Goal: Task Accomplishment & Management: Use online tool/utility

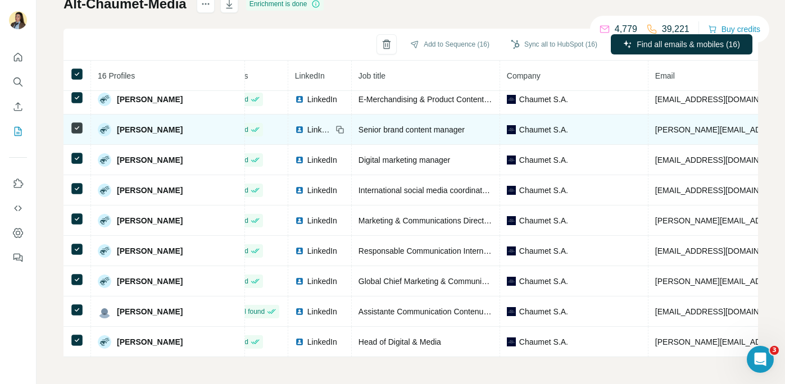
scroll to position [219, 0]
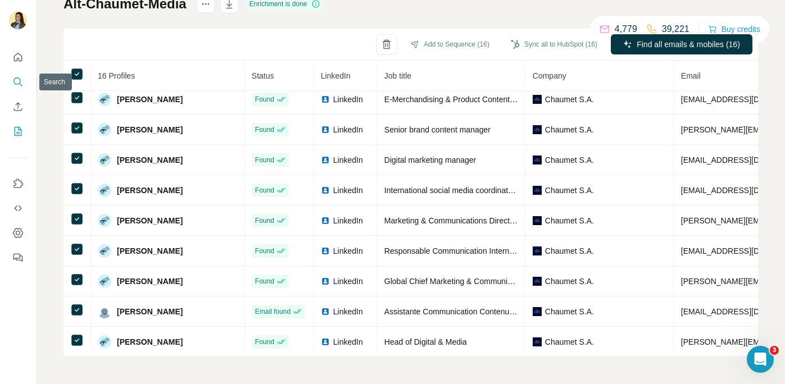
click at [15, 83] on icon "Search" at bounding box center [17, 81] width 11 height 11
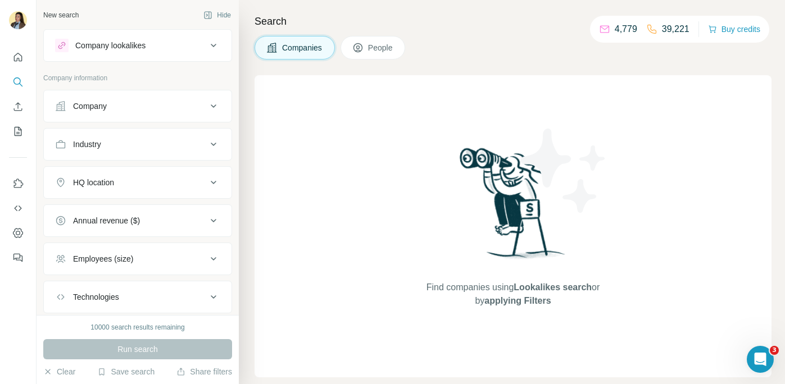
click at [165, 107] on div "Company" at bounding box center [131, 106] width 152 height 11
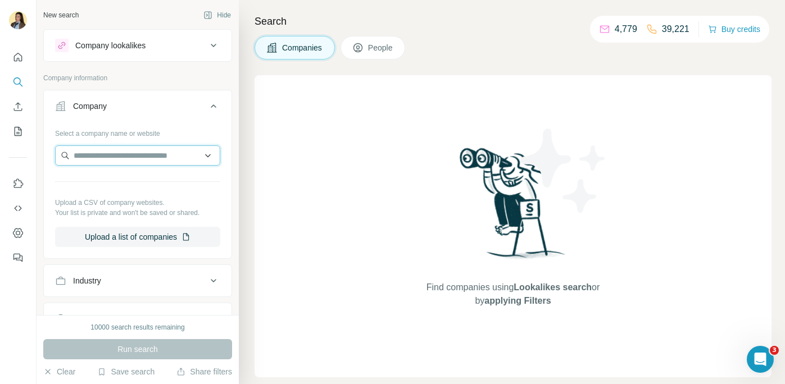
click at [150, 155] on input "text" at bounding box center [137, 156] width 165 height 20
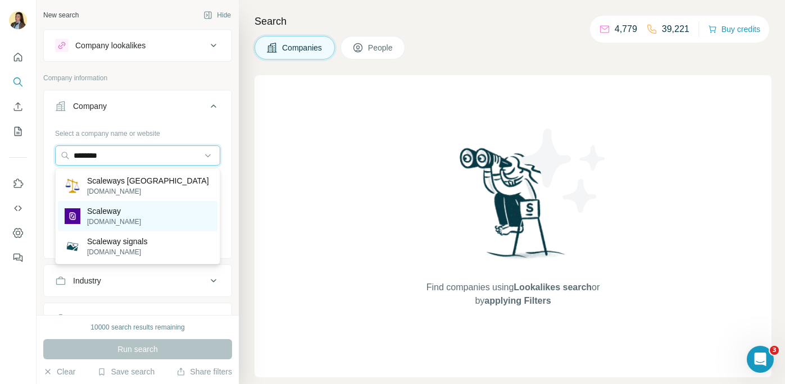
type input "********"
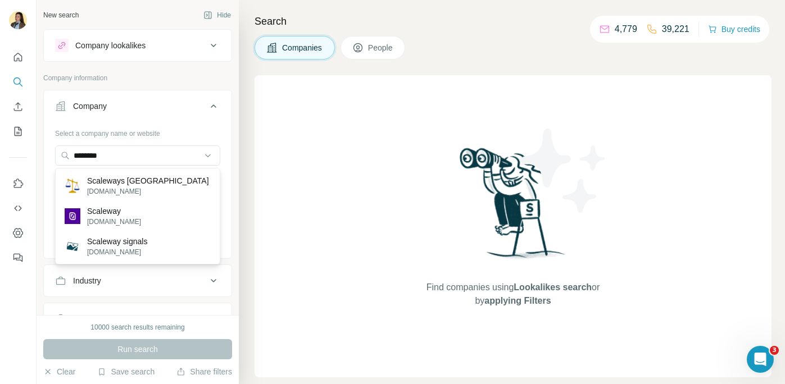
click at [151, 212] on div "Scaleway scaleway.com" at bounding box center [138, 216] width 160 height 30
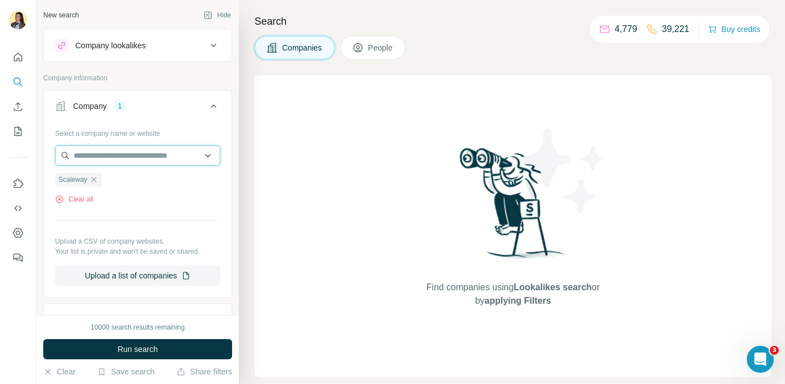
click at [152, 155] on input "text" at bounding box center [137, 156] width 165 height 20
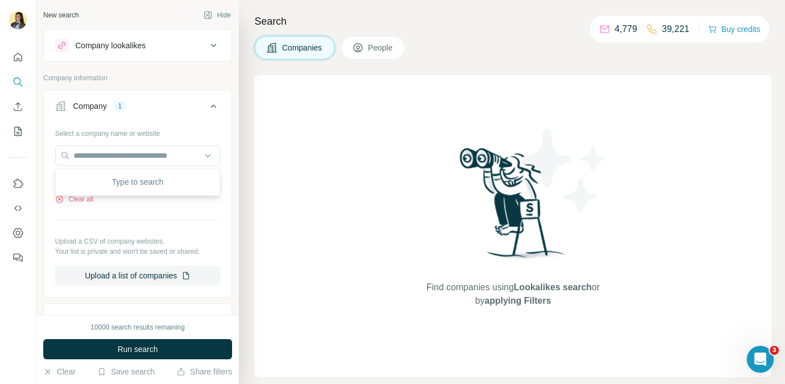
click at [117, 219] on div "Select a company name or website Scaleway Clear all Upload a CSV of company web…" at bounding box center [137, 205] width 165 height 162
click at [97, 179] on icon "button" at bounding box center [93, 179] width 9 height 9
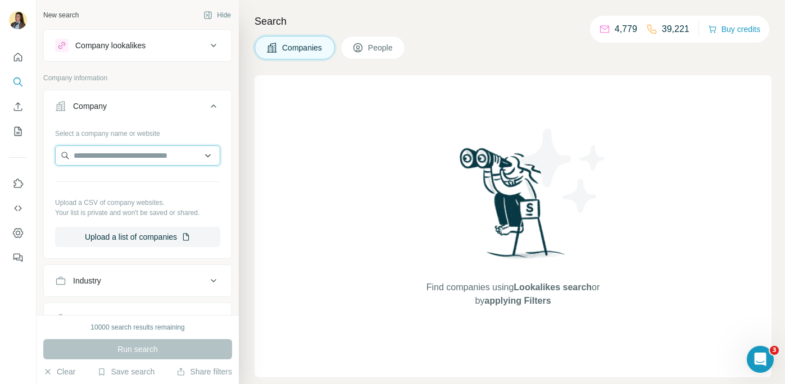
click at [100, 161] on input "text" at bounding box center [137, 156] width 165 height 20
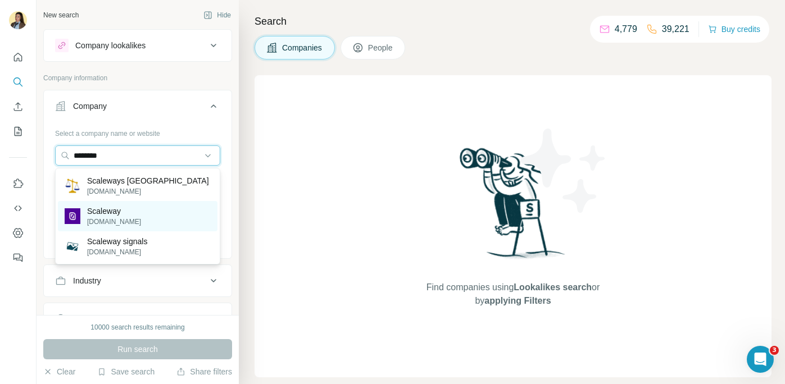
type input "********"
click at [107, 214] on p "Scaleway" at bounding box center [114, 211] width 54 height 11
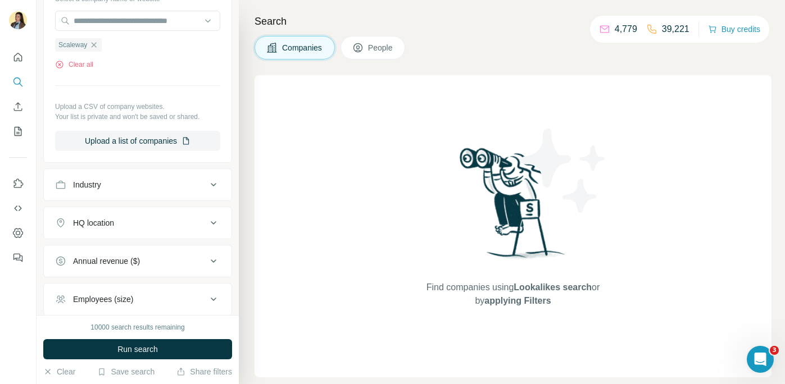
scroll to position [135, 0]
click at [375, 50] on span "People" at bounding box center [381, 47] width 26 height 11
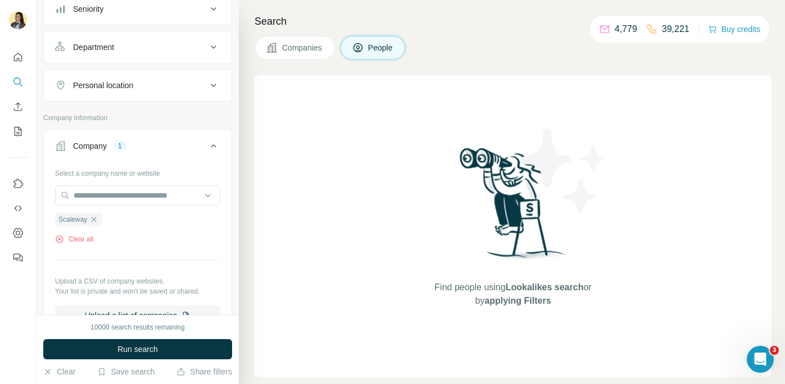
scroll to position [72, 0]
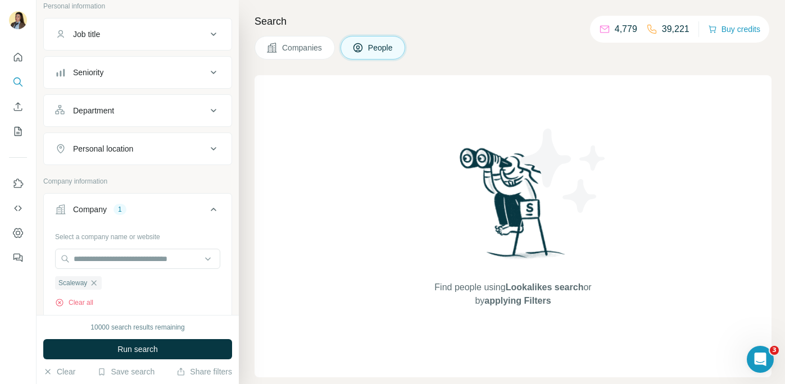
click at [138, 106] on div "Department" at bounding box center [131, 110] width 152 height 11
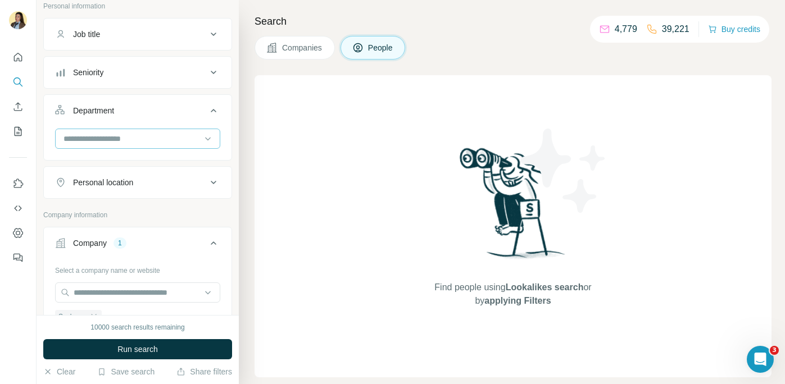
click at [117, 140] on input at bounding box center [131, 139] width 139 height 12
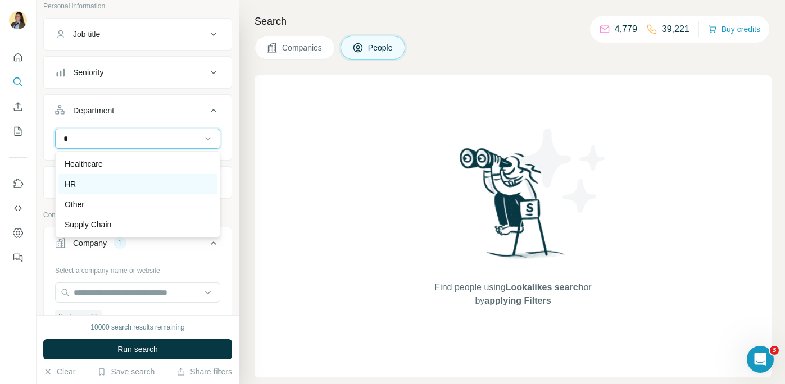
type input "*"
click at [121, 180] on div "HR" at bounding box center [138, 184] width 146 height 11
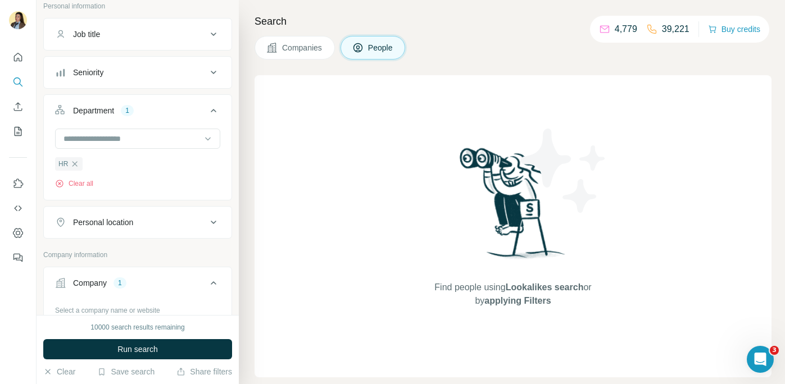
click at [115, 221] on div "Personal location" at bounding box center [103, 222] width 60 height 11
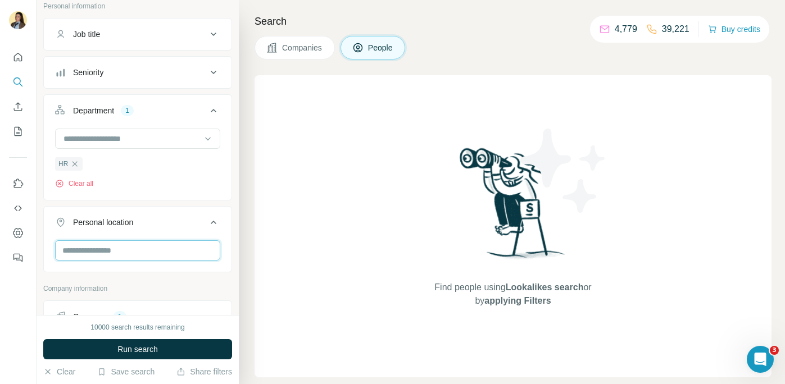
click at [103, 253] on input "text" at bounding box center [137, 250] width 165 height 20
type input "****"
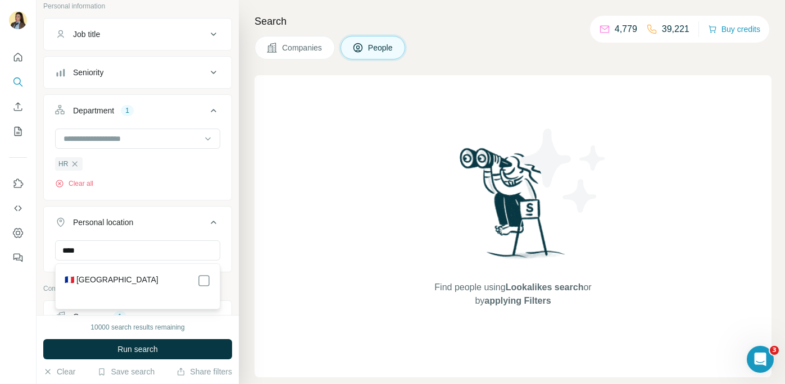
click at [122, 284] on div "🇫🇷 [GEOGRAPHIC_DATA]" at bounding box center [138, 280] width 146 height 13
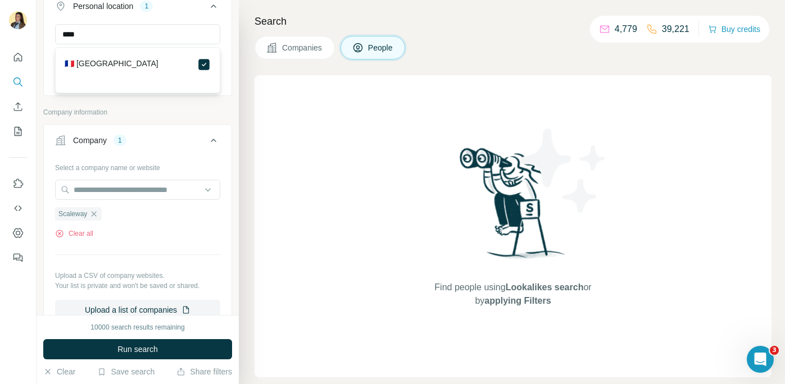
scroll to position [287, 0]
click at [166, 112] on p "Company information" at bounding box center [137, 113] width 189 height 10
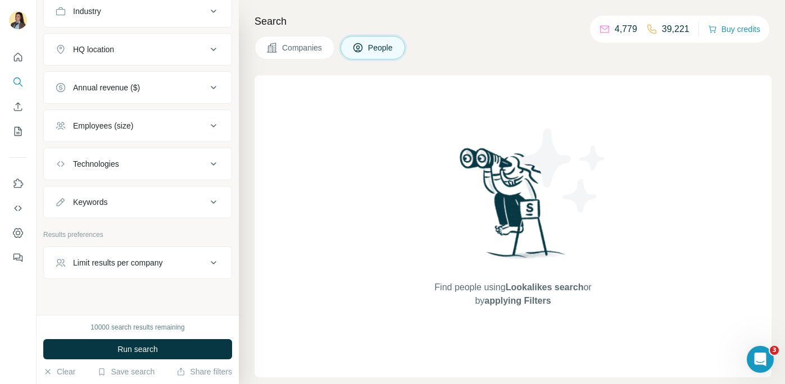
scroll to position [647, 0]
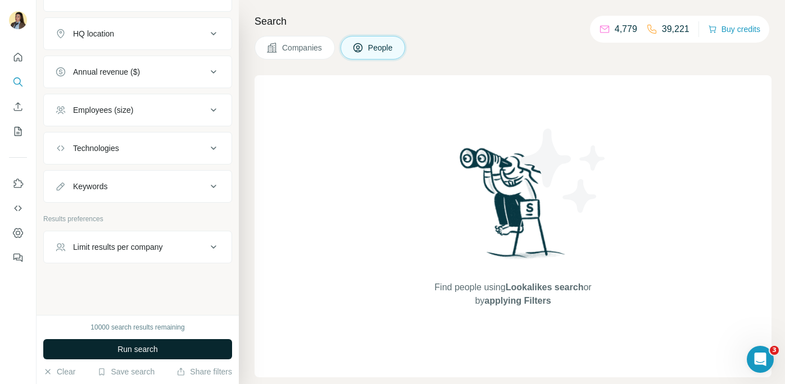
click at [115, 347] on button "Run search" at bounding box center [137, 349] width 189 height 20
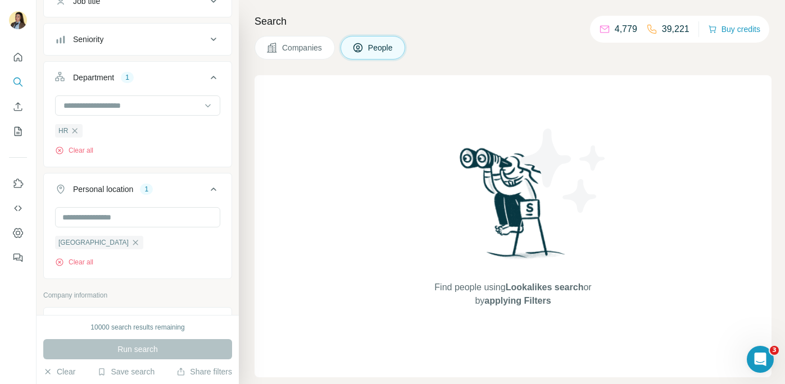
scroll to position [0, 0]
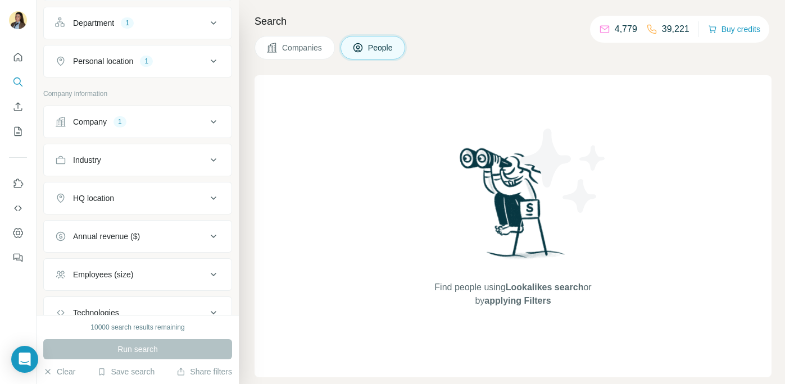
click at [131, 353] on div "Run search" at bounding box center [137, 349] width 189 height 20
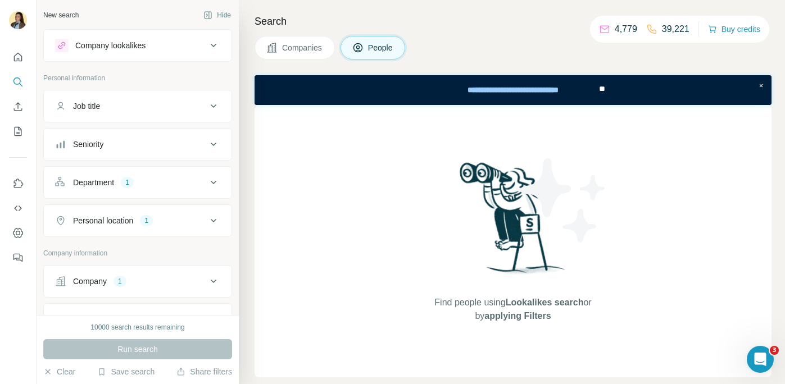
click at [120, 353] on div "Run search" at bounding box center [137, 349] width 189 height 20
click at [121, 350] on div "Run search" at bounding box center [137, 349] width 189 height 20
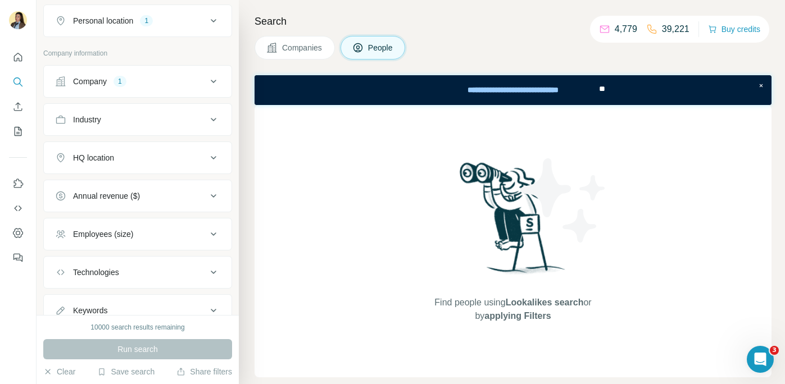
scroll to position [282, 0]
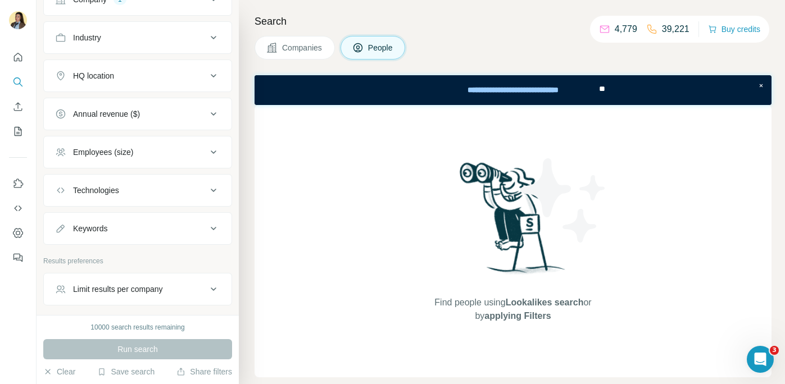
click at [151, 353] on div "Run search" at bounding box center [137, 349] width 189 height 20
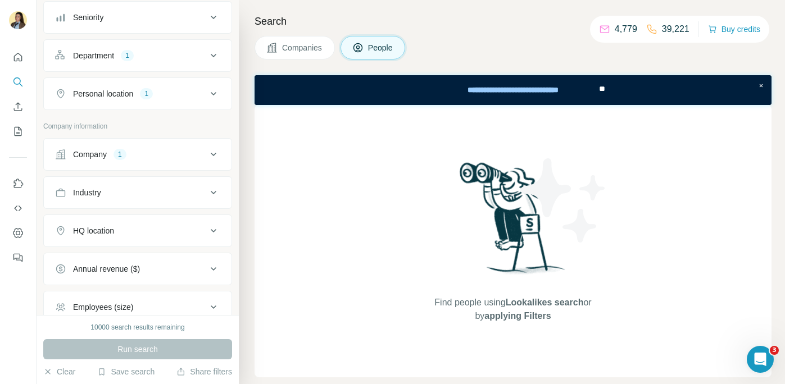
scroll to position [96, 0]
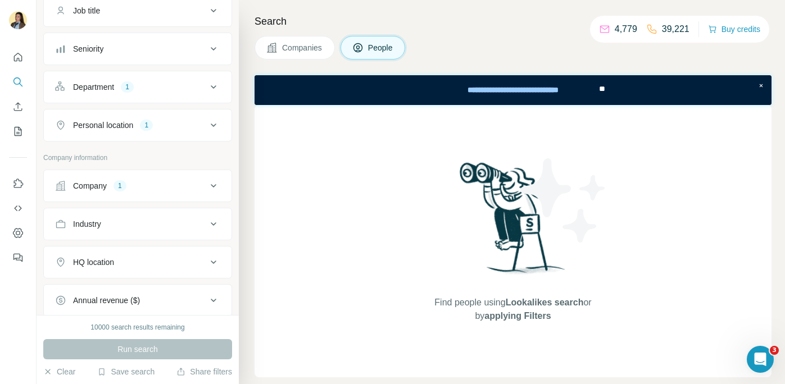
click at [19, 24] on img at bounding box center [18, 20] width 18 height 18
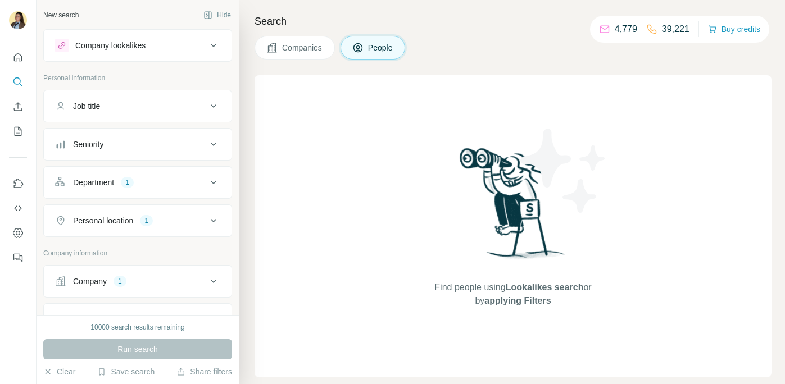
click at [136, 351] on div "Run search" at bounding box center [137, 349] width 189 height 20
click at [152, 185] on div "Department 1" at bounding box center [131, 182] width 152 height 11
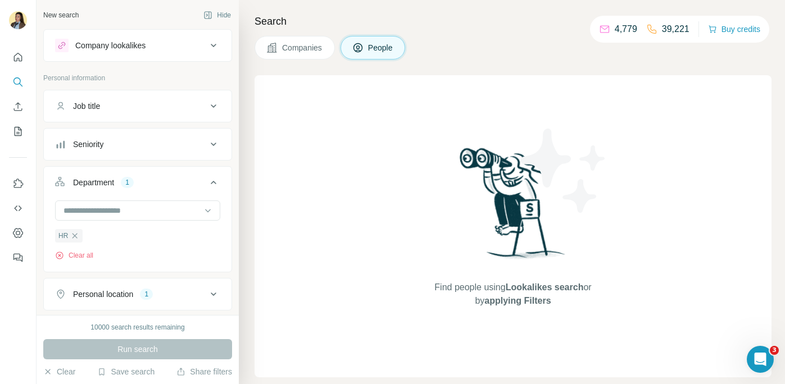
scroll to position [66, 0]
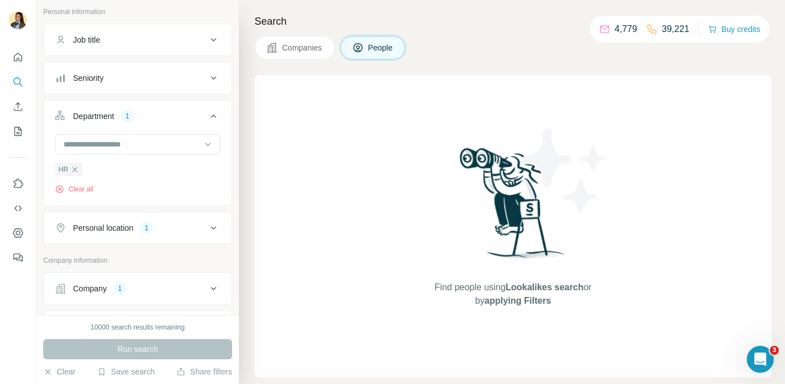
click at [144, 238] on button "Personal location 1" at bounding box center [138, 228] width 188 height 27
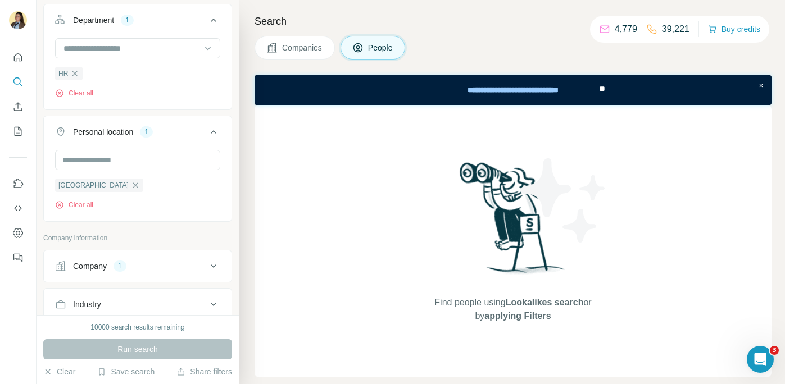
scroll to position [170, 0]
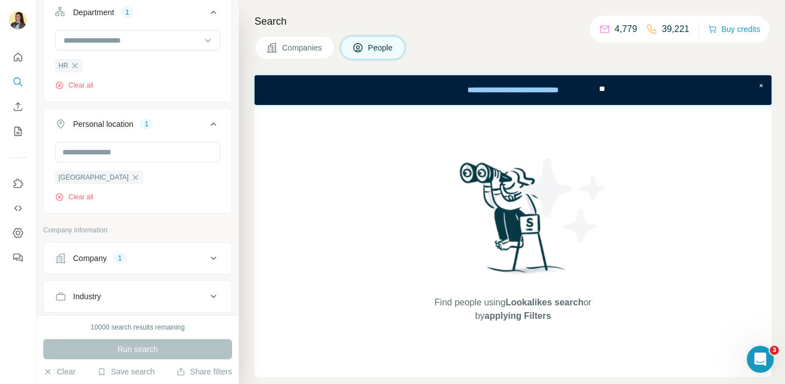
click at [106, 357] on div "Run search" at bounding box center [137, 349] width 189 height 20
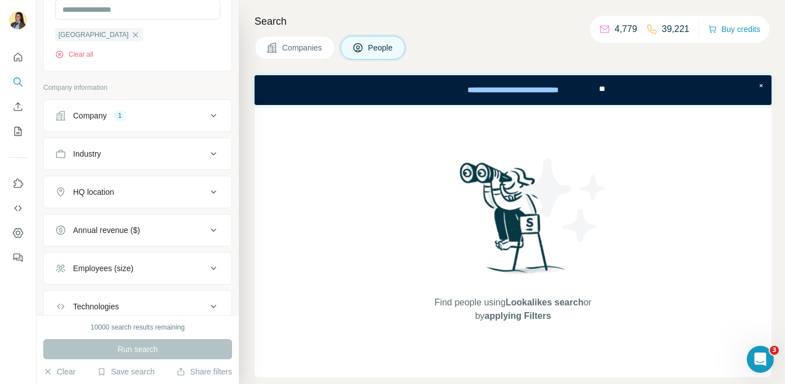
click at [119, 350] on div "Run search" at bounding box center [137, 349] width 189 height 20
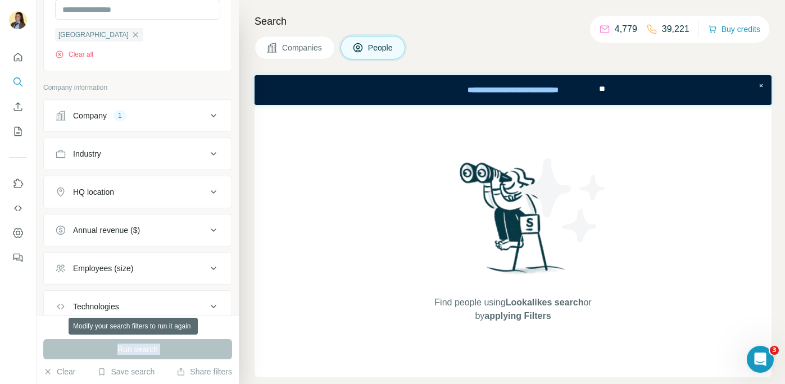
click at [119, 350] on div "Run search" at bounding box center [137, 349] width 189 height 20
click at [126, 348] on div "Run search" at bounding box center [137, 349] width 189 height 20
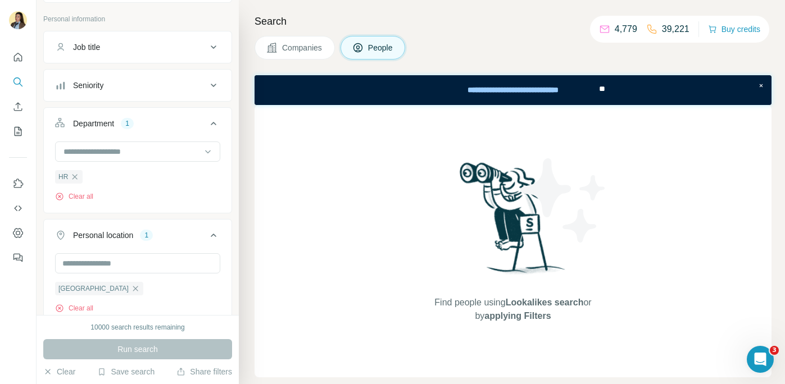
scroll to position [0, 0]
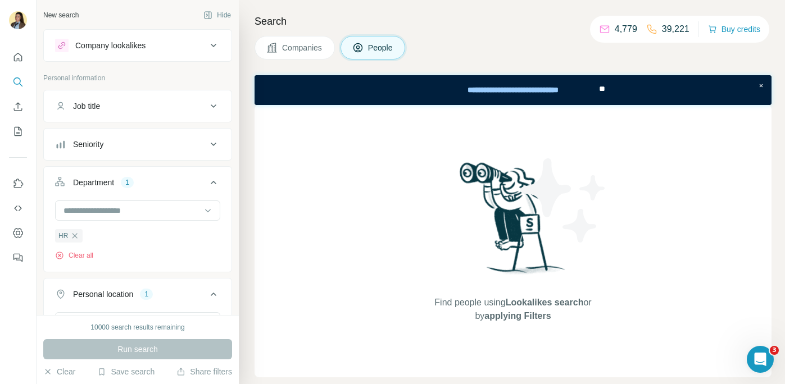
click at [199, 240] on ul "HR" at bounding box center [137, 236] width 165 height 14
click at [173, 182] on div "Department 1" at bounding box center [131, 182] width 152 height 11
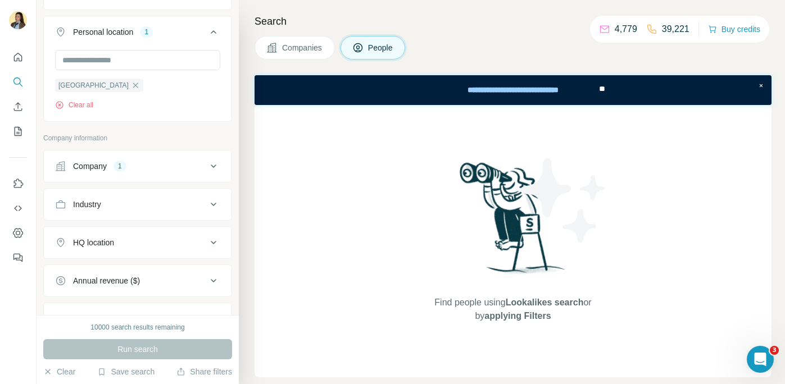
scroll to position [166, 0]
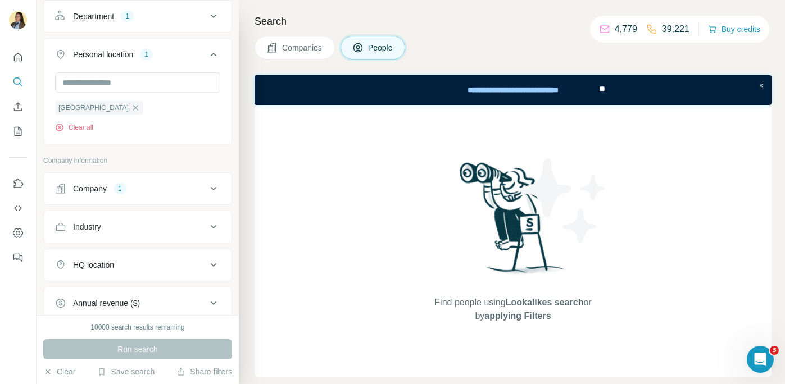
click at [154, 189] on div "Company 1" at bounding box center [131, 188] width 152 height 11
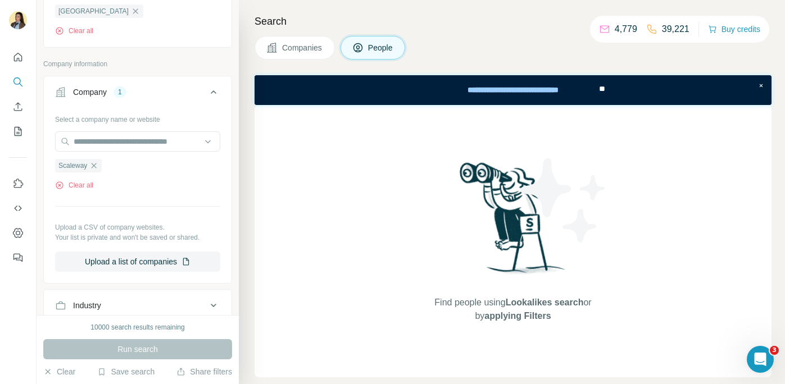
scroll to position [303, 0]
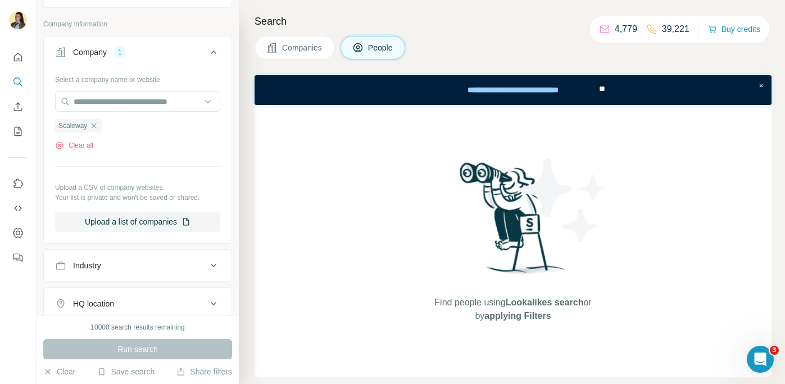
click at [107, 355] on div "Run search" at bounding box center [137, 349] width 189 height 20
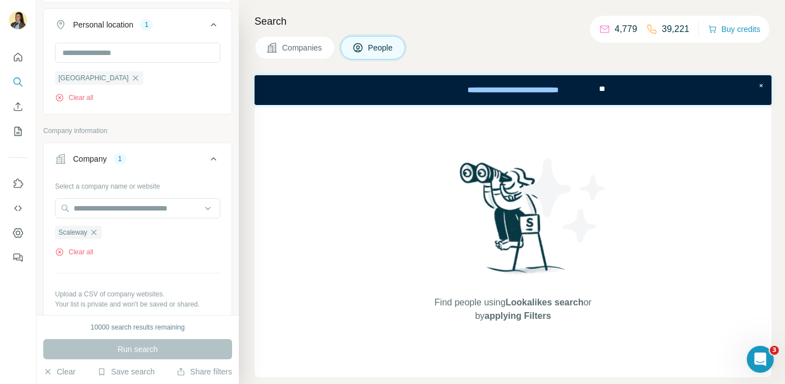
scroll to position [0, 0]
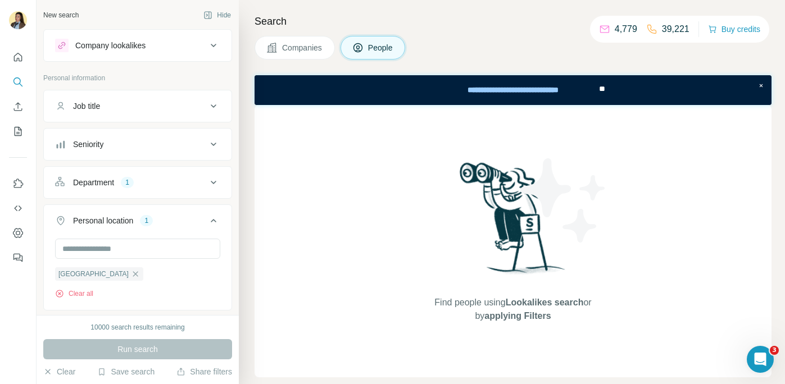
click at [21, 131] on icon "My lists" at bounding box center [17, 131] width 11 height 11
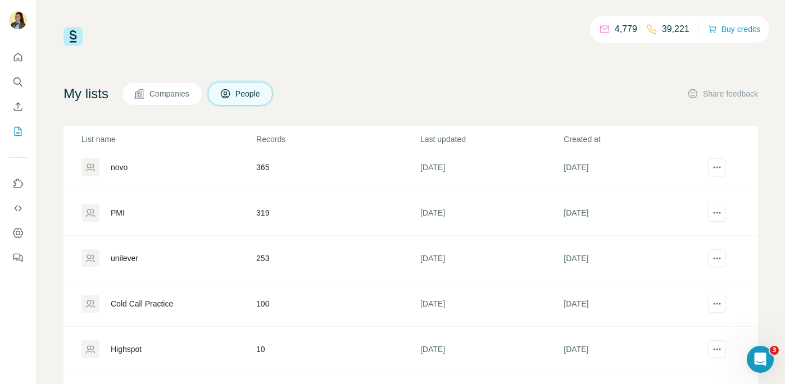
scroll to position [278, 0]
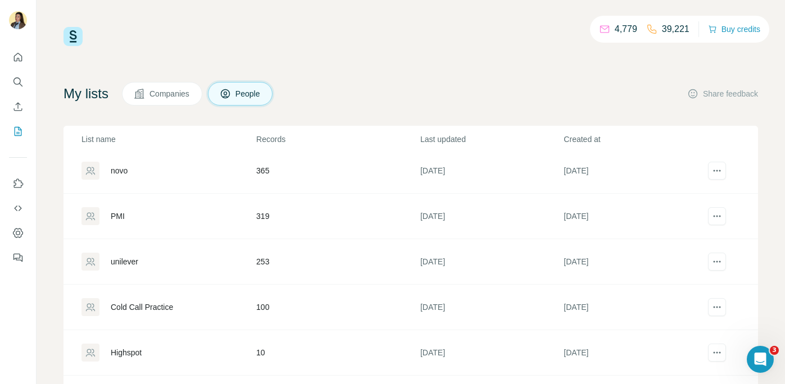
click at [125, 220] on div "PMI" at bounding box center [168, 216] width 174 height 18
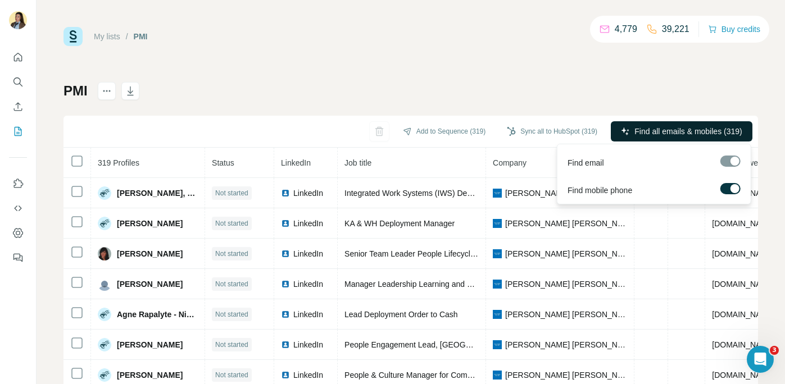
click at [682, 136] on span "Find all emails & mobiles (319)" at bounding box center [687, 131] width 107 height 11
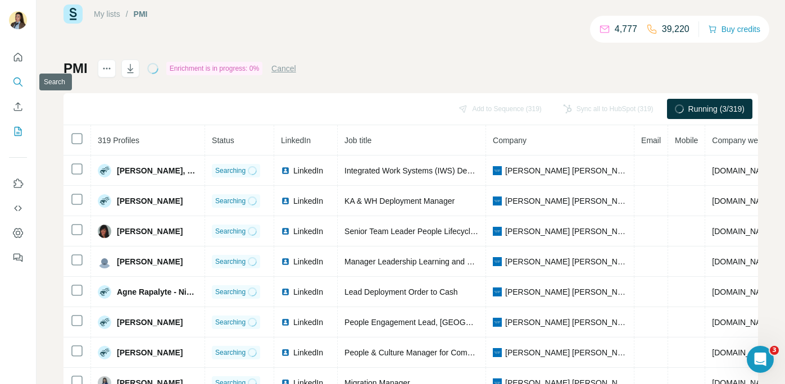
click at [20, 81] on icon "Search" at bounding box center [17, 81] width 11 height 11
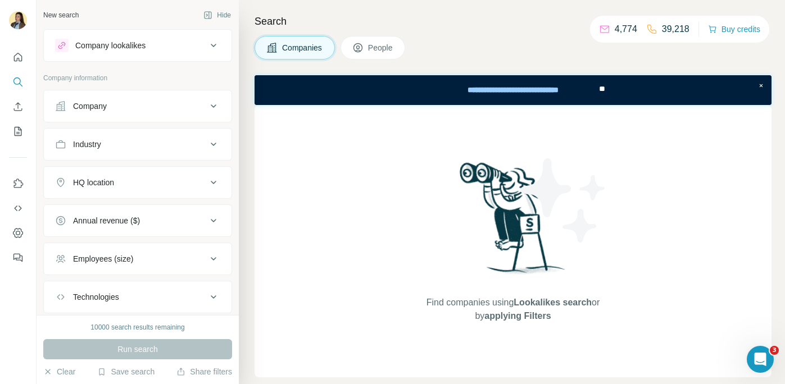
click at [167, 112] on button "Company" at bounding box center [138, 106] width 188 height 27
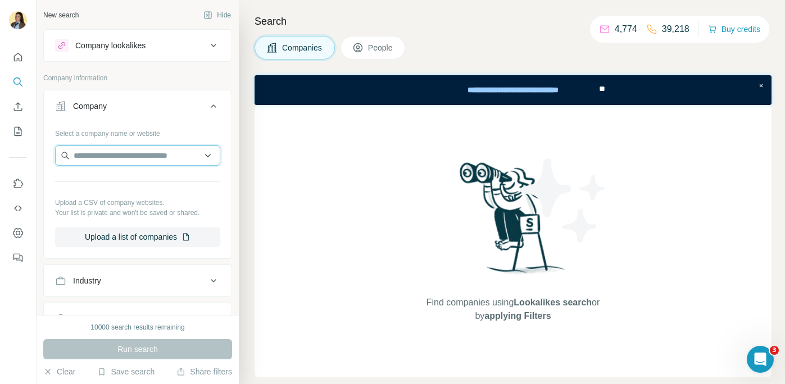
click at [131, 155] on input "text" at bounding box center [137, 156] width 165 height 20
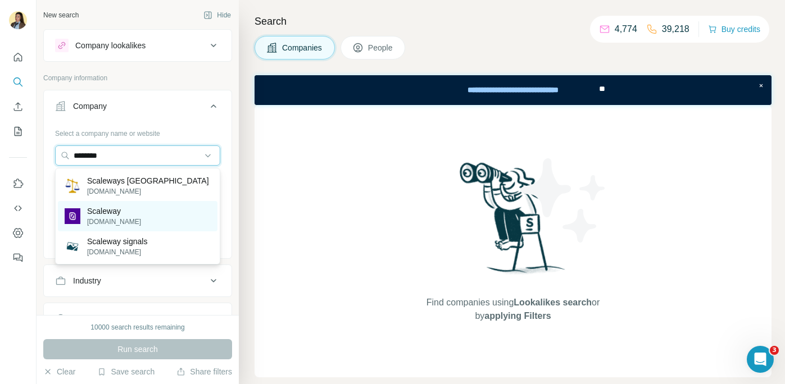
type input "********"
click at [139, 218] on div "Scaleway scaleway.com" at bounding box center [138, 216] width 160 height 30
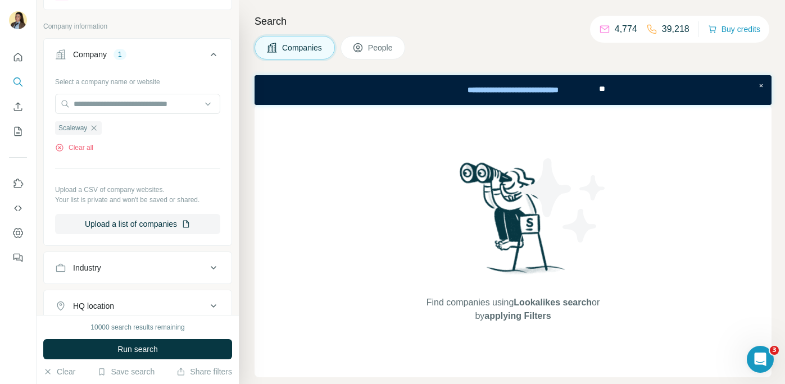
scroll to position [59, 0]
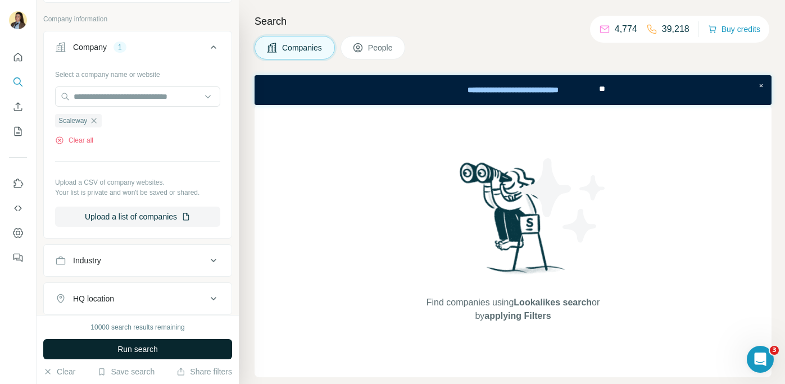
click at [128, 348] on span "Run search" at bounding box center [137, 349] width 40 height 11
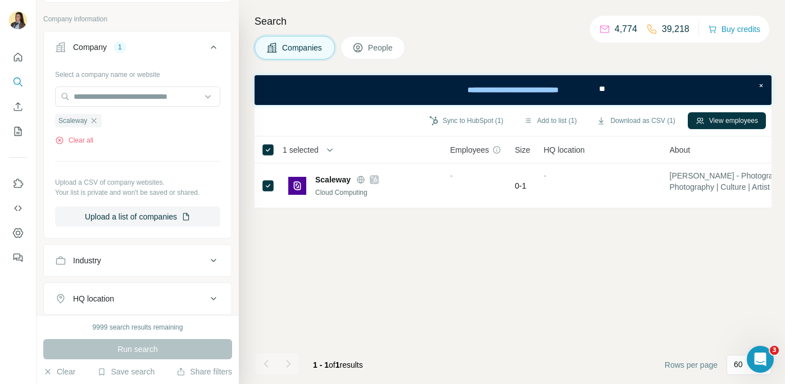
click at [389, 55] on button "People" at bounding box center [373, 48] width 65 height 24
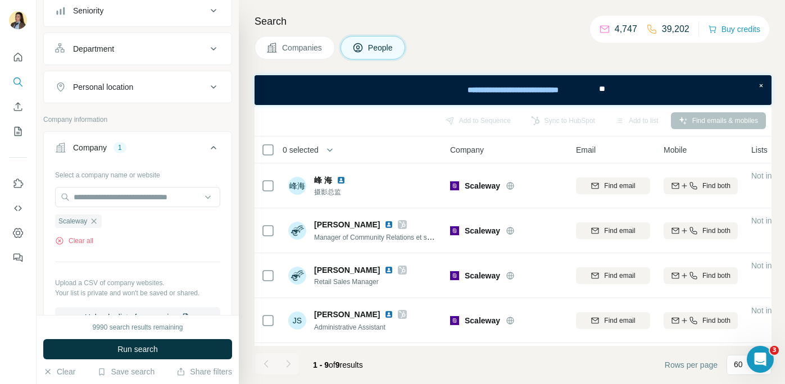
scroll to position [149, 0]
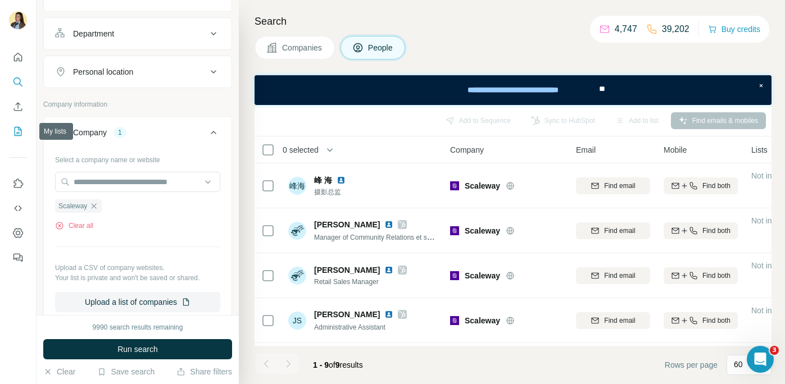
click at [19, 136] on icon "My lists" at bounding box center [17, 131] width 11 height 11
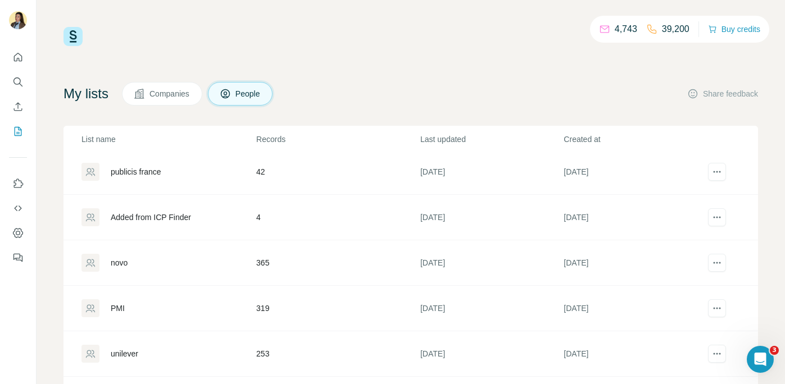
scroll to position [212, 0]
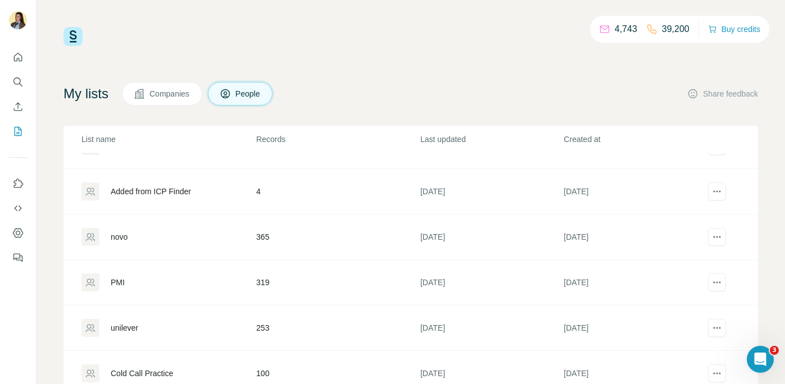
click at [129, 282] on div "PMI" at bounding box center [168, 283] width 174 height 18
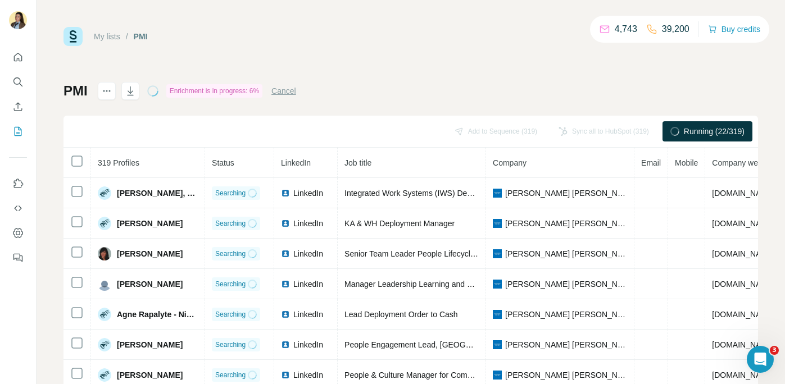
click at [291, 96] on button "Cancel" at bounding box center [283, 90] width 25 height 11
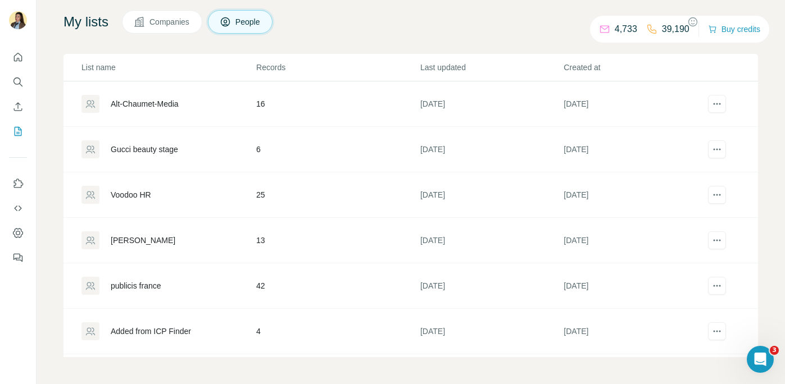
scroll to position [72, 0]
click at [12, 85] on icon "Search" at bounding box center [17, 81] width 11 height 11
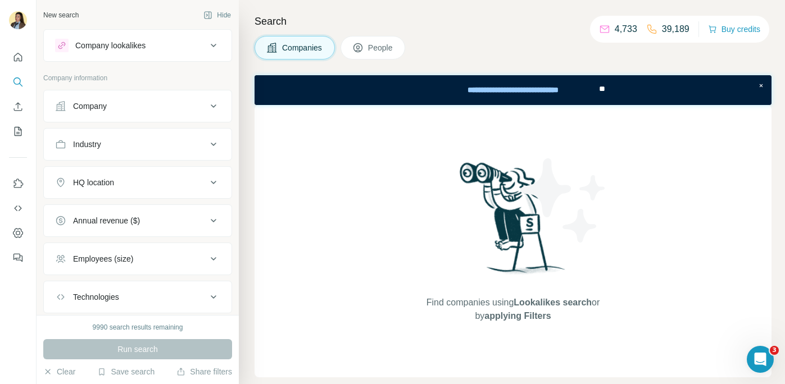
click at [164, 116] on button "Company" at bounding box center [138, 106] width 188 height 27
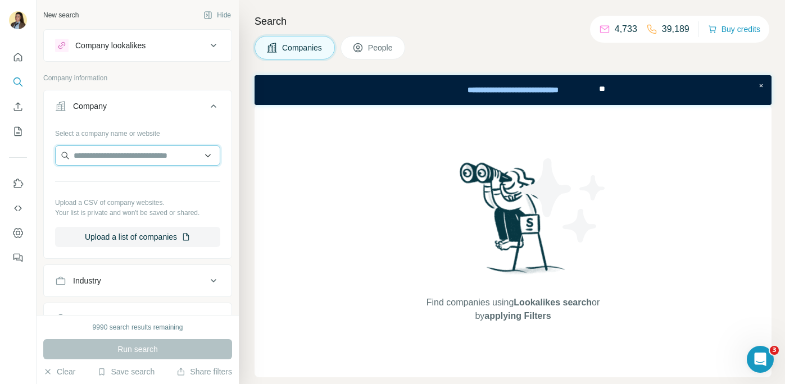
click at [138, 156] on input "text" at bounding box center [137, 156] width 165 height 20
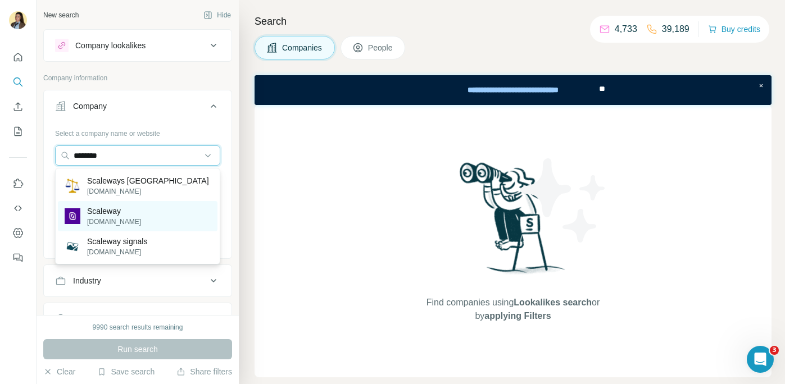
type input "********"
click at [165, 220] on div "Scaleway scaleway.com" at bounding box center [138, 216] width 160 height 30
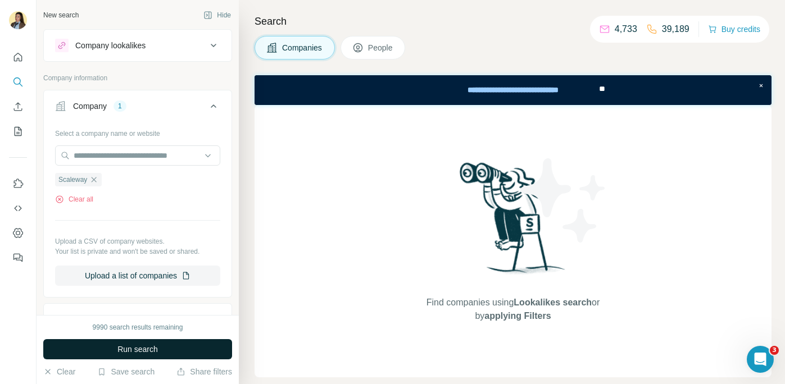
click at [115, 348] on button "Run search" at bounding box center [137, 349] width 189 height 20
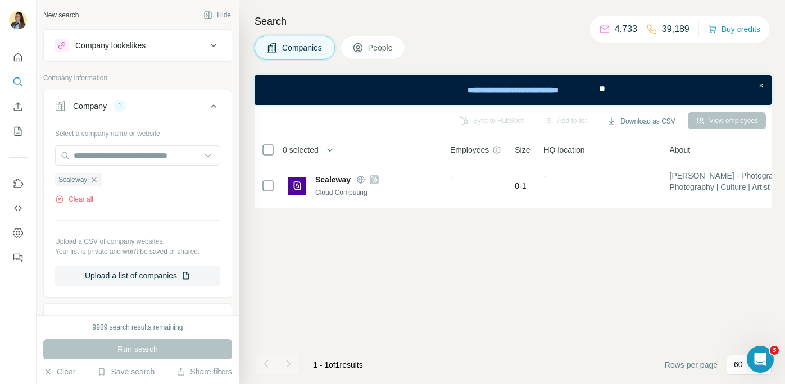
click at [385, 50] on span "People" at bounding box center [381, 47] width 26 height 11
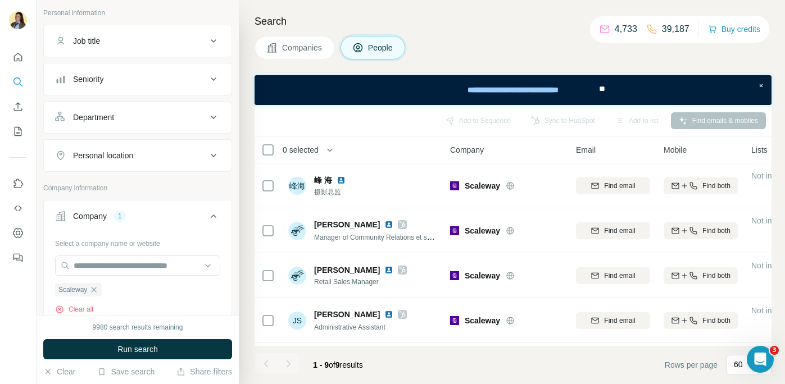
scroll to position [75, 0]
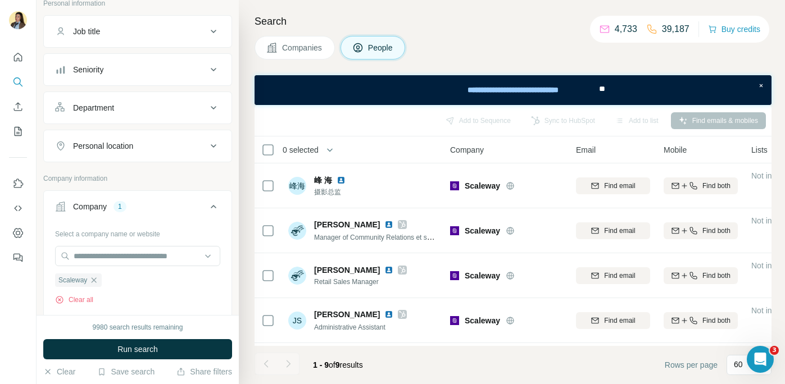
click at [156, 117] on button "Department" at bounding box center [138, 107] width 188 height 27
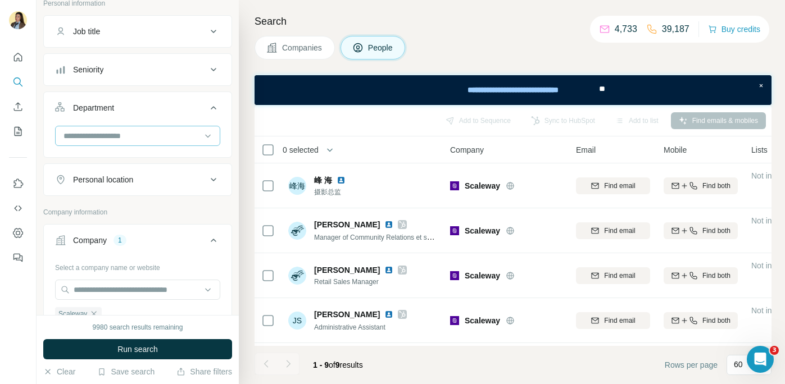
click at [142, 144] on div at bounding box center [131, 135] width 139 height 19
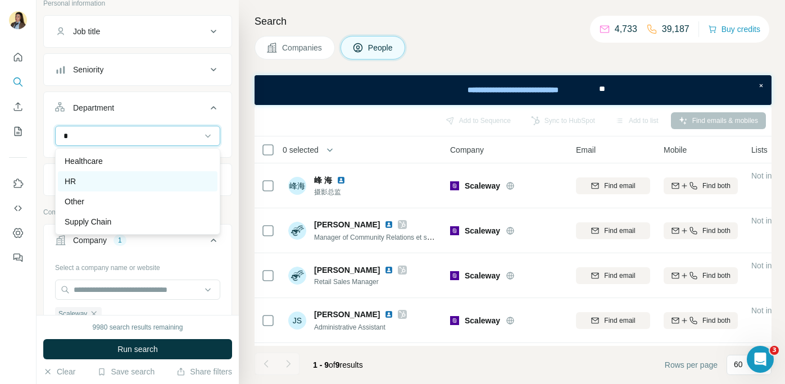
type input "*"
click at [151, 189] on div "HR" at bounding box center [138, 181] width 160 height 20
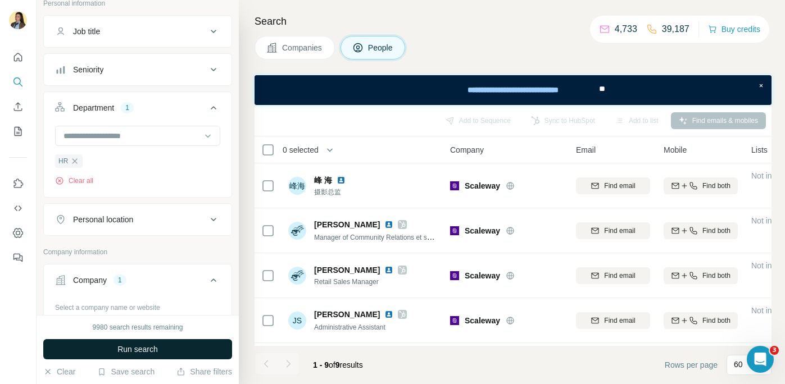
click at [139, 352] on span "Run search" at bounding box center [137, 349] width 40 height 11
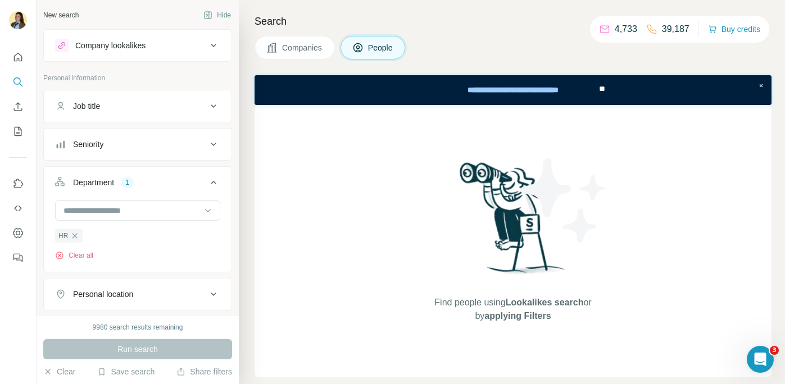
click at [180, 188] on button "Department 1" at bounding box center [138, 184] width 188 height 31
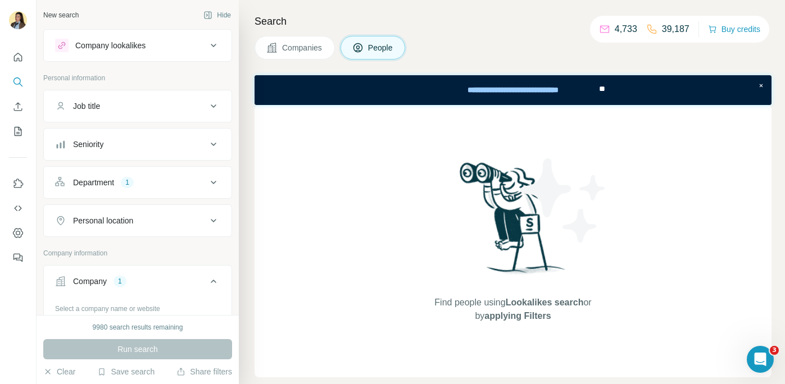
click at [160, 185] on div "Department 1" at bounding box center [131, 182] width 152 height 11
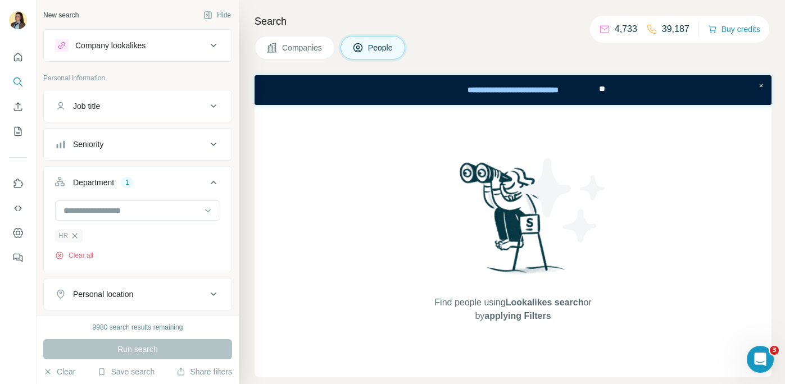
click at [77, 238] on icon "button" at bounding box center [74, 236] width 9 height 9
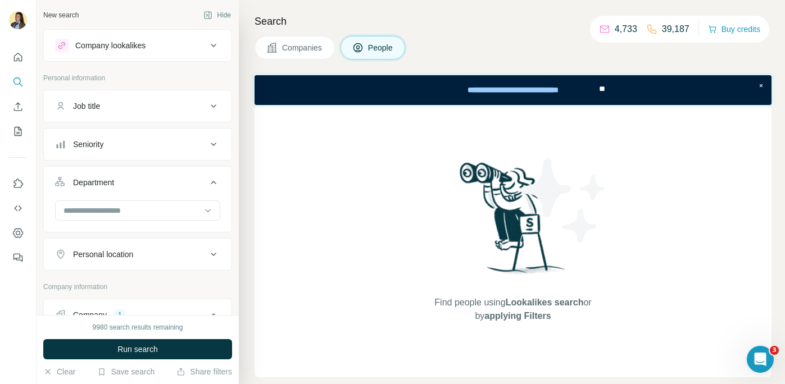
click at [139, 348] on span "Run search" at bounding box center [137, 349] width 40 height 11
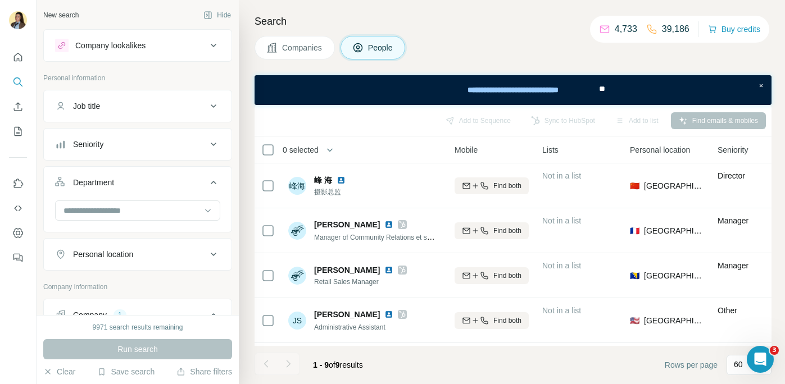
scroll to position [0, 212]
click at [62, 370] on button "Clear" at bounding box center [59, 371] width 32 height 11
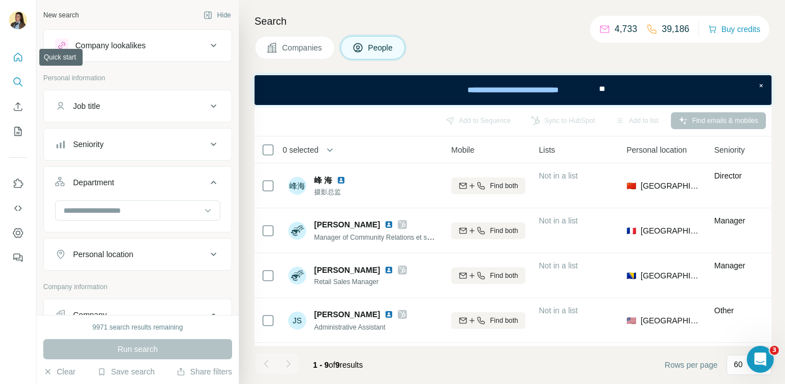
click at [21, 61] on icon "Quick start" at bounding box center [17, 57] width 11 height 11
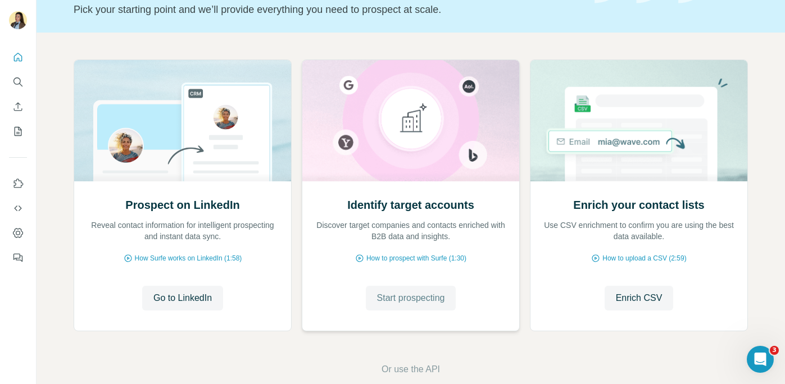
scroll to position [99, 0]
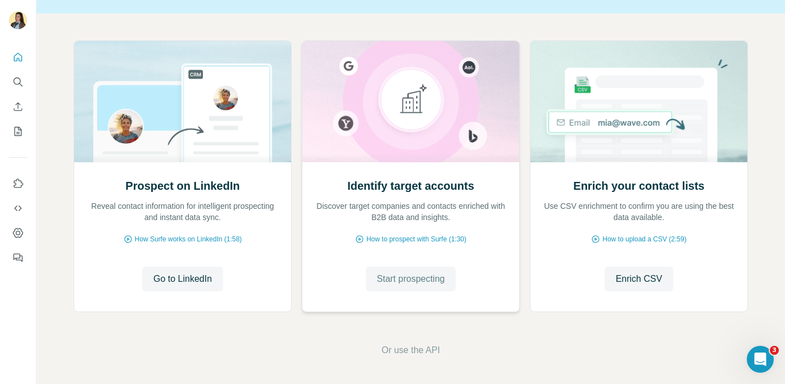
click at [417, 286] on button "Start prospecting" at bounding box center [411, 279] width 90 height 25
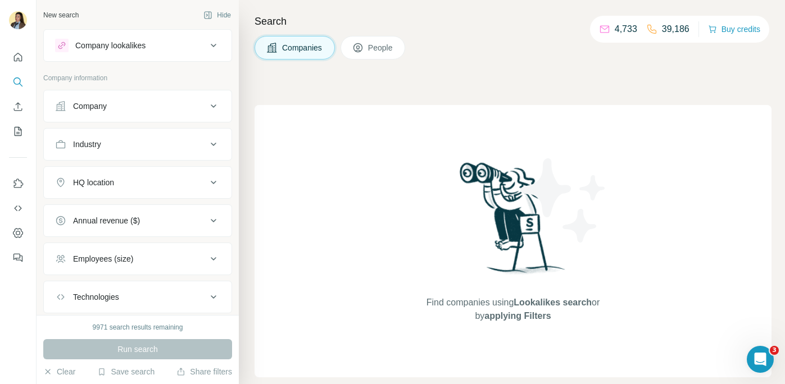
click at [167, 112] on button "Company" at bounding box center [138, 106] width 188 height 27
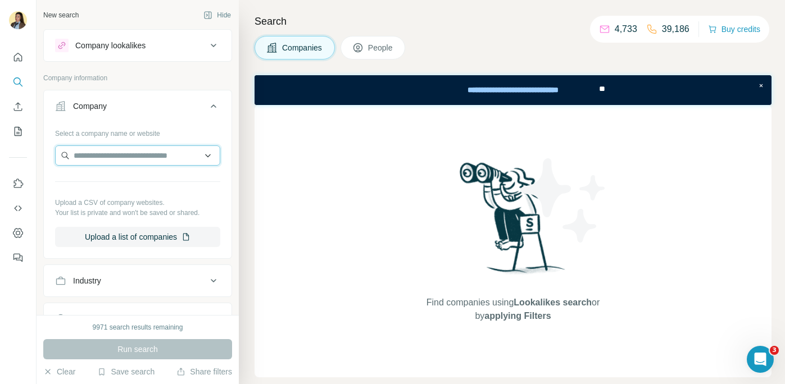
click at [121, 162] on input "text" at bounding box center [137, 156] width 165 height 20
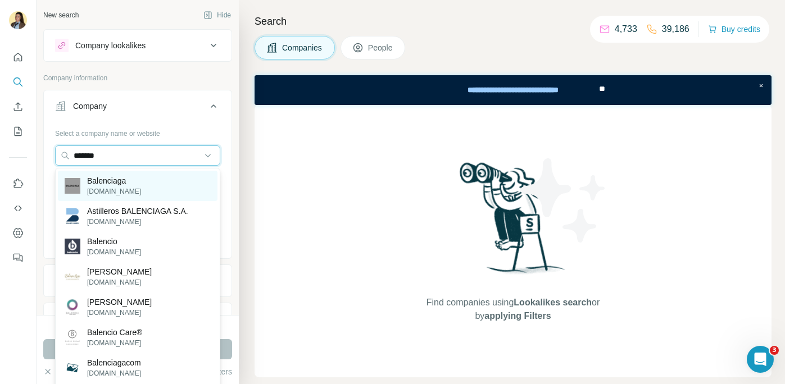
type input "*******"
click at [130, 187] on p "balenciaga.com" at bounding box center [114, 192] width 54 height 10
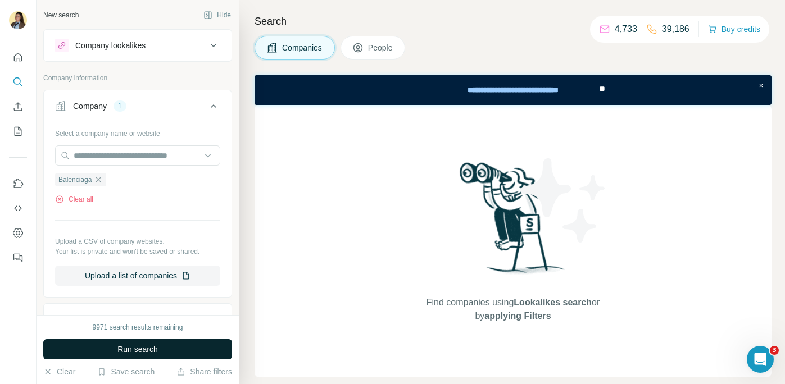
click at [143, 351] on span "Run search" at bounding box center [137, 349] width 40 height 11
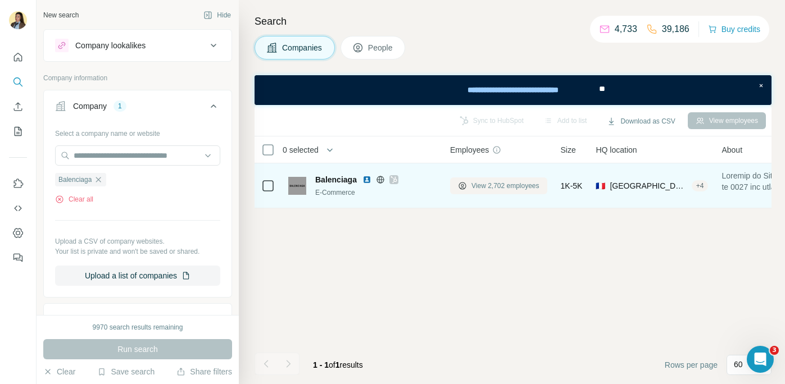
click at [494, 191] on button "View 2,702 employees" at bounding box center [498, 186] width 97 height 17
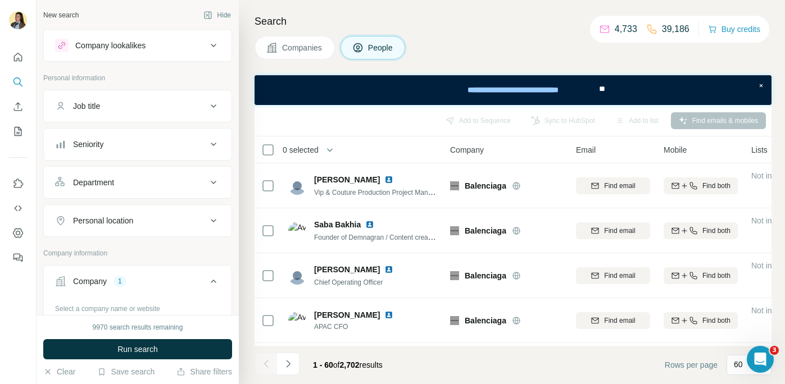
click at [130, 182] on div "Department" at bounding box center [131, 182] width 152 height 11
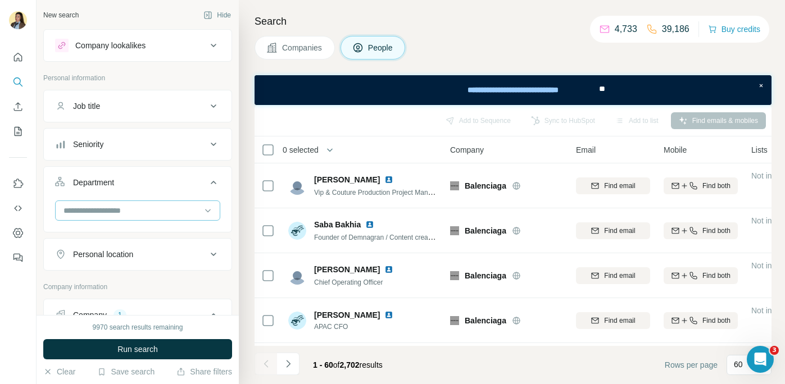
click at [126, 215] on input at bounding box center [131, 211] width 139 height 12
type input "*****"
click at [121, 241] on p "Marketing and Advertising" at bounding box center [110, 235] width 90 height 11
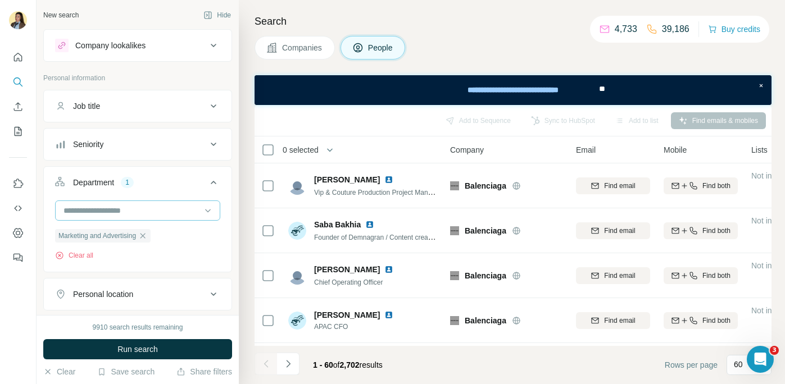
click at [115, 213] on input at bounding box center [131, 211] width 139 height 12
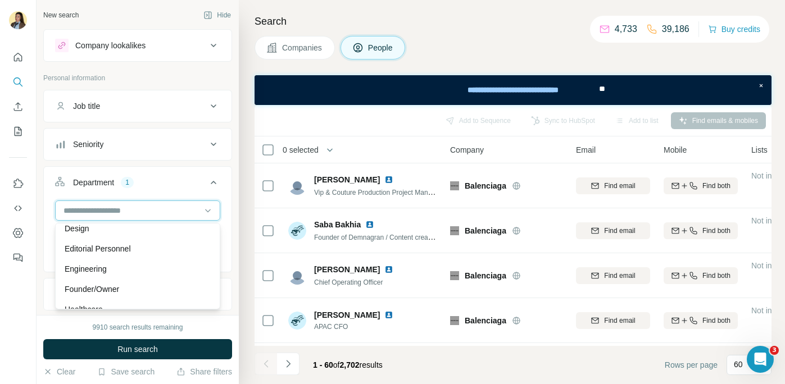
scroll to position [141, 0]
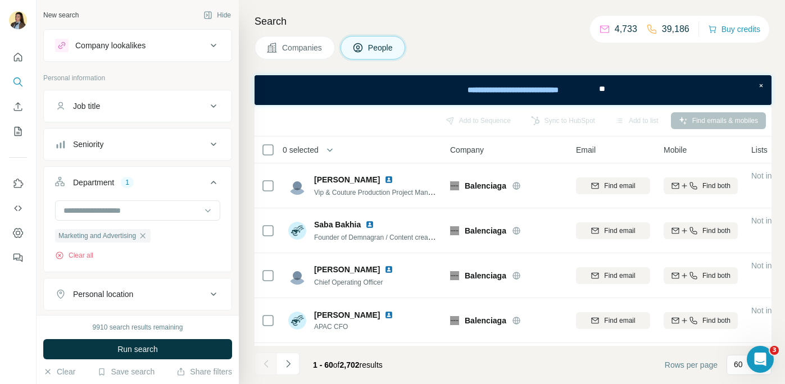
click at [161, 178] on div "Department 1" at bounding box center [131, 182] width 152 height 11
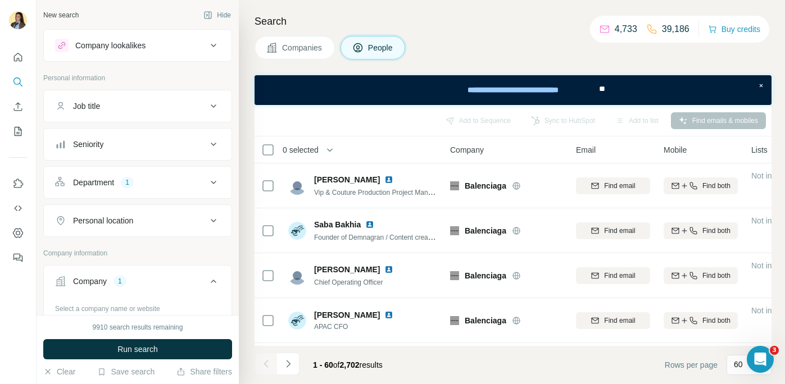
click at [114, 220] on div "Personal location" at bounding box center [103, 220] width 60 height 11
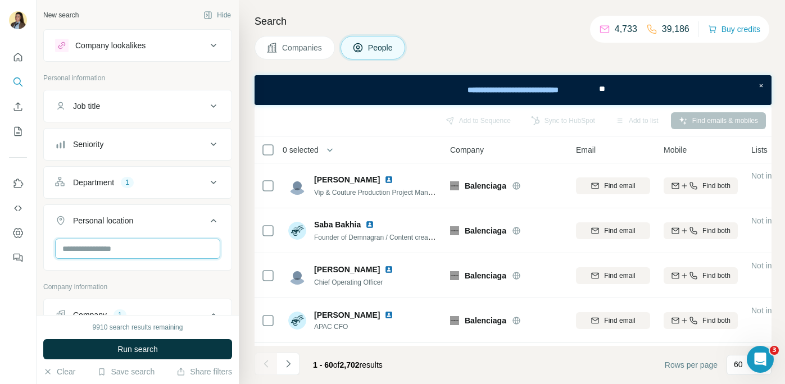
click at [98, 249] on input "text" at bounding box center [137, 249] width 165 height 20
type input "***"
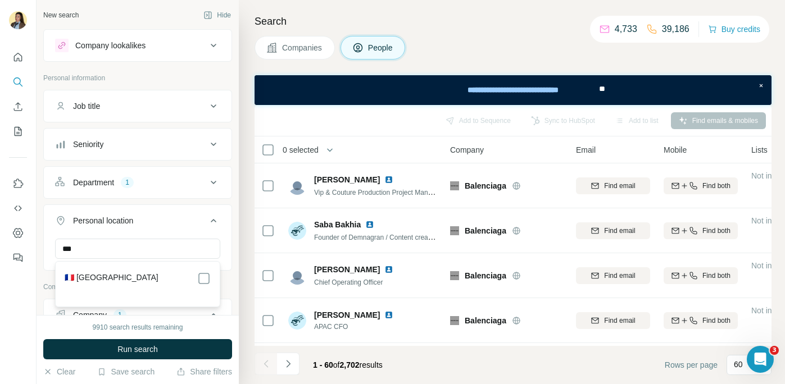
click at [205, 288] on section "🇫🇷 [GEOGRAPHIC_DATA]" at bounding box center [134, 284] width 153 height 25
click at [179, 353] on button "Run search" at bounding box center [137, 349] width 189 height 20
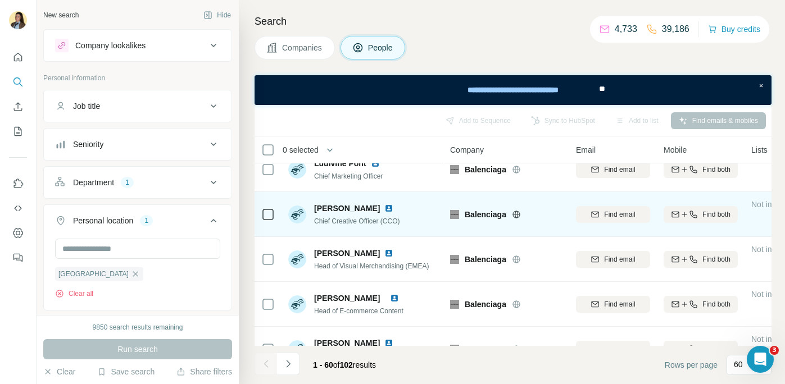
scroll to position [22, 0]
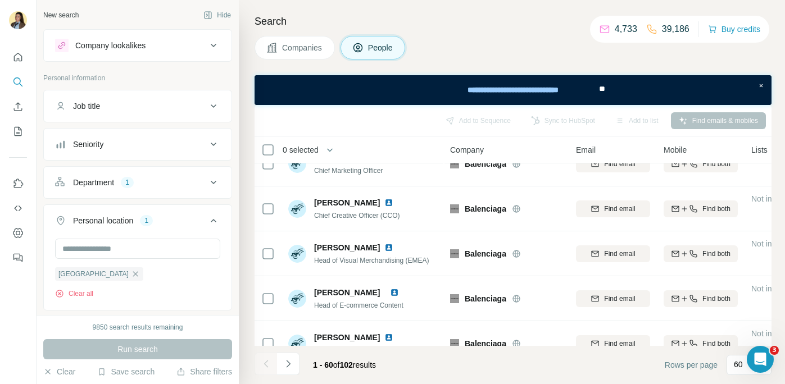
click at [165, 149] on div "Seniority" at bounding box center [131, 144] width 152 height 11
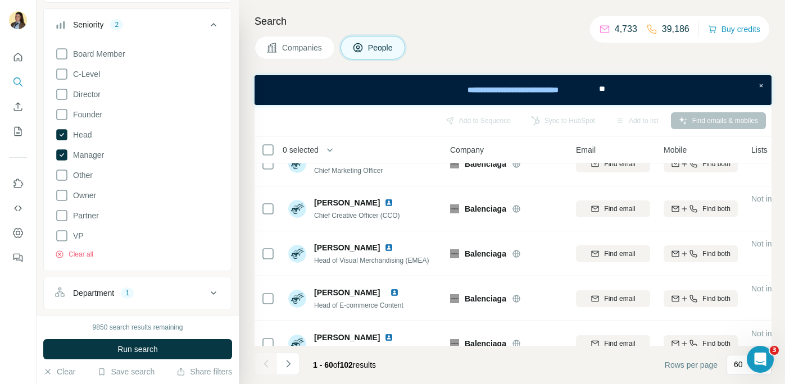
scroll to position [119, 0]
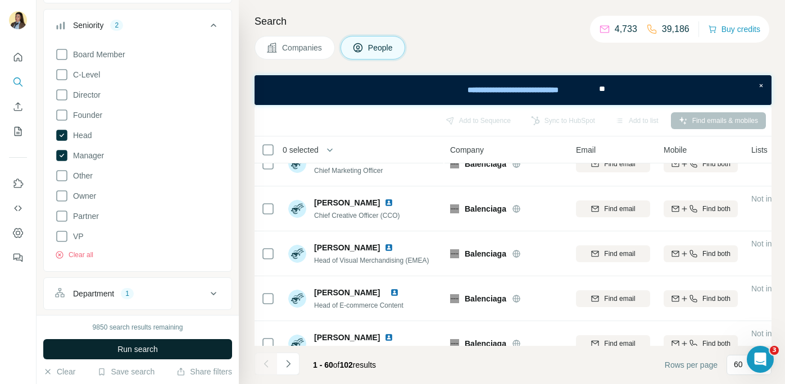
click at [108, 348] on button "Run search" at bounding box center [137, 349] width 189 height 20
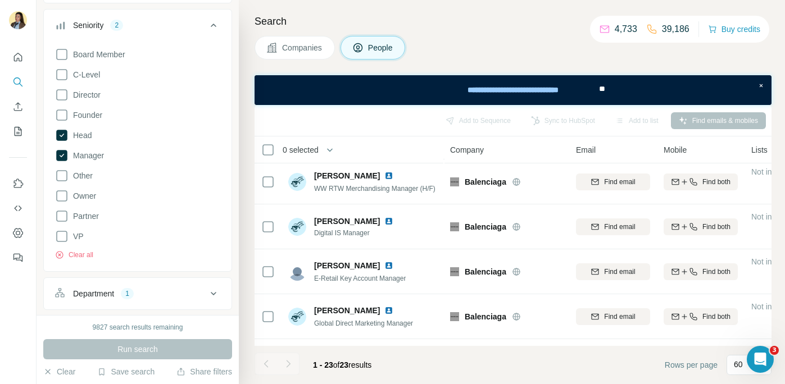
scroll to position [99, 0]
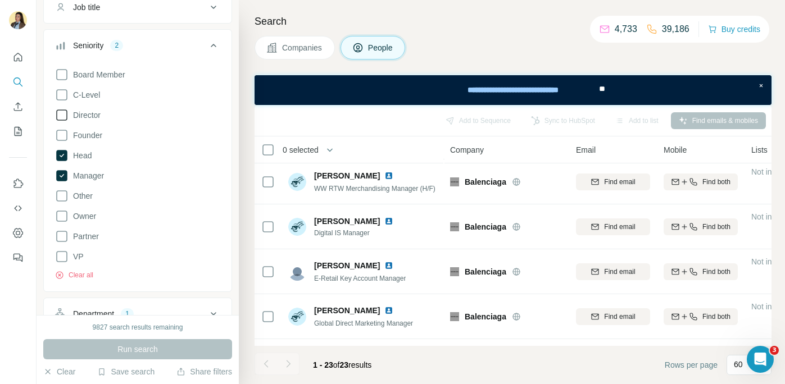
click at [92, 116] on span "Director" at bounding box center [85, 115] width 32 height 11
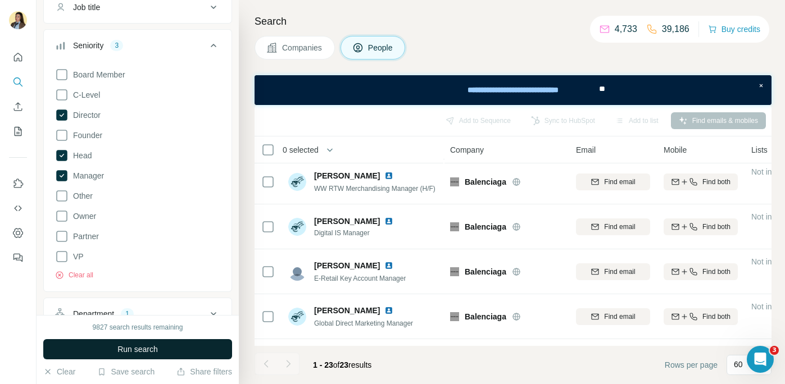
click at [141, 351] on span "Run search" at bounding box center [137, 349] width 40 height 11
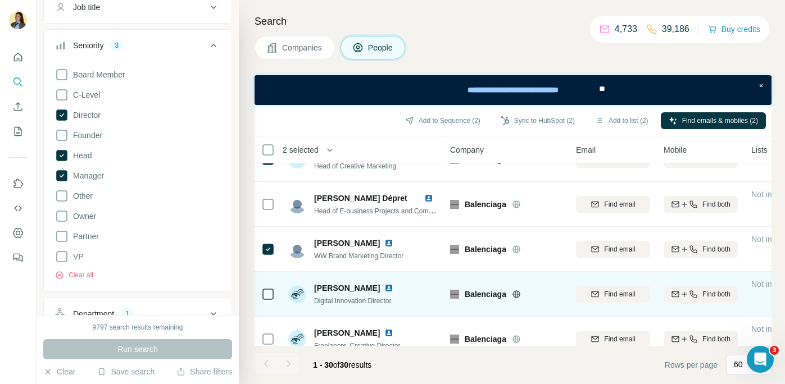
scroll to position [106, 0]
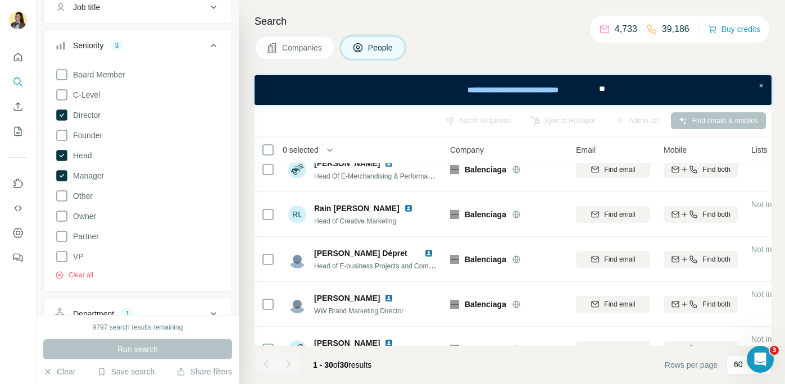
drag, startPoint x: 58, startPoint y: 114, endPoint x: 194, endPoint y: 327, distance: 252.7
click at [58, 114] on icon at bounding box center [61, 115] width 11 height 11
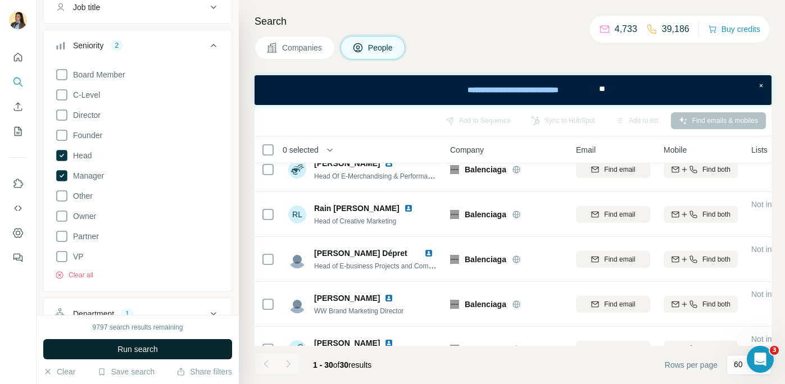
click at [177, 350] on button "Run search" at bounding box center [137, 349] width 189 height 20
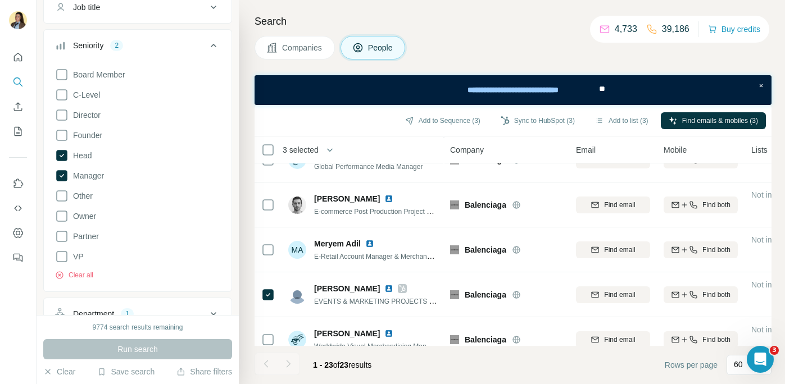
scroll to position [851, 0]
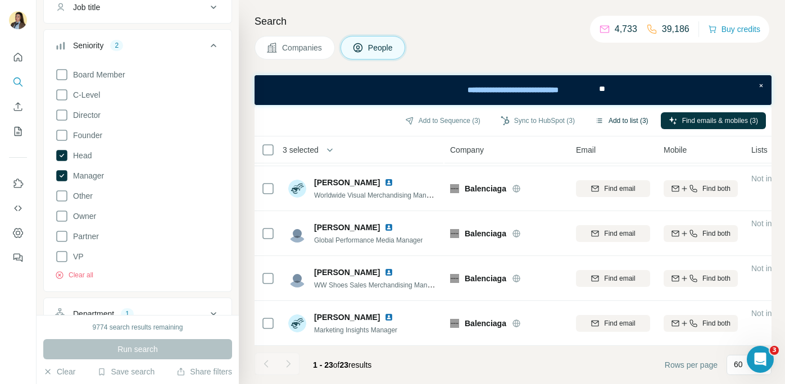
click at [621, 122] on button "Add to list (3)" at bounding box center [621, 120] width 69 height 17
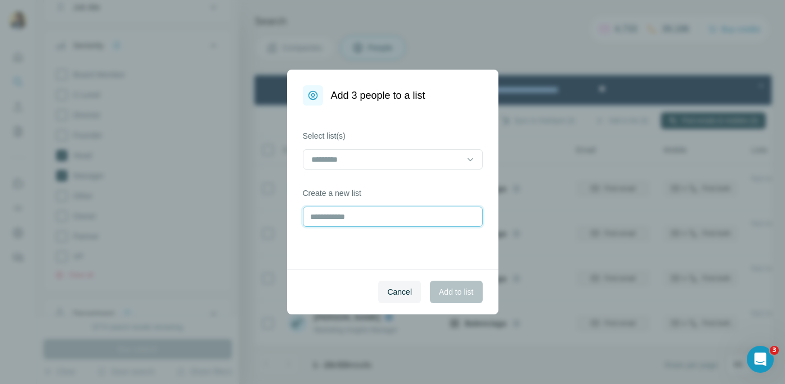
click at [346, 220] on input "text" at bounding box center [393, 217] width 180 height 20
type input "**********"
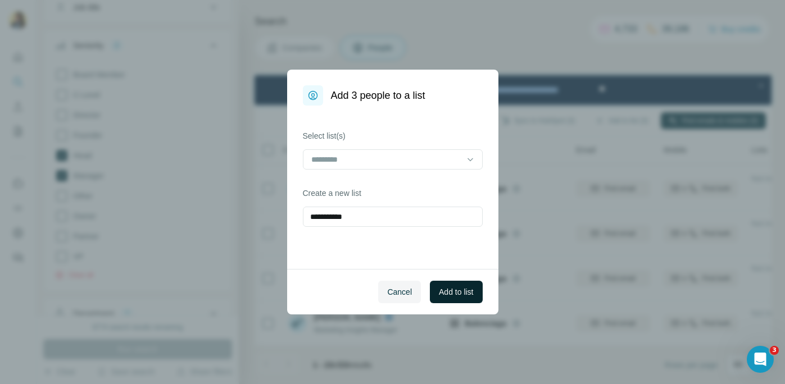
click at [461, 292] on span "Add to list" at bounding box center [456, 292] width 34 height 11
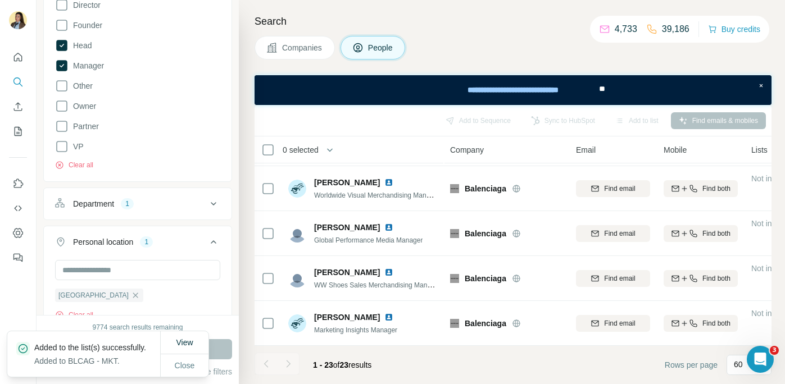
scroll to position [298, 0]
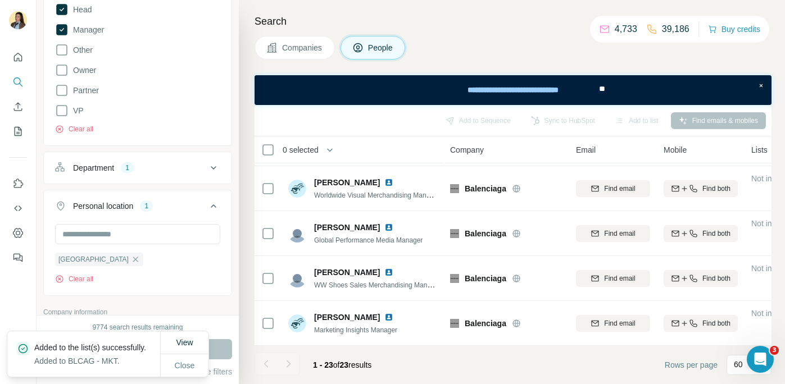
click at [96, 163] on div "Department" at bounding box center [93, 167] width 41 height 11
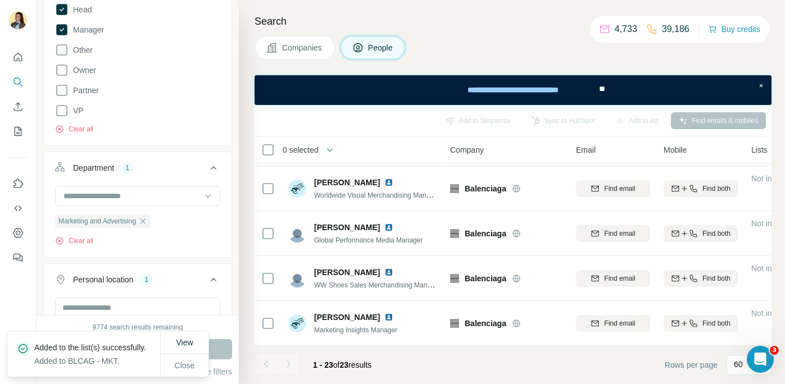
scroll to position [280, 0]
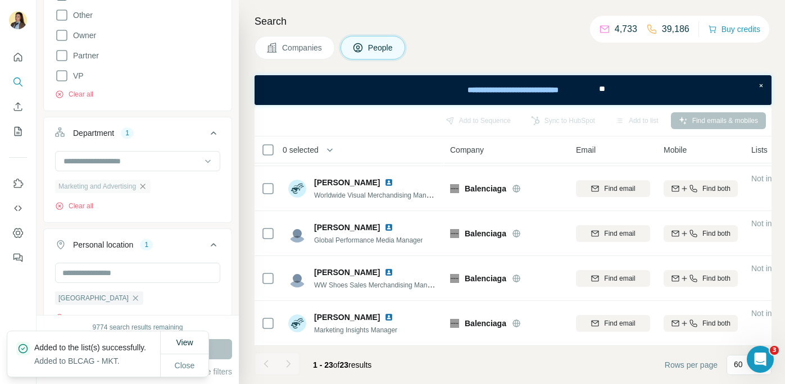
click at [147, 187] on icon "button" at bounding box center [142, 186] width 9 height 9
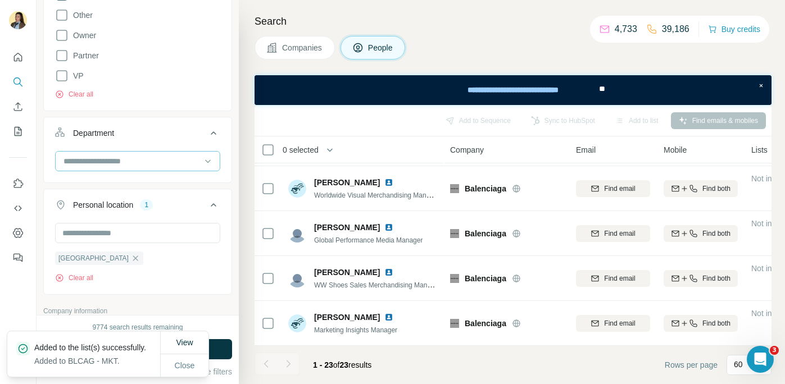
click at [151, 165] on input at bounding box center [131, 161] width 139 height 12
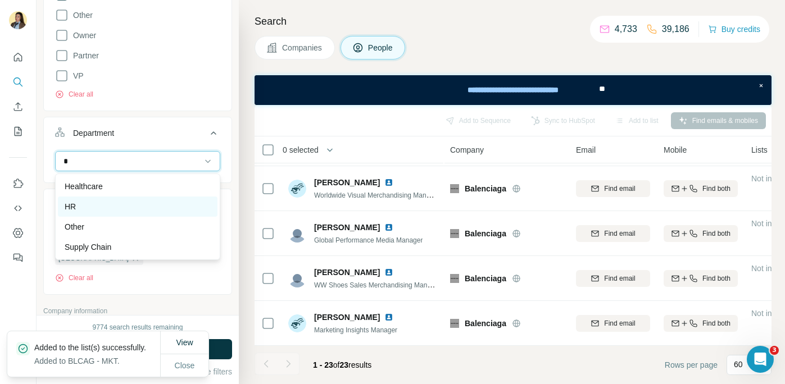
type input "*"
click at [158, 207] on div "HR" at bounding box center [138, 206] width 146 height 11
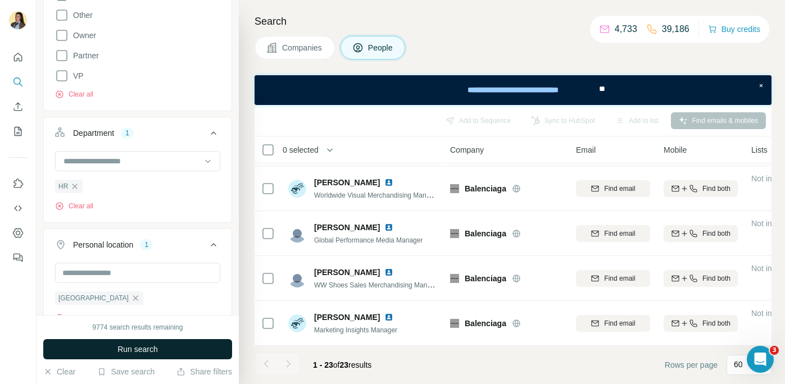
click at [173, 350] on button "Run search" at bounding box center [137, 349] width 189 height 20
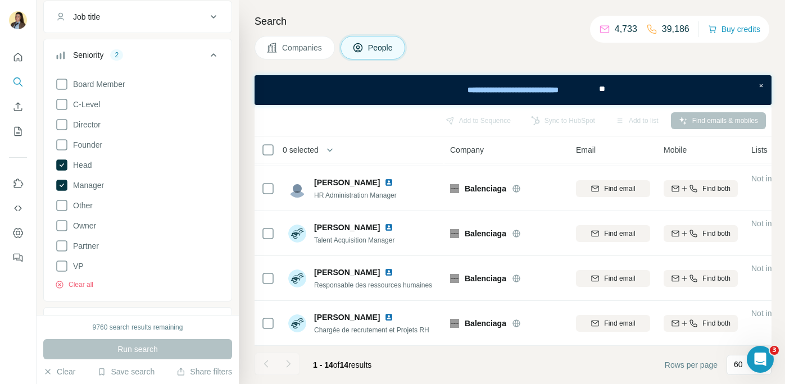
scroll to position [102, 0]
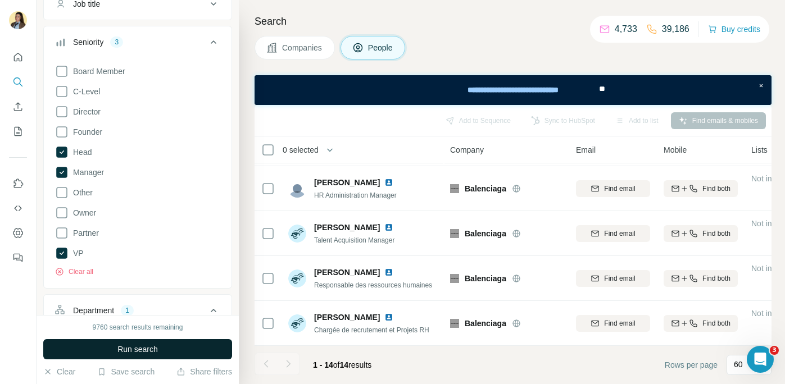
click at [140, 356] on button "Run search" at bounding box center [137, 349] width 189 height 20
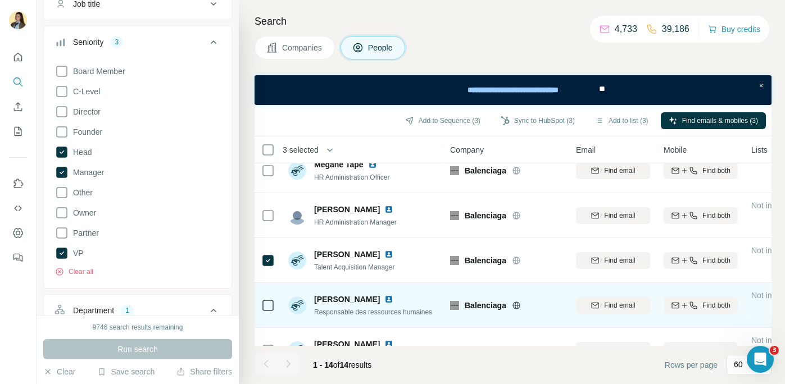
scroll to position [447, 0]
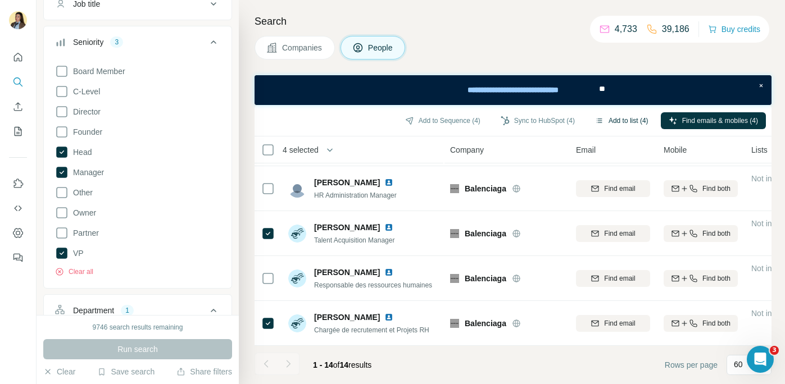
click at [615, 122] on button "Add to list (4)" at bounding box center [621, 120] width 69 height 17
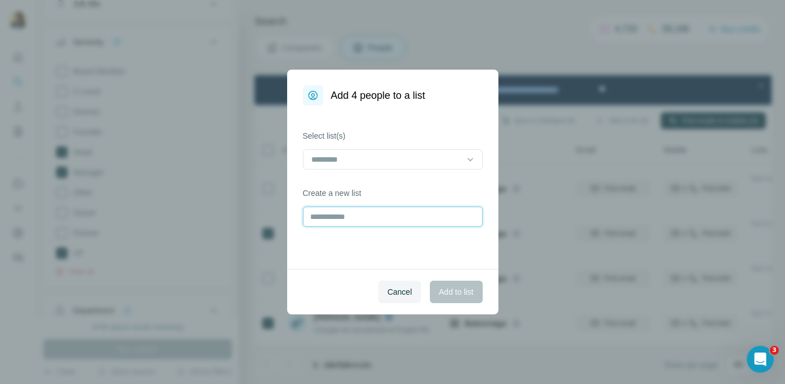
click at [403, 221] on input "text" at bounding box center [393, 217] width 180 height 20
type input "**********"
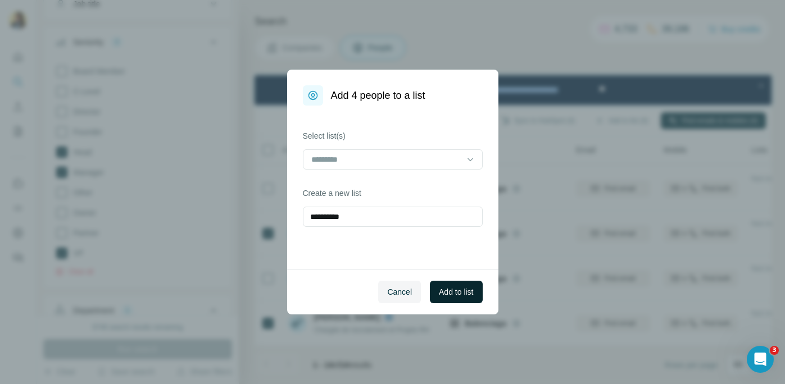
click at [467, 289] on span "Add to list" at bounding box center [456, 292] width 34 height 11
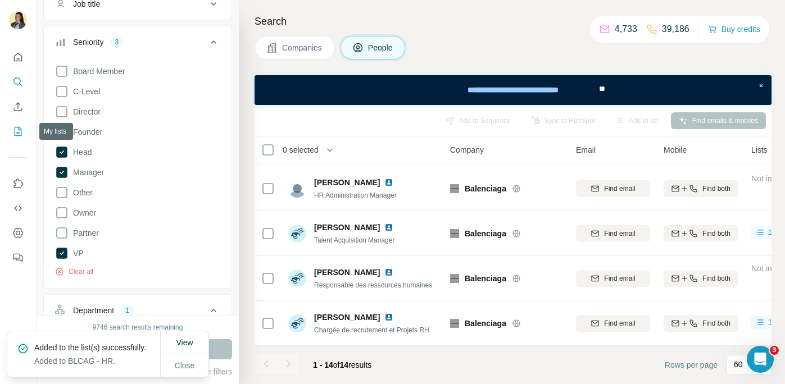
click at [15, 135] on icon "My lists" at bounding box center [18, 131] width 7 height 9
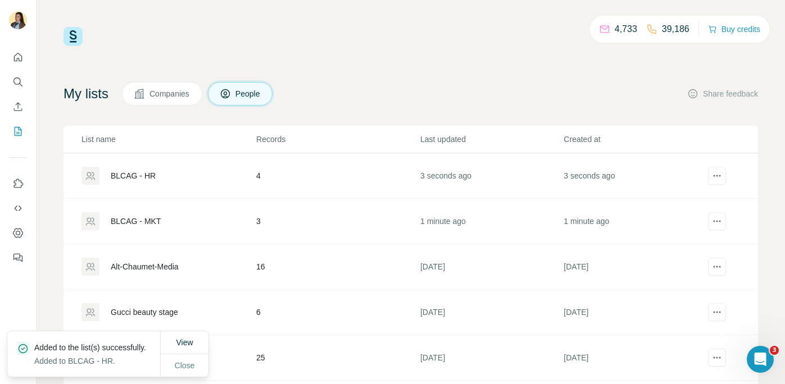
click at [124, 174] on div "BLCAG - HR" at bounding box center [133, 175] width 45 height 11
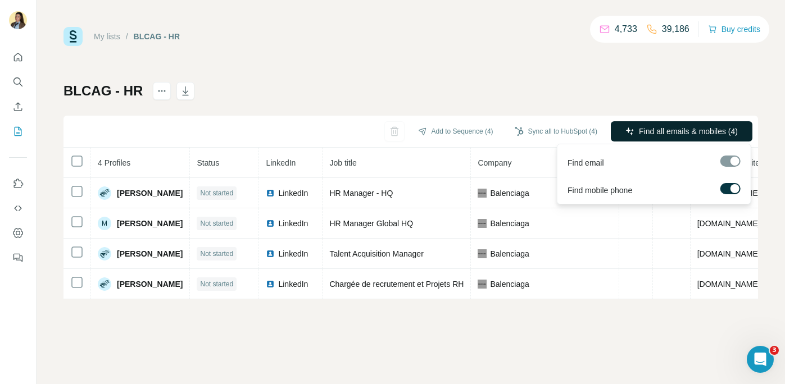
click at [691, 135] on span "Find all emails & mobiles (4)" at bounding box center [688, 131] width 99 height 11
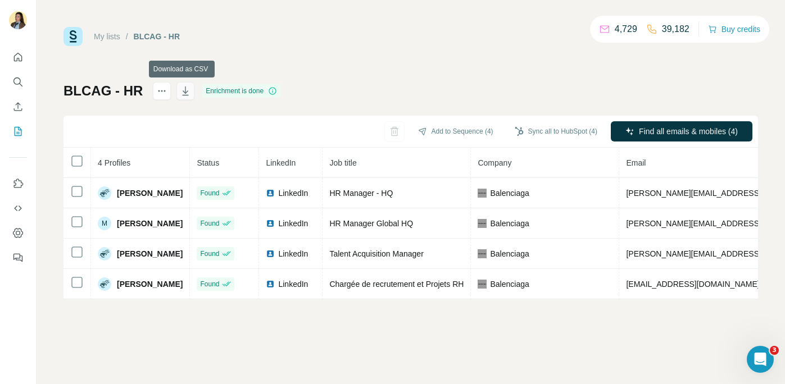
click at [183, 91] on icon "button" at bounding box center [186, 91] width 6 height 9
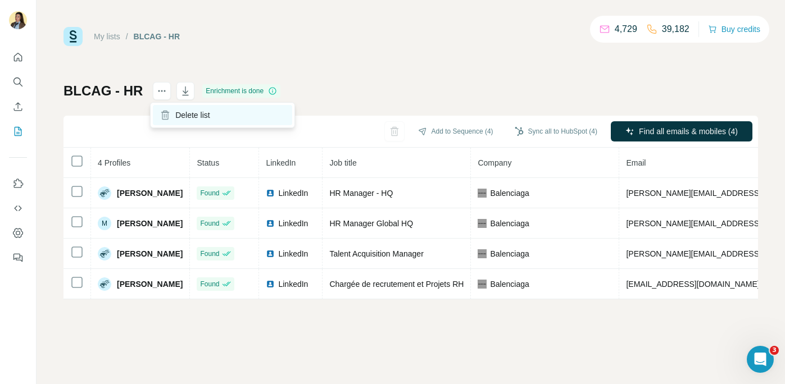
click at [180, 117] on div "Delete list" at bounding box center [222, 115] width 139 height 20
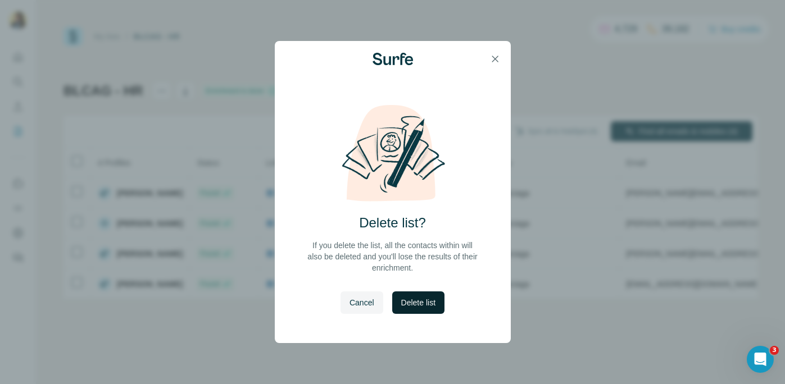
click at [430, 307] on span "Delete list" at bounding box center [418, 302] width 34 height 11
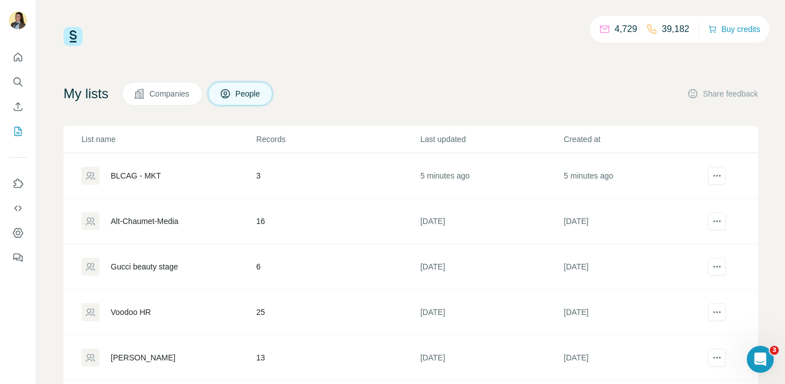
click at [143, 182] on div "BLCAG - MKT" at bounding box center [168, 176] width 174 height 18
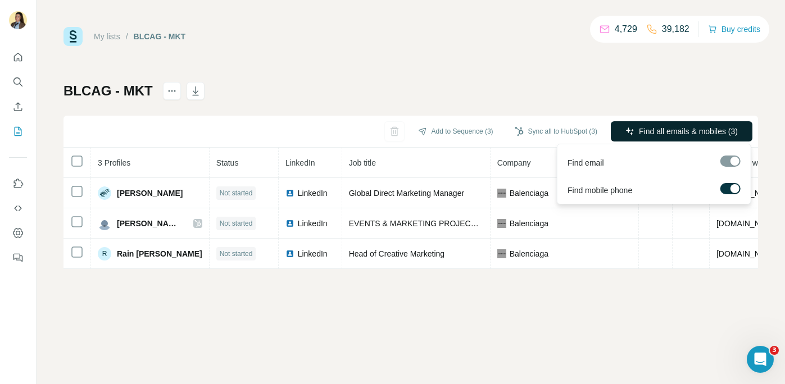
click at [706, 127] on span "Find all emails & mobiles (3)" at bounding box center [688, 131] width 99 height 11
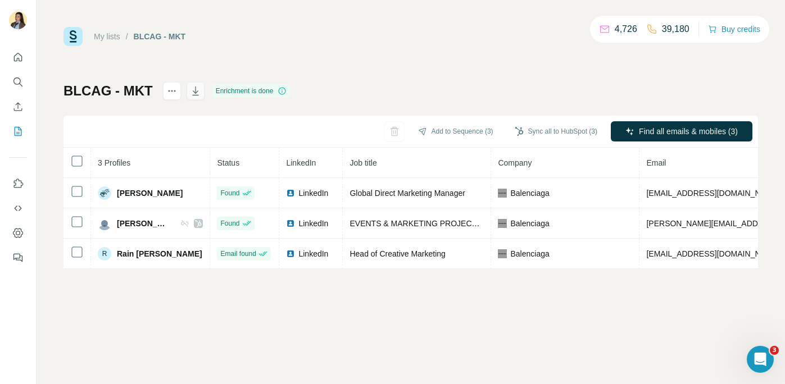
click at [194, 92] on icon "button" at bounding box center [196, 91] width 6 height 3
click at [186, 112] on div "Delete list" at bounding box center [232, 115] width 139 height 20
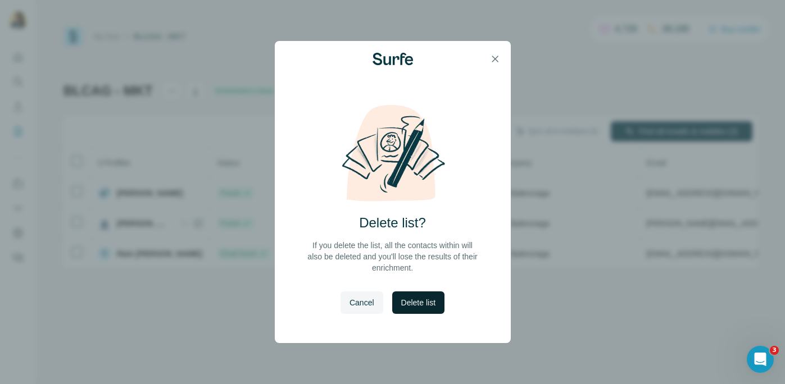
click at [424, 307] on span "Delete list" at bounding box center [418, 302] width 34 height 11
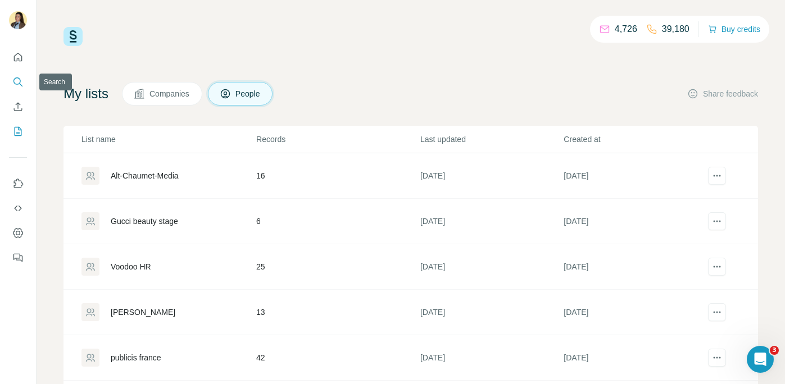
click at [20, 83] on icon "Search" at bounding box center [17, 81] width 11 height 11
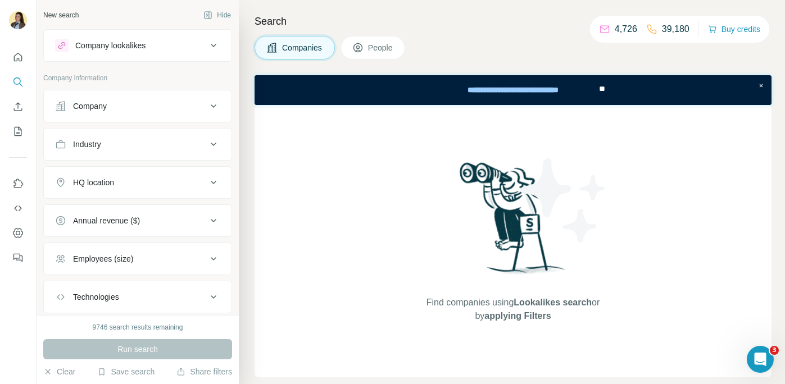
click at [135, 103] on div "Company" at bounding box center [131, 106] width 152 height 11
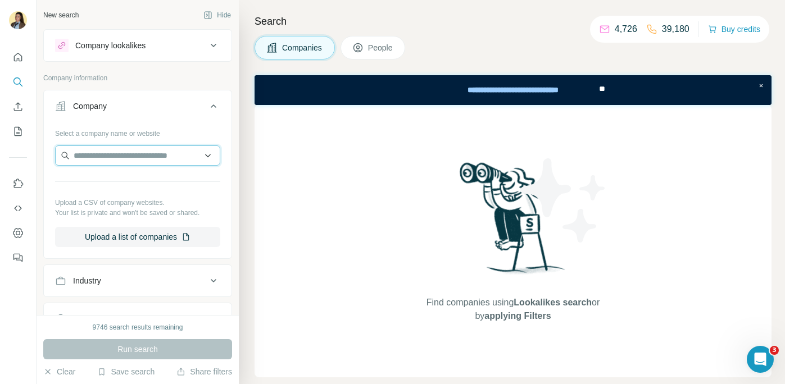
click at [103, 160] on input "text" at bounding box center [137, 156] width 165 height 20
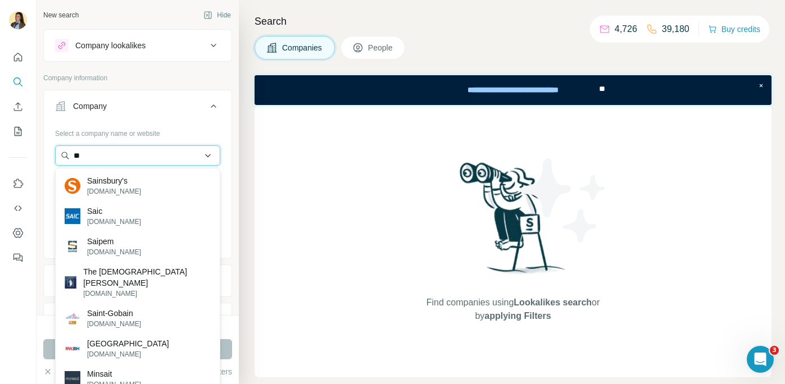
type input "*"
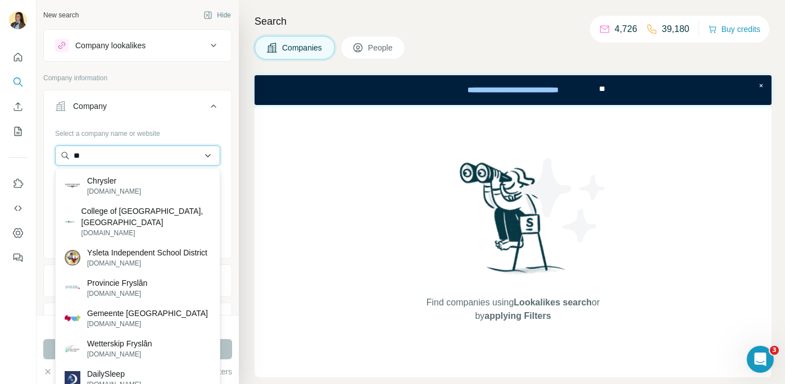
type input "*"
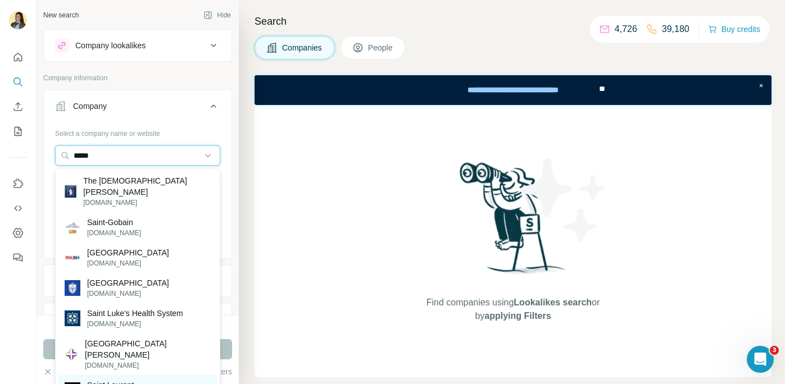
type input "*****"
click at [111, 380] on p "Saint Laurent" at bounding box center [114, 385] width 54 height 11
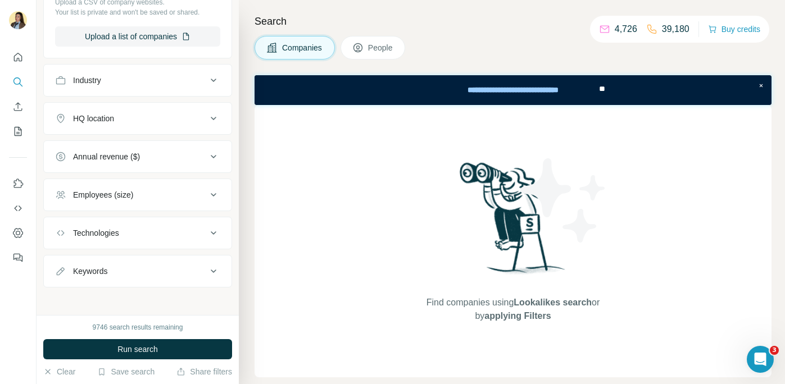
scroll to position [239, 0]
click at [373, 42] on span "People" at bounding box center [381, 47] width 26 height 11
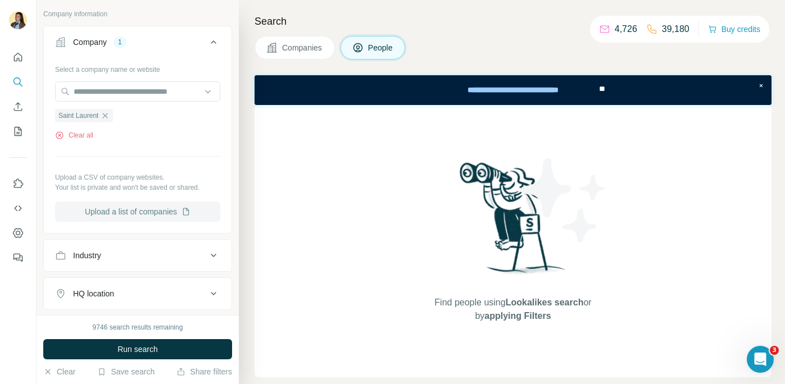
scroll to position [86, 0]
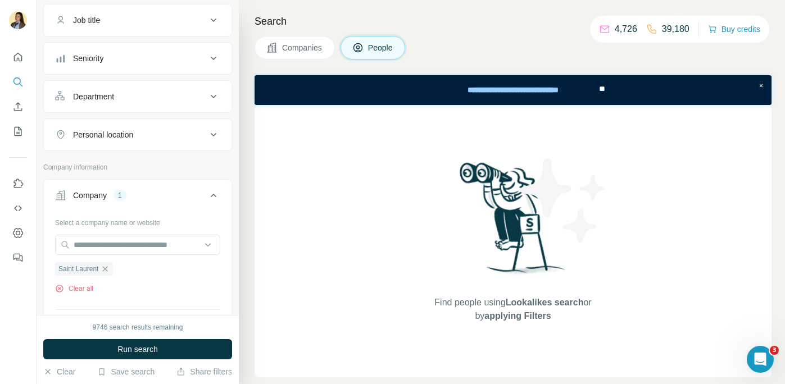
click at [144, 95] on div "Department" at bounding box center [131, 96] width 152 height 11
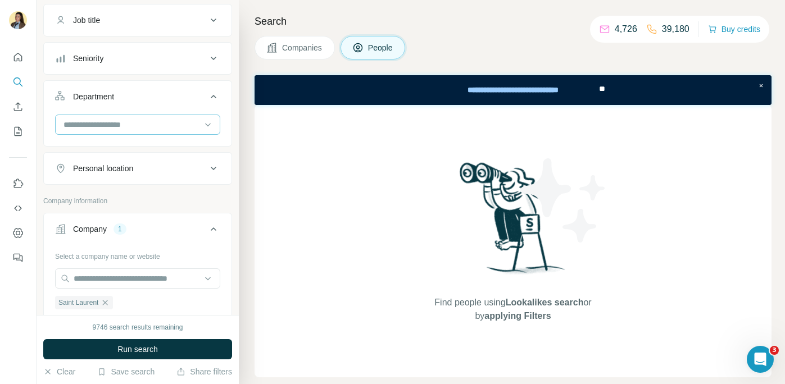
click at [107, 127] on input at bounding box center [131, 125] width 139 height 12
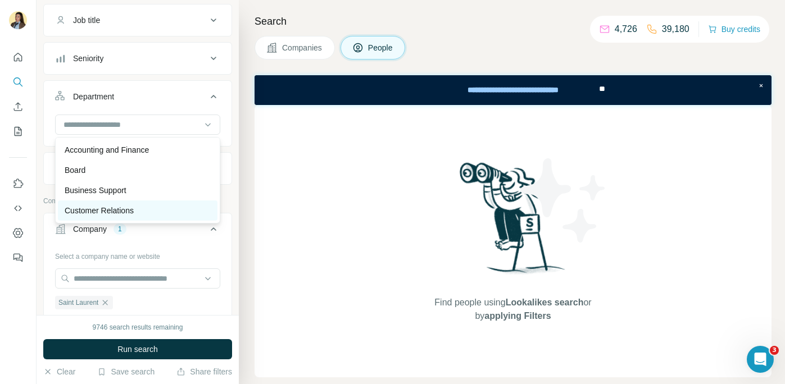
click at [108, 210] on p "Customer Relations" at bounding box center [99, 210] width 69 height 11
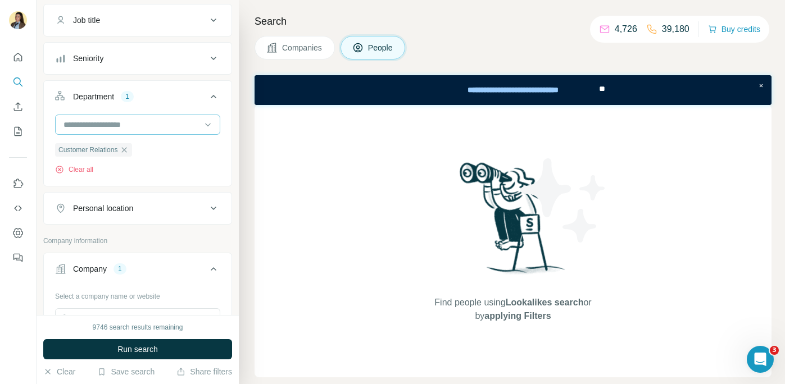
click at [112, 131] on div at bounding box center [131, 124] width 139 height 19
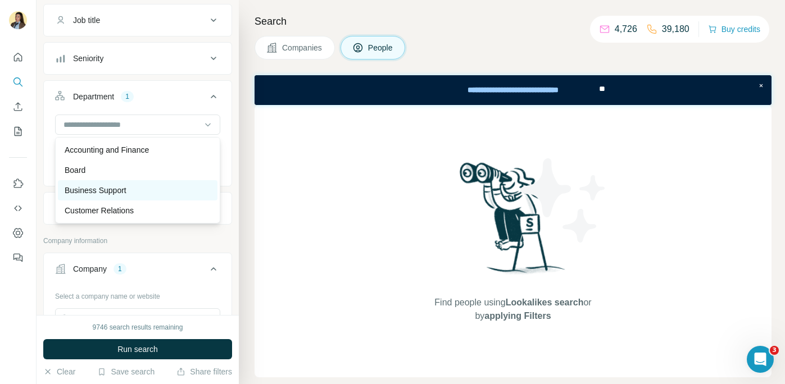
click at [105, 189] on p "Business Support" at bounding box center [96, 190] width 62 height 11
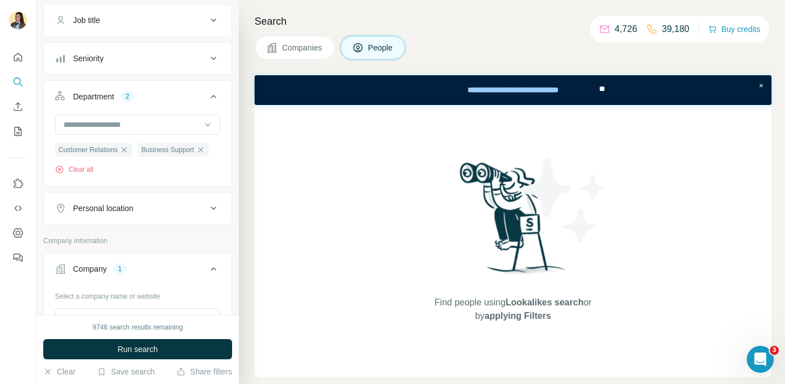
scroll to position [46, 0]
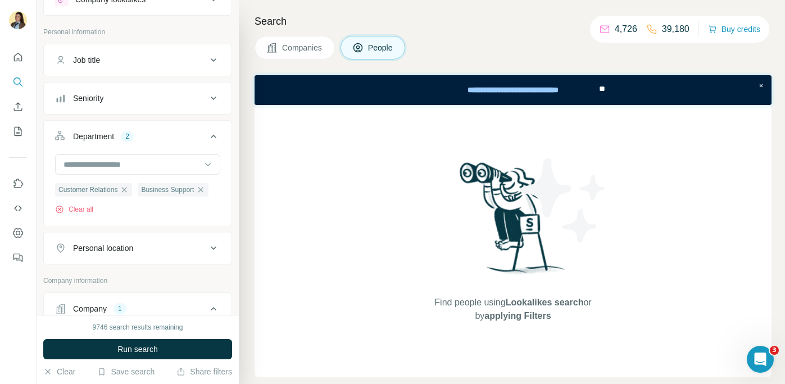
click at [144, 58] on div "Job title" at bounding box center [131, 60] width 152 height 11
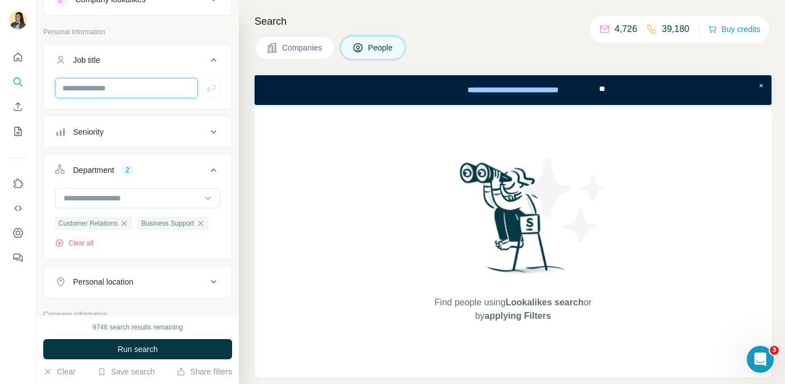
click at [119, 89] on input "text" at bounding box center [126, 88] width 143 height 20
type input "**********"
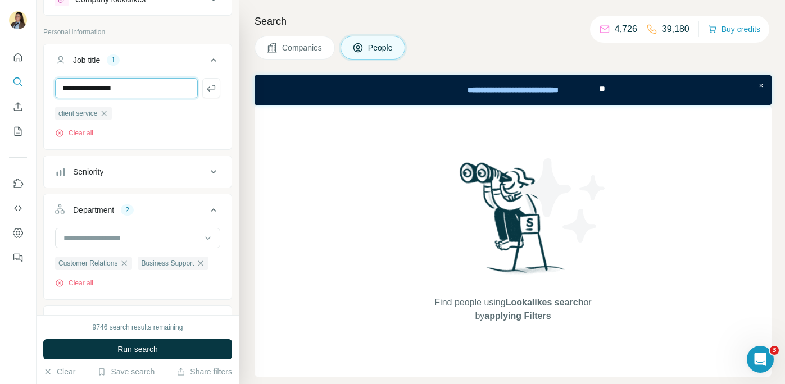
type input "**********"
click at [148, 167] on div "Seniority" at bounding box center [131, 171] width 152 height 11
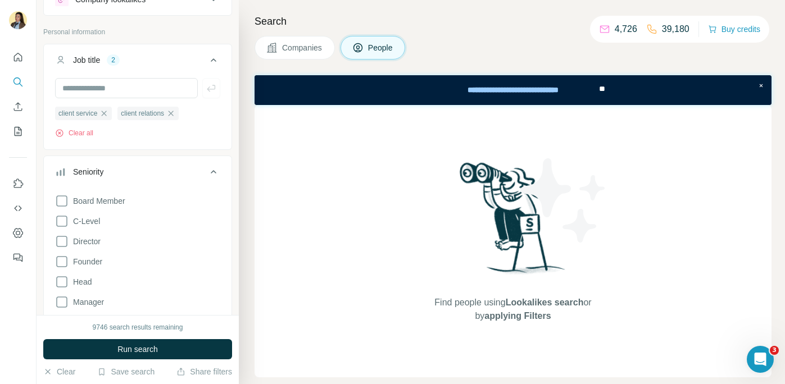
scroll to position [101, 0]
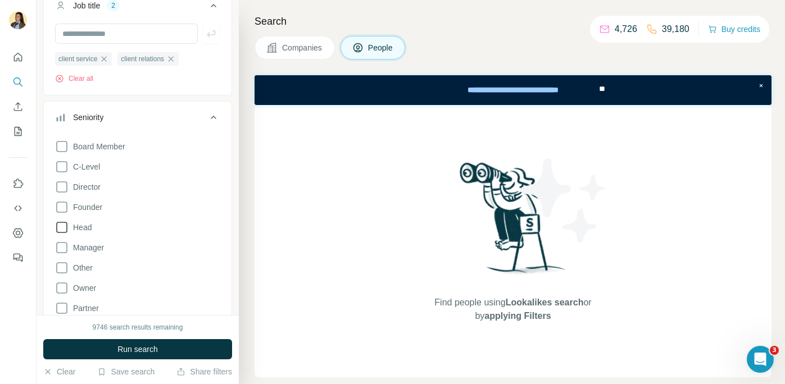
click at [84, 223] on span "Head" at bounding box center [80, 227] width 23 height 11
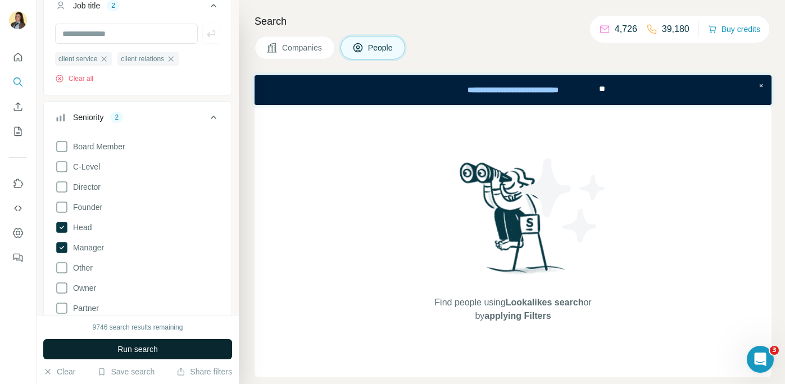
click at [148, 354] on span "Run search" at bounding box center [137, 349] width 40 height 11
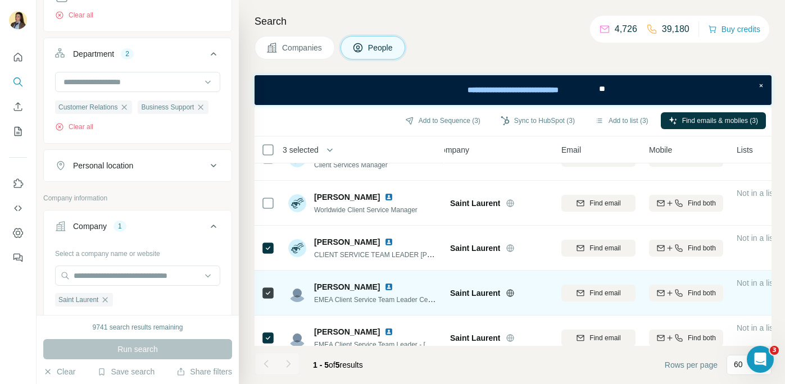
scroll to position [28, 0]
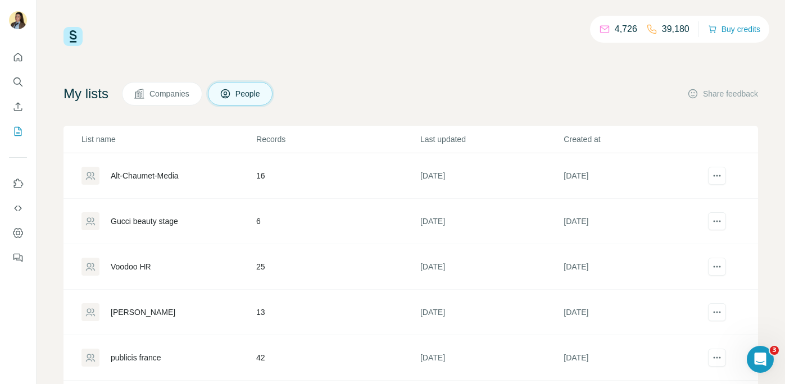
scroll to position [66, 0]
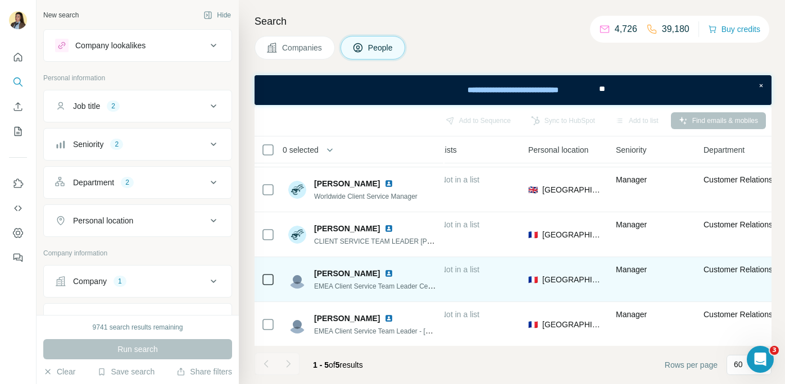
scroll to position [41, 314]
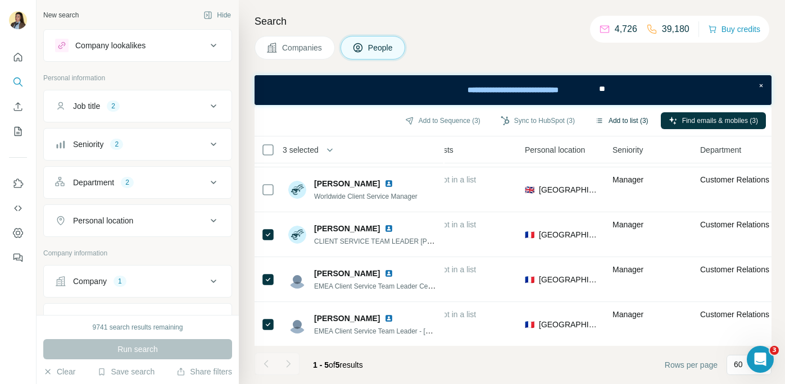
click at [623, 123] on button "Add to list (3)" at bounding box center [621, 120] width 69 height 17
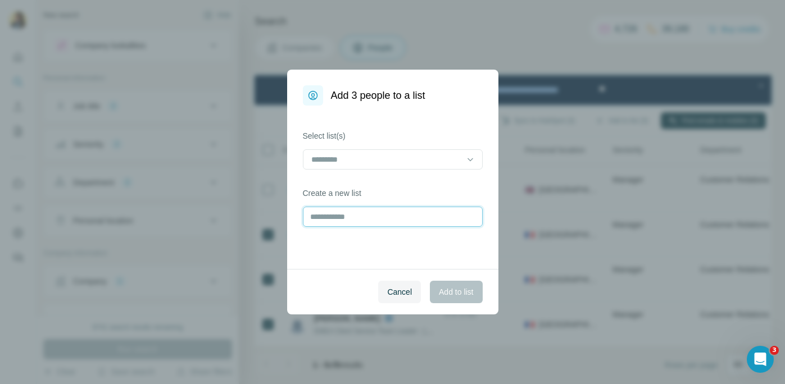
click at [384, 220] on input "text" at bounding box center [393, 217] width 180 height 20
click at [359, 217] on input "text" at bounding box center [393, 217] width 180 height 20
type input "**********"
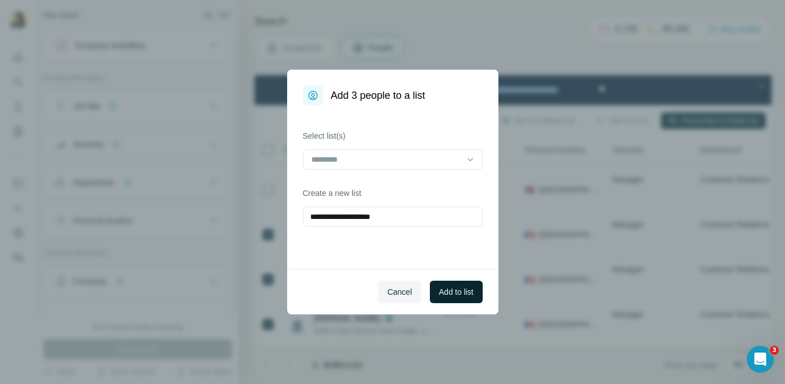
click at [467, 293] on span "Add to list" at bounding box center [456, 292] width 34 height 11
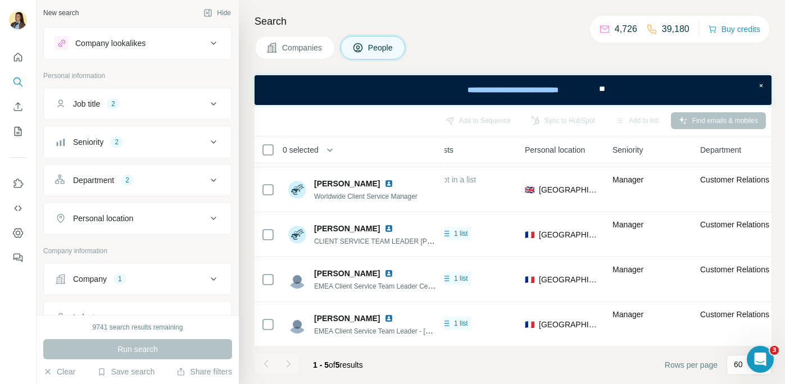
scroll to position [0, 0]
click at [156, 115] on button "Job title 2" at bounding box center [138, 106] width 188 height 27
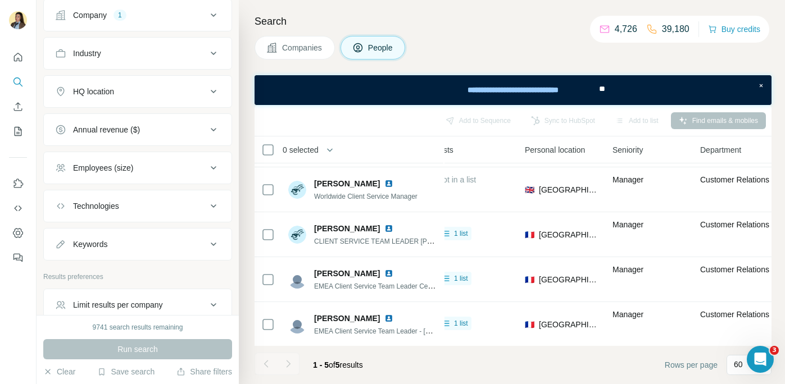
scroll to position [398, 0]
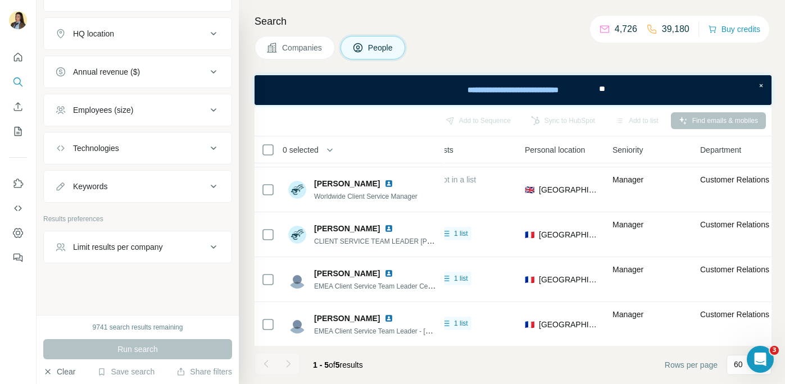
click at [63, 370] on button "Clear" at bounding box center [59, 371] width 32 height 11
click at [62, 373] on button "Clear" at bounding box center [59, 371] width 32 height 11
click at [65, 376] on button "Clear" at bounding box center [59, 371] width 32 height 11
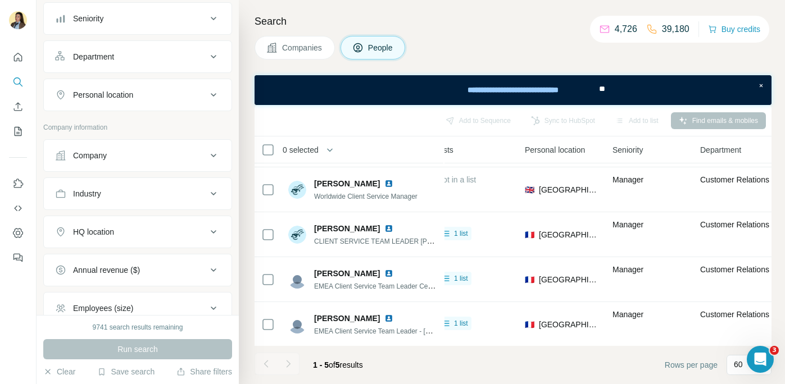
click at [116, 164] on button "Company" at bounding box center [138, 155] width 188 height 27
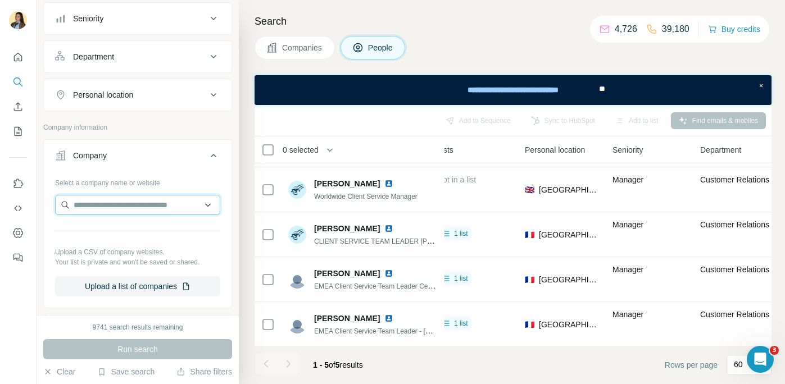
click at [95, 205] on input "text" at bounding box center [137, 205] width 165 height 20
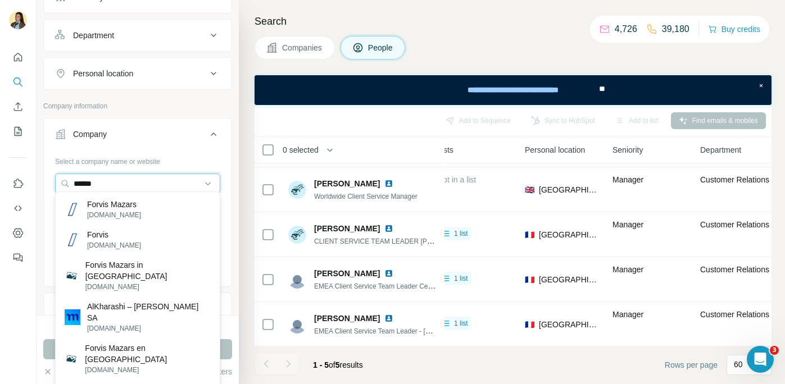
scroll to position [185, 0]
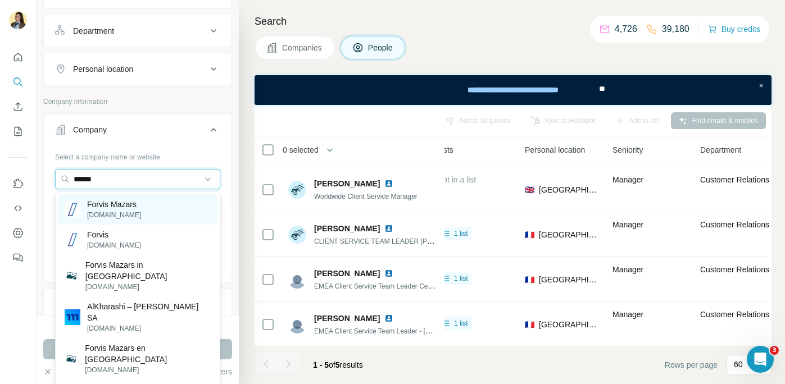
type input "******"
click at [154, 216] on div "[PERSON_NAME] [DOMAIN_NAME]" at bounding box center [138, 209] width 160 height 30
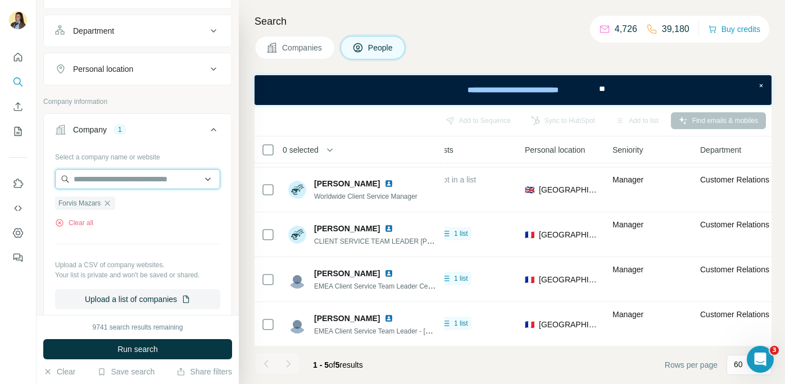
click at [134, 183] on input "text" at bounding box center [137, 179] width 165 height 20
type input "*"
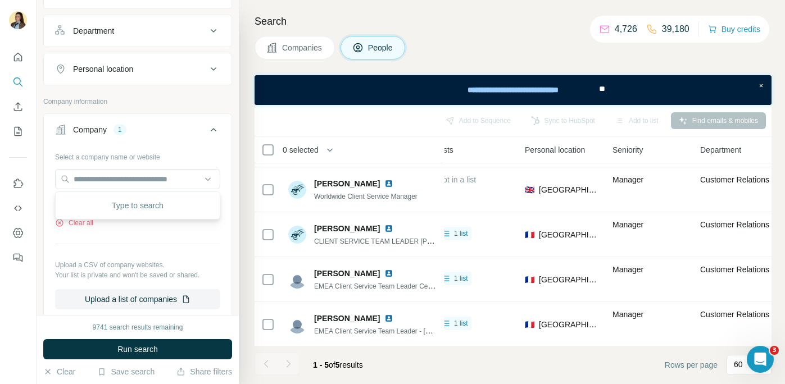
click at [142, 243] on div "Select a company name or website Forvis Mazars Clear all Upload a CSV of compan…" at bounding box center [137, 229] width 165 height 162
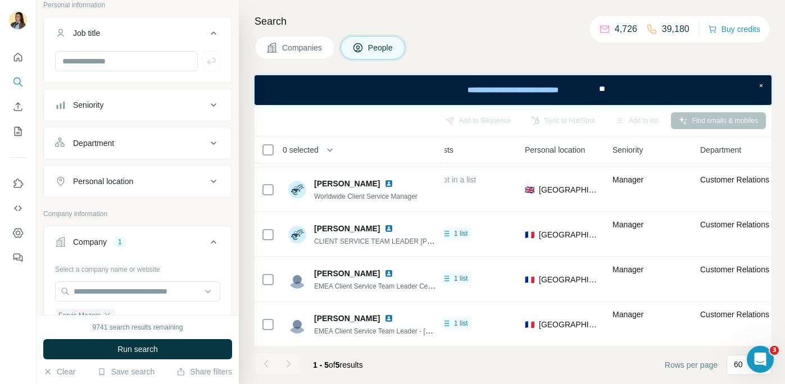
scroll to position [34, 0]
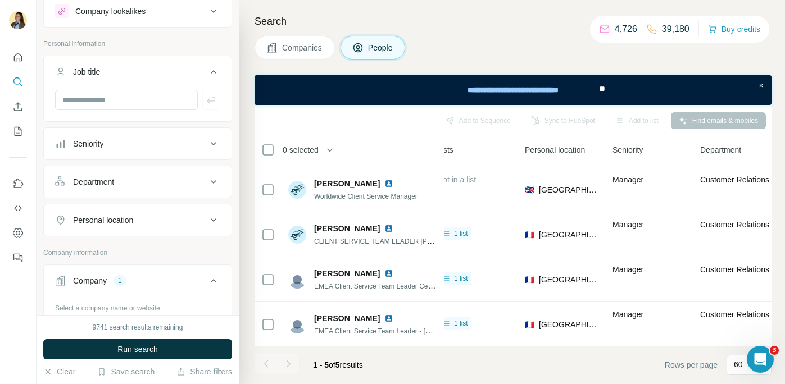
click at [142, 191] on button "Department" at bounding box center [138, 182] width 188 height 27
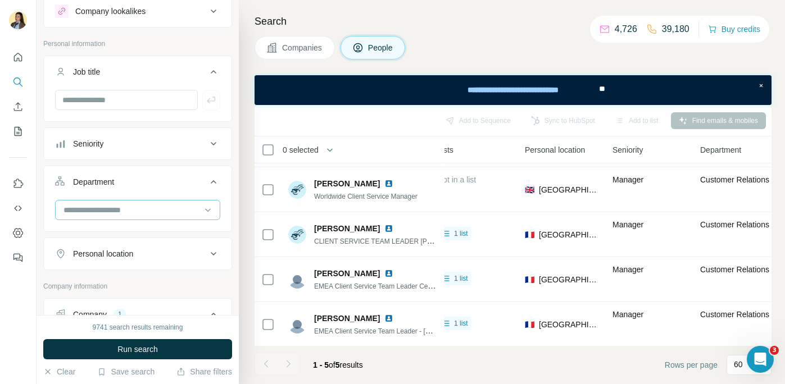
click at [110, 211] on input at bounding box center [131, 210] width 139 height 12
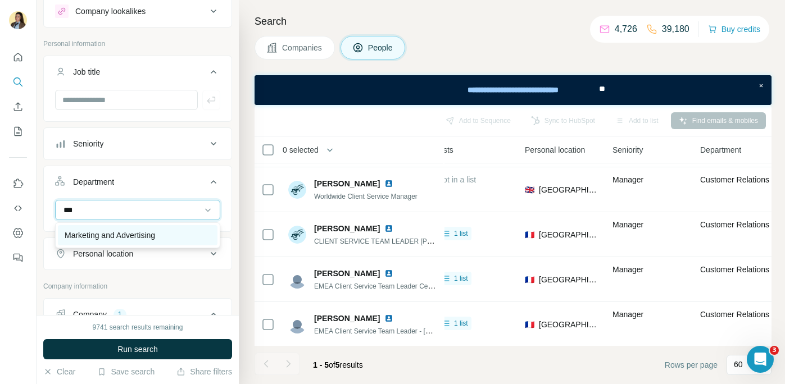
type input "***"
click at [116, 236] on p "Marketing and Advertising" at bounding box center [110, 235] width 90 height 11
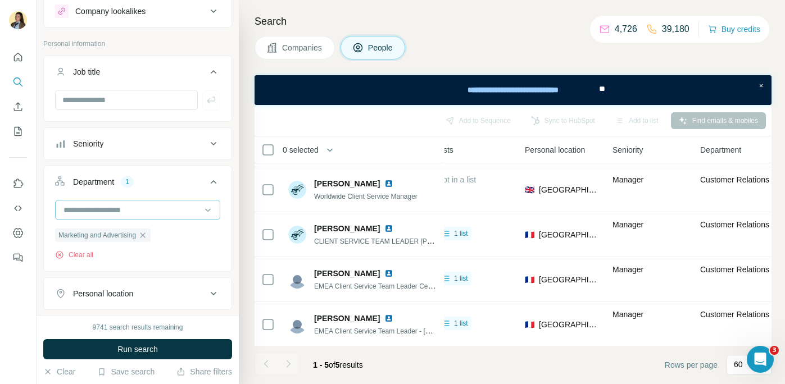
click at [105, 211] on input at bounding box center [131, 210] width 139 height 12
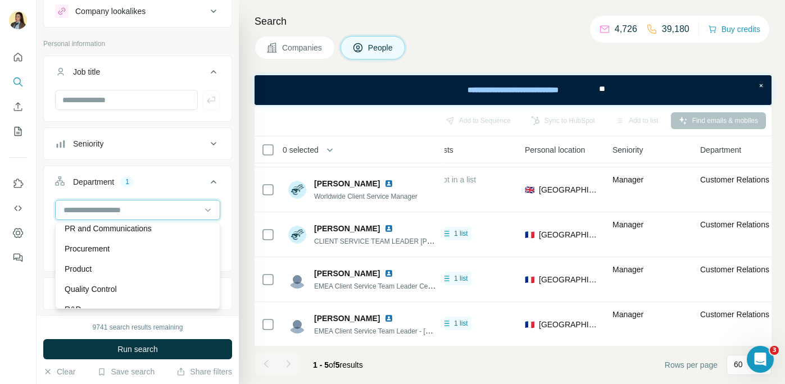
scroll to position [306, 0]
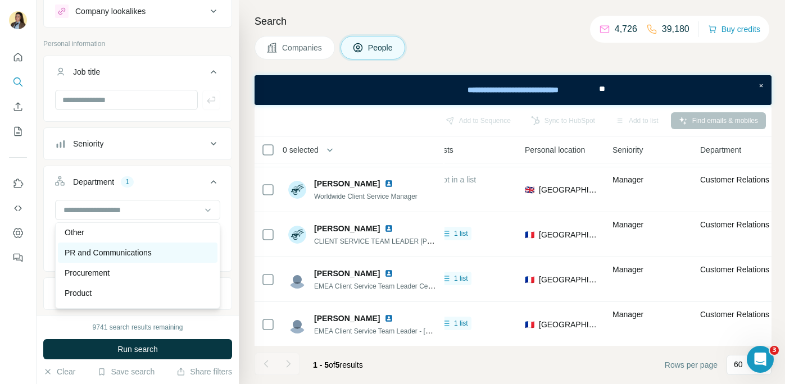
click at [115, 253] on p "PR and Communications" at bounding box center [108, 252] width 87 height 11
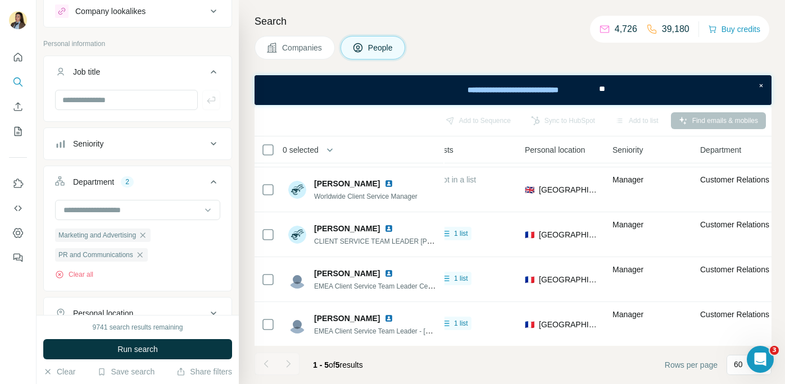
click at [146, 111] on div at bounding box center [138, 104] width 188 height 29
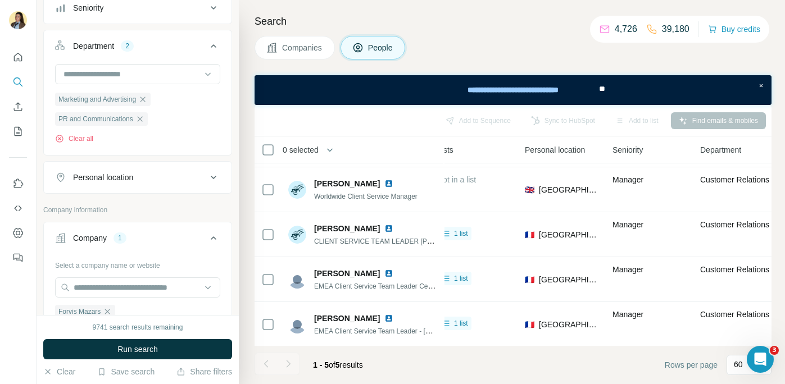
scroll to position [214, 0]
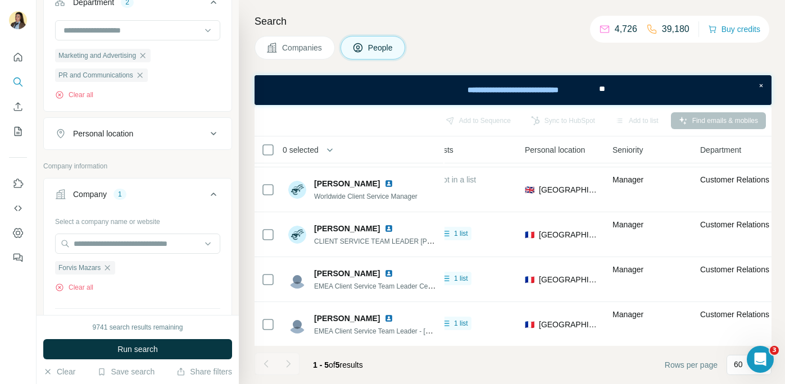
click at [144, 137] on div "Personal location" at bounding box center [131, 133] width 152 height 11
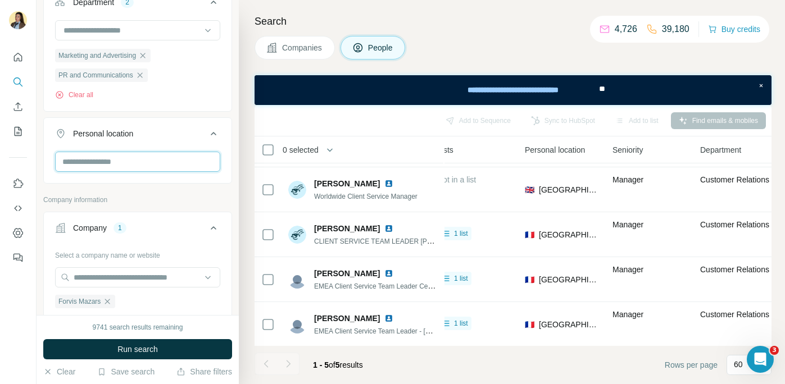
click at [114, 167] on input "text" at bounding box center [137, 162] width 165 height 20
type input "***"
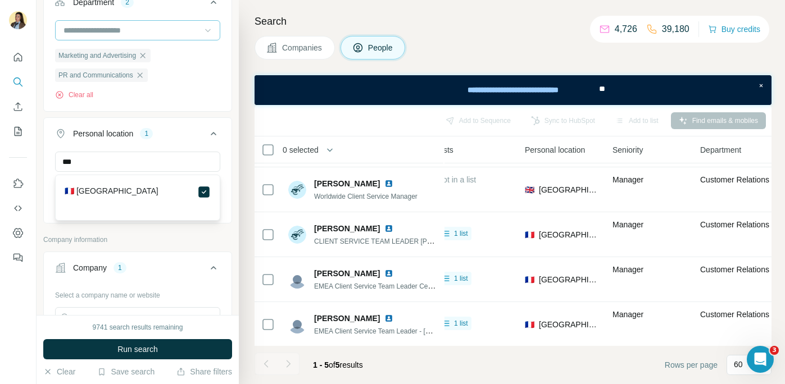
click at [156, 350] on span "Run search" at bounding box center [137, 349] width 40 height 11
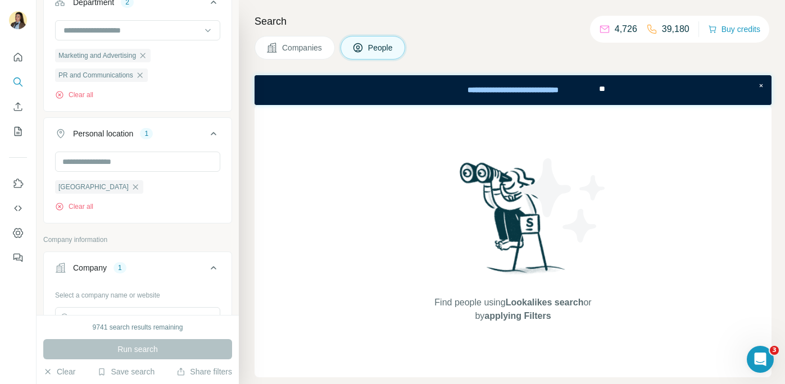
scroll to position [195, 0]
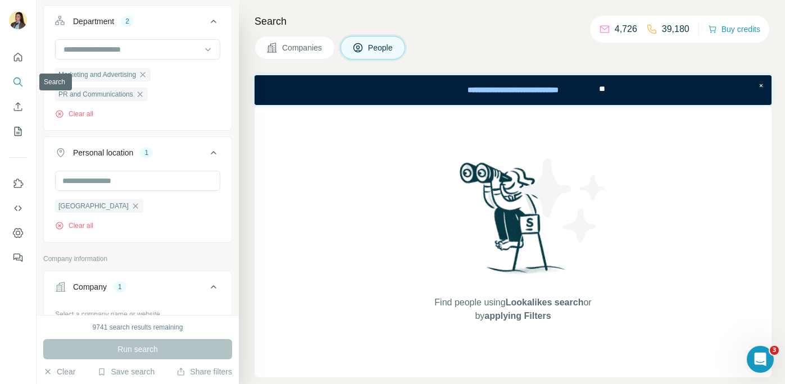
click at [17, 79] on icon "Search" at bounding box center [17, 81] width 11 height 11
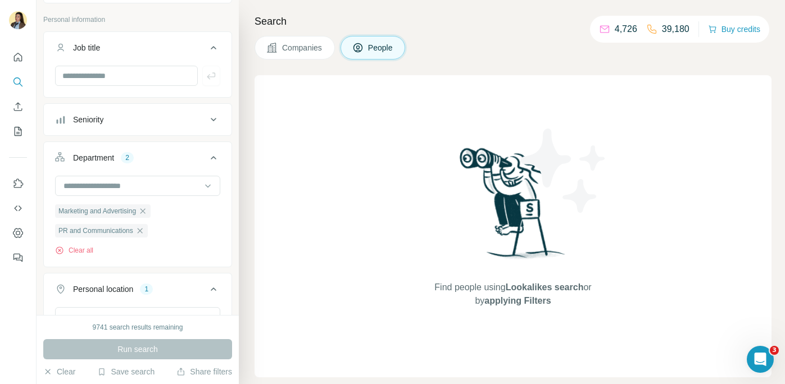
scroll to position [75, 0]
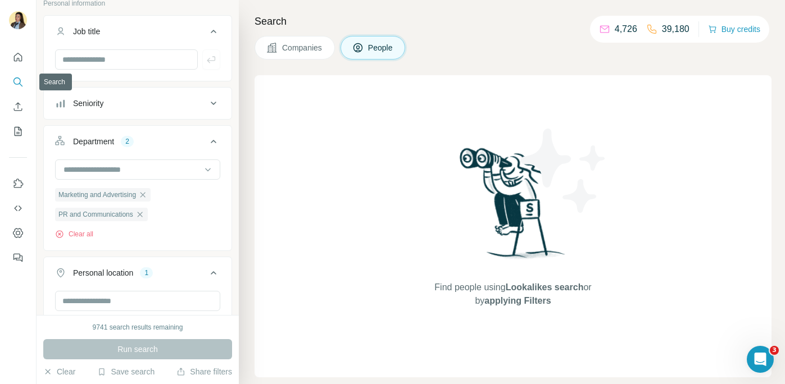
click at [16, 83] on icon "Search" at bounding box center [17, 81] width 11 height 11
click at [164, 352] on div "Run search" at bounding box center [137, 349] width 189 height 20
click at [18, 56] on icon "Quick start" at bounding box center [17, 57] width 11 height 11
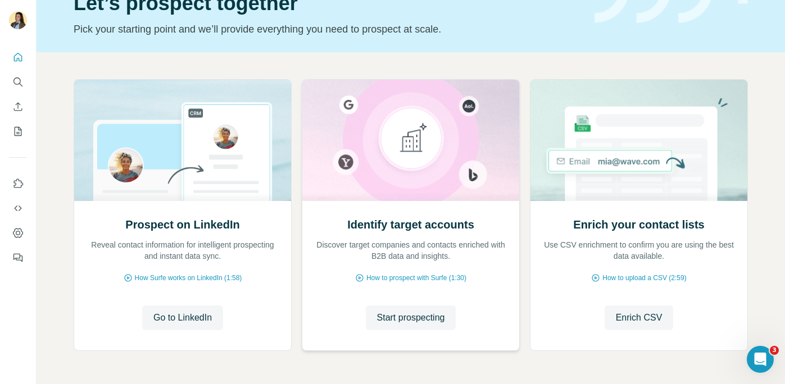
scroll to position [68, 0]
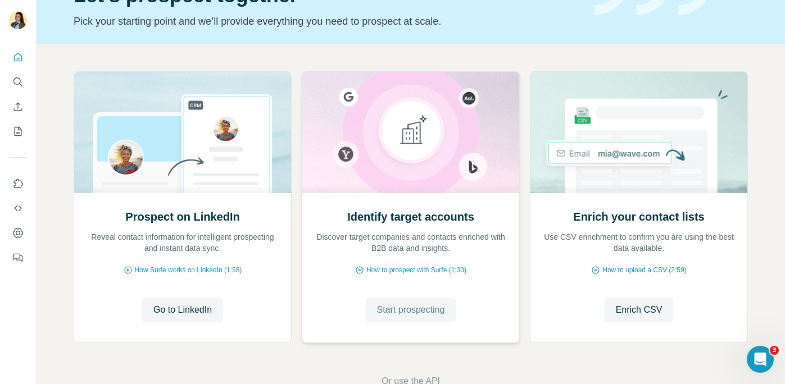
click at [409, 315] on span "Start prospecting" at bounding box center [411, 309] width 68 height 13
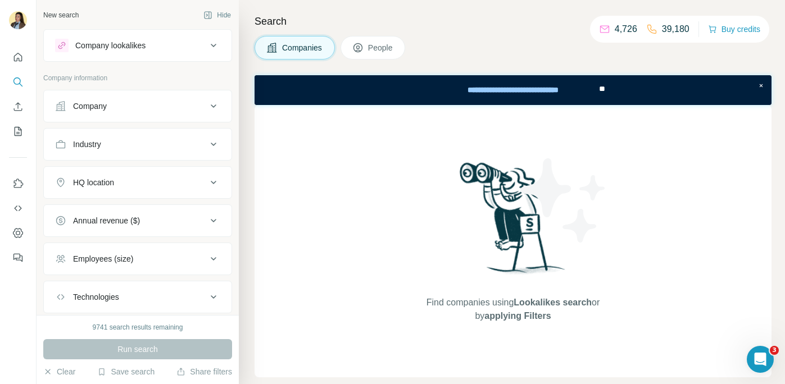
click at [160, 110] on div "Company" at bounding box center [131, 106] width 152 height 11
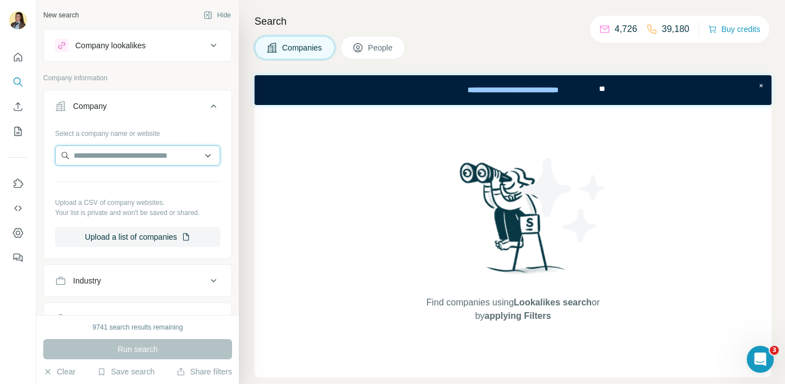
click at [133, 158] on input "text" at bounding box center [137, 156] width 165 height 20
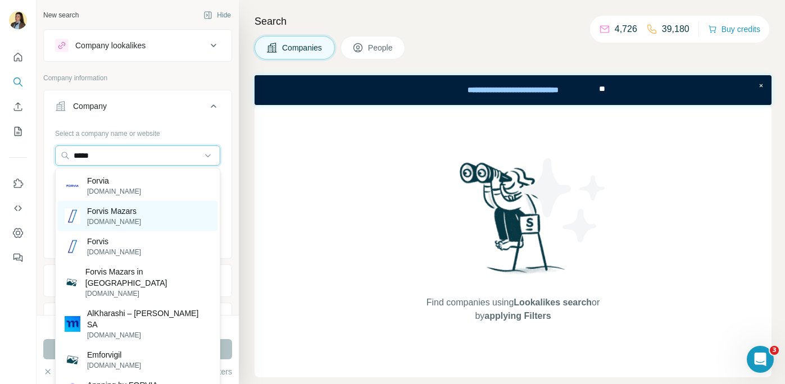
type input "*****"
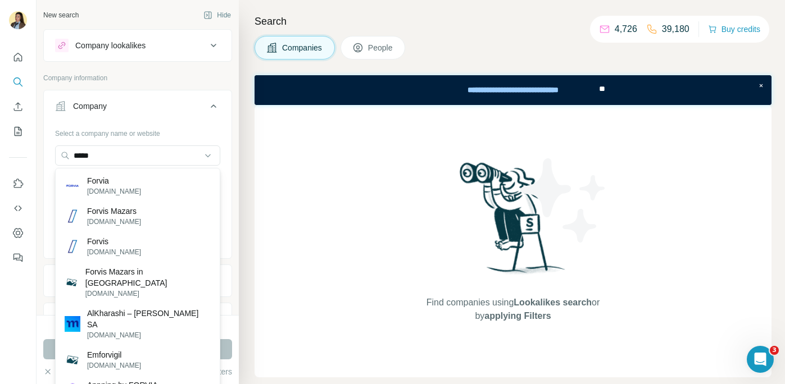
click at [134, 215] on p "Forvis Mazars" at bounding box center [114, 211] width 54 height 11
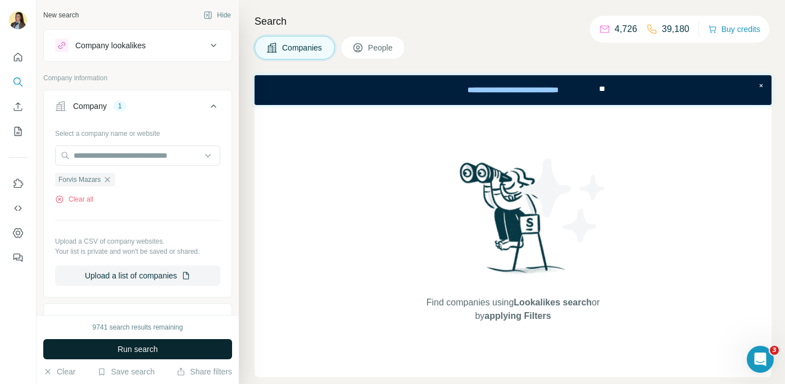
click at [140, 354] on span "Run search" at bounding box center [137, 349] width 40 height 11
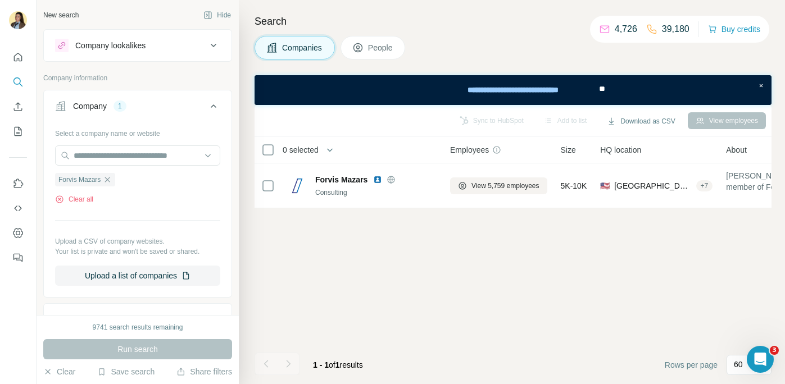
click at [377, 49] on span "People" at bounding box center [381, 47] width 26 height 11
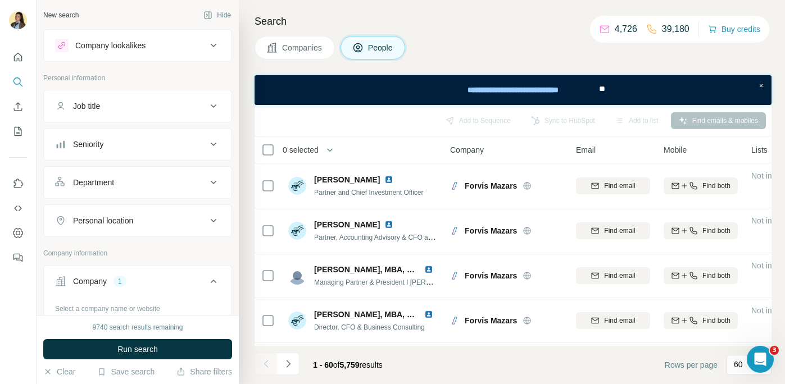
click at [136, 177] on div "Department" at bounding box center [131, 182] width 152 height 11
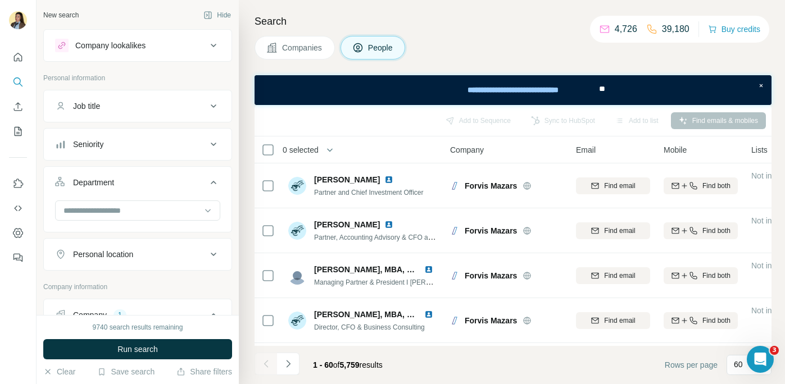
scroll to position [46, 0]
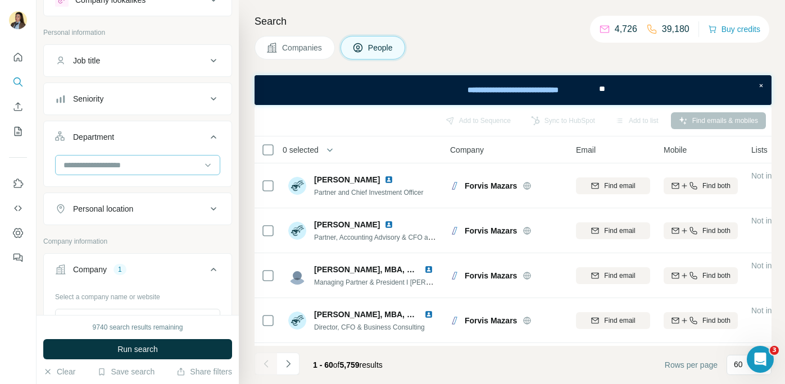
click at [118, 166] on input at bounding box center [131, 165] width 139 height 12
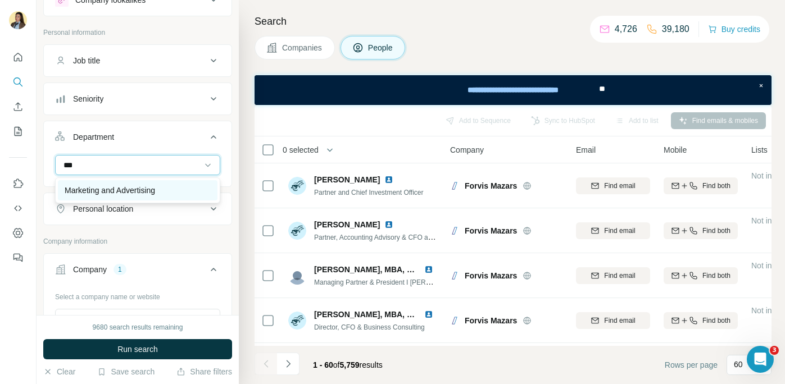
type input "***"
click at [138, 191] on p "Marketing and Advertising" at bounding box center [110, 190] width 90 height 11
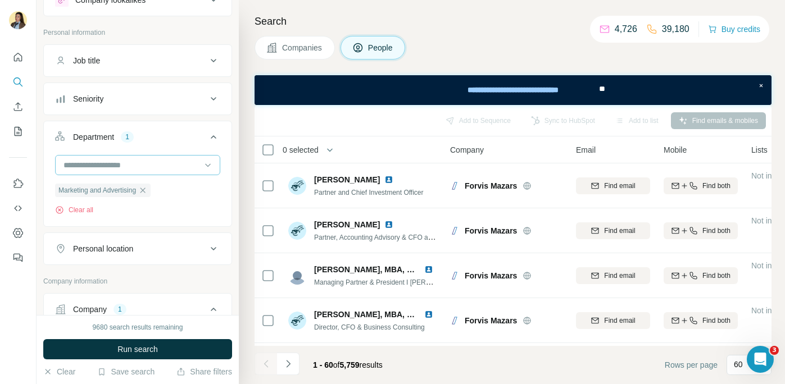
click at [116, 165] on input at bounding box center [131, 165] width 139 height 12
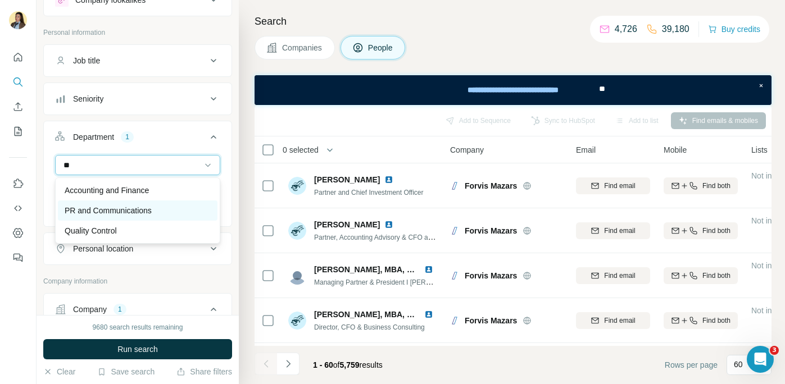
type input "**"
click at [134, 213] on p "PR and Communications" at bounding box center [108, 210] width 87 height 11
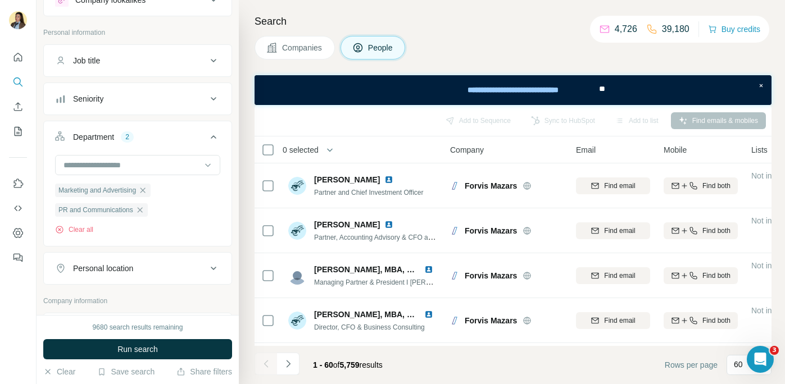
click at [142, 97] on div "Seniority" at bounding box center [131, 98] width 152 height 11
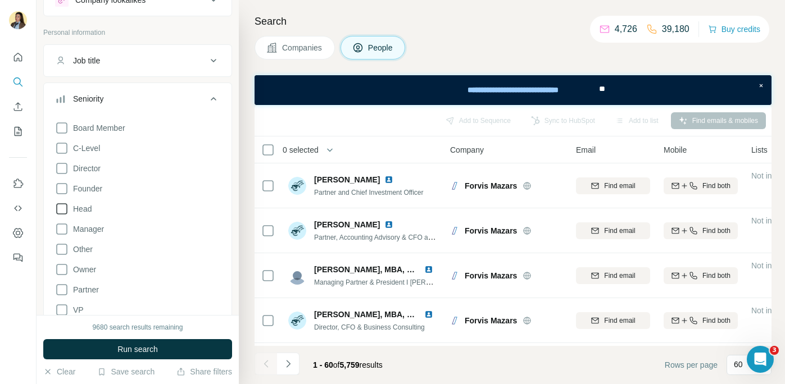
click at [83, 211] on span "Head" at bounding box center [80, 208] width 23 height 11
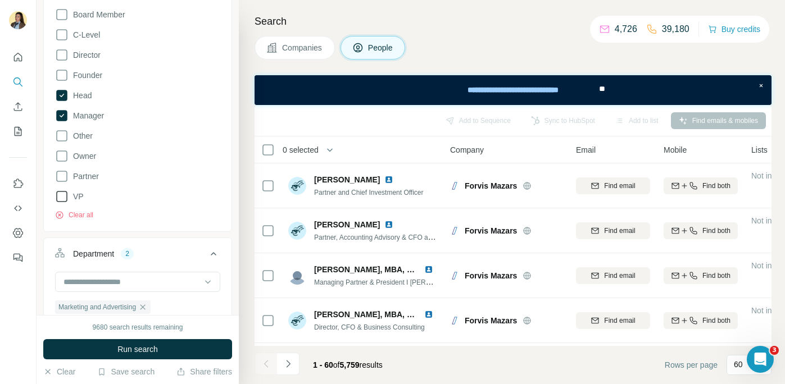
click at [77, 201] on span "VP" at bounding box center [76, 196] width 15 height 11
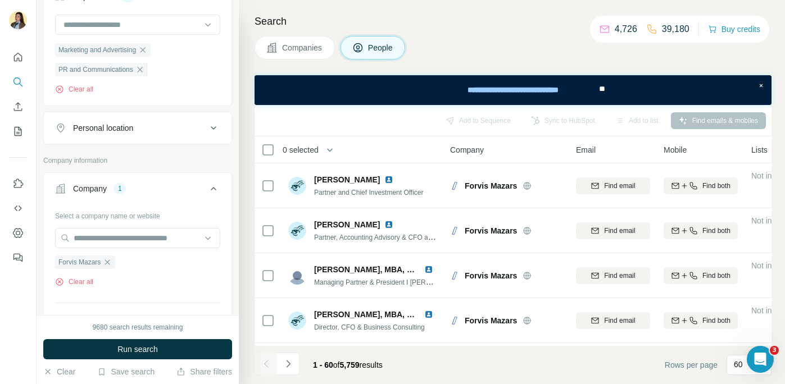
scroll to position [417, 0]
click at [164, 132] on div "Personal location" at bounding box center [131, 126] width 152 height 11
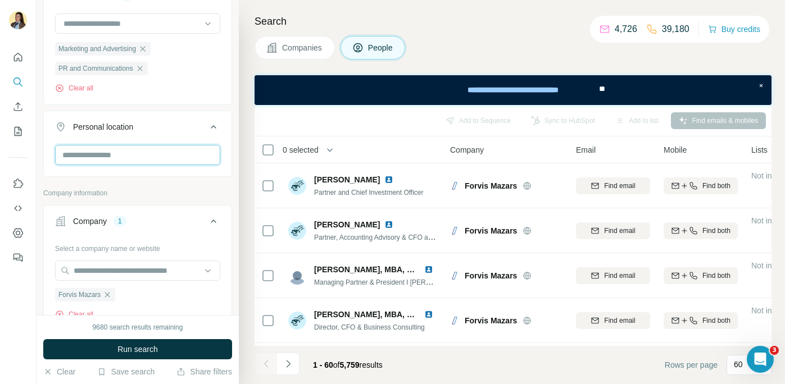
click at [112, 164] on input "text" at bounding box center [137, 155] width 165 height 20
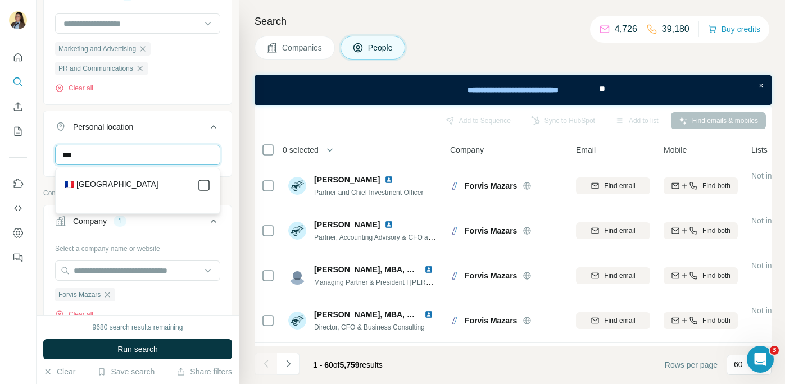
type input "***"
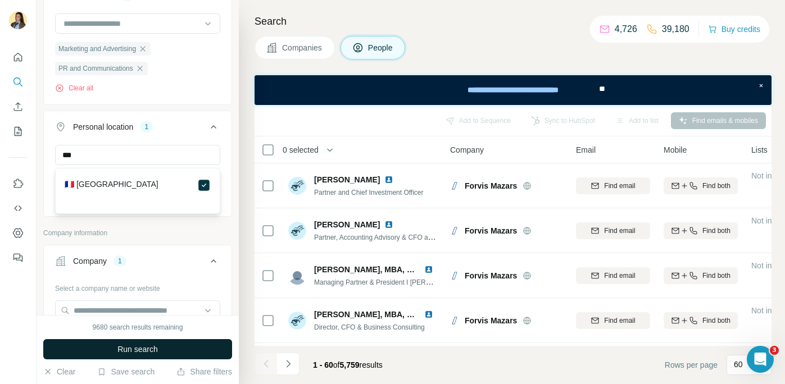
click at [172, 350] on button "Run search" at bounding box center [137, 349] width 189 height 20
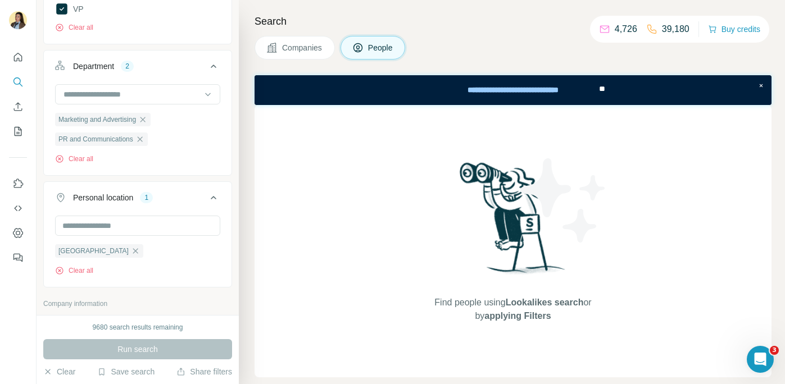
scroll to position [343, 0]
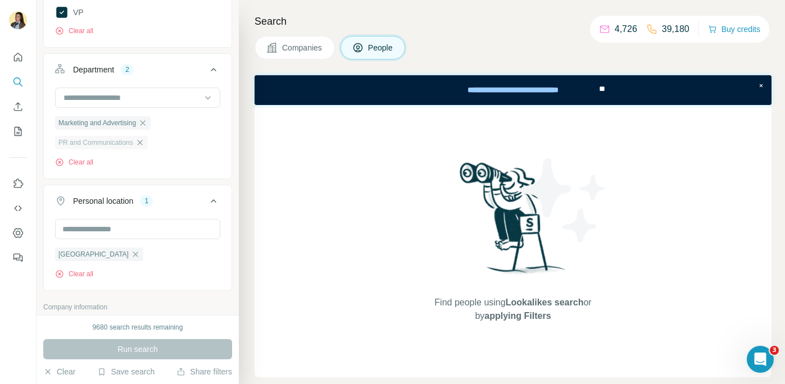
click at [140, 144] on icon "button" at bounding box center [139, 142] width 5 height 5
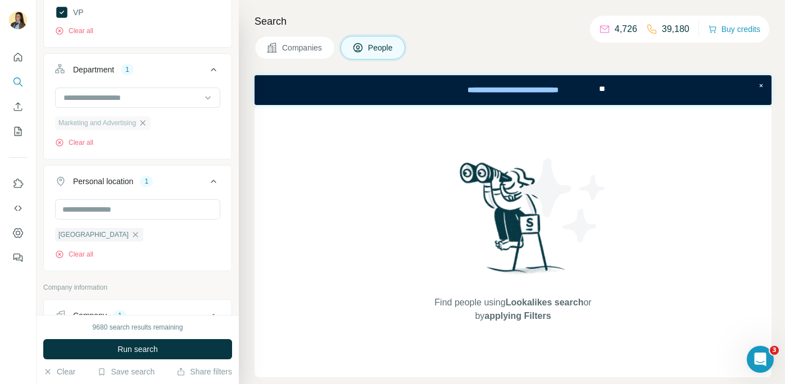
click at [147, 126] on icon "button" at bounding box center [142, 123] width 9 height 9
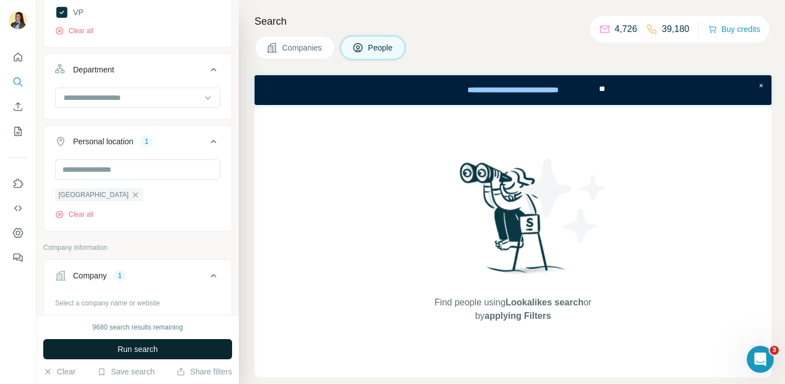
click at [114, 345] on button "Run search" at bounding box center [137, 349] width 189 height 20
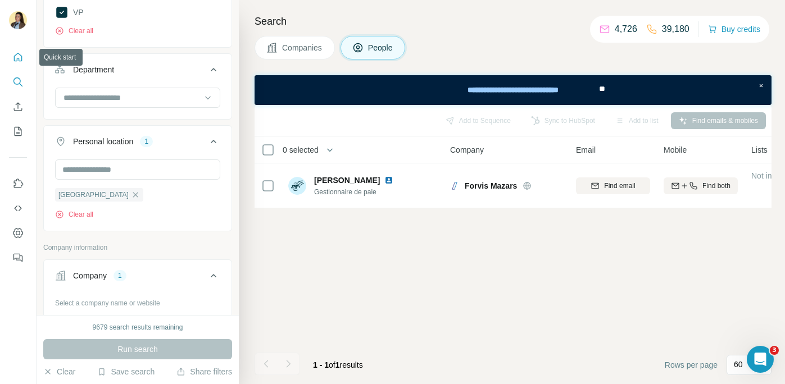
click at [17, 54] on icon "Quick start" at bounding box center [17, 57] width 11 height 11
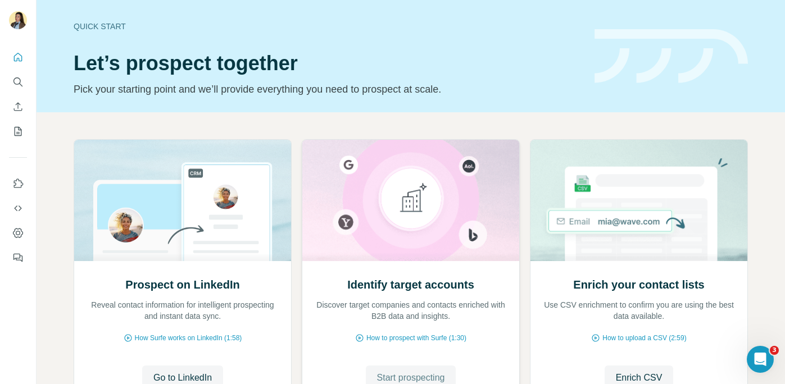
click at [391, 375] on span "Start prospecting" at bounding box center [411, 377] width 68 height 13
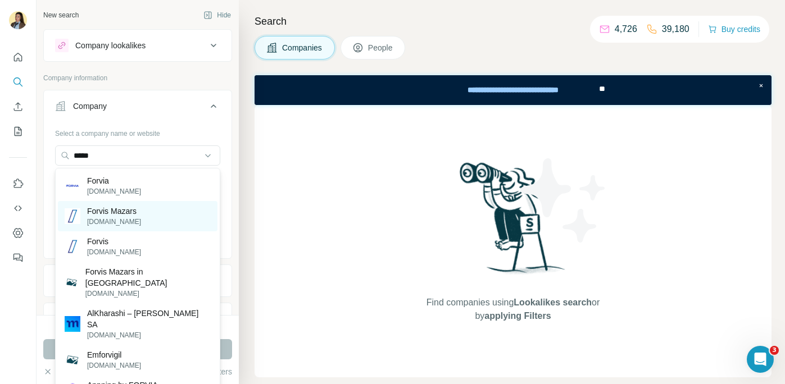
type input "*****"
click at [121, 210] on p "Forvis Mazars" at bounding box center [114, 211] width 54 height 11
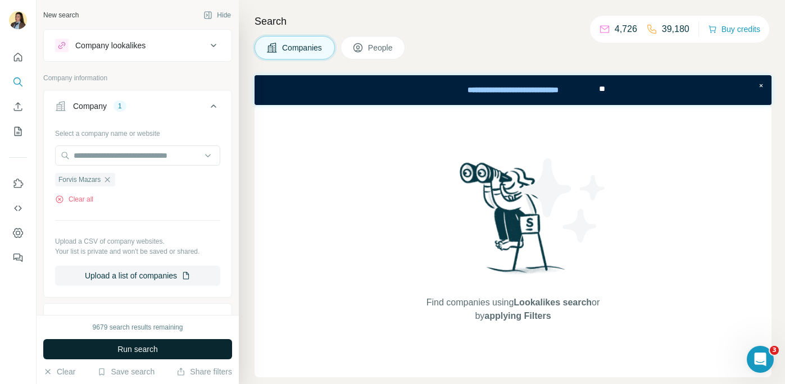
click at [125, 350] on span "Run search" at bounding box center [137, 349] width 40 height 11
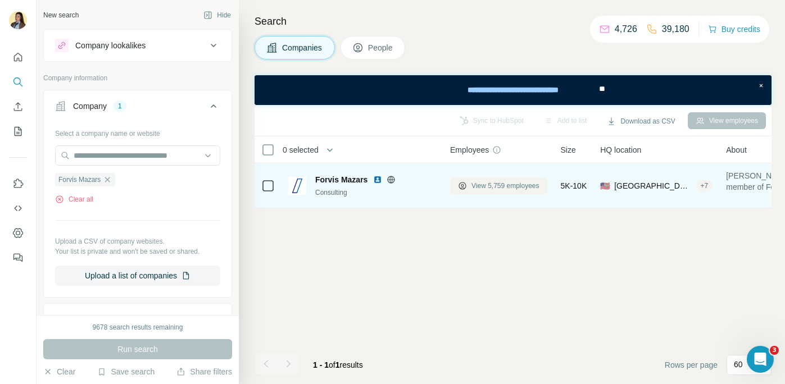
click at [488, 190] on span "View 5,759 employees" at bounding box center [505, 186] width 68 height 10
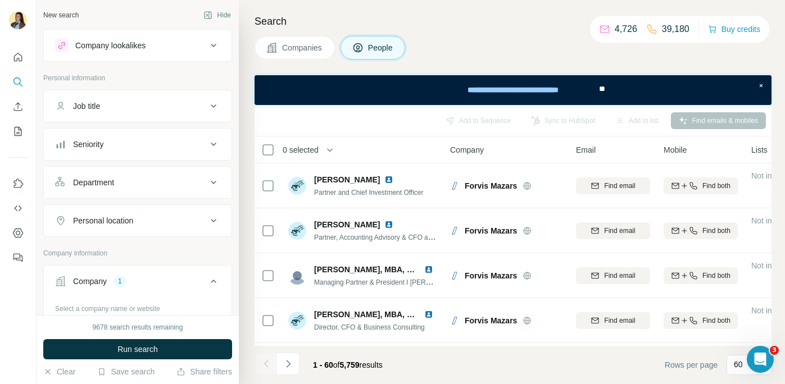
click at [134, 187] on div "Department" at bounding box center [131, 182] width 152 height 11
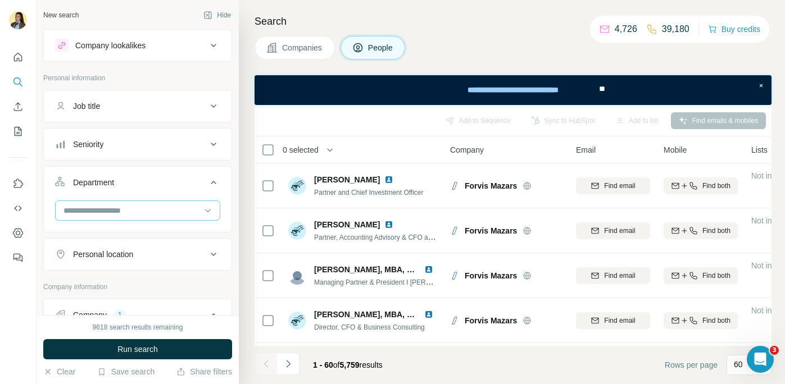
click at [125, 212] on input at bounding box center [131, 211] width 139 height 12
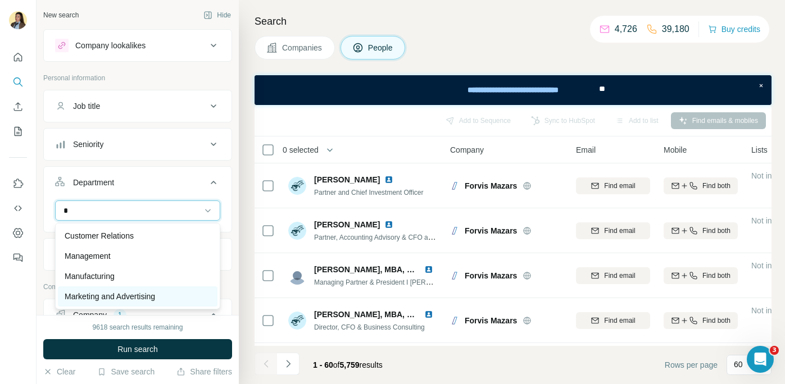
type input "*"
click at [136, 297] on p "Marketing and Advertising" at bounding box center [110, 296] width 90 height 11
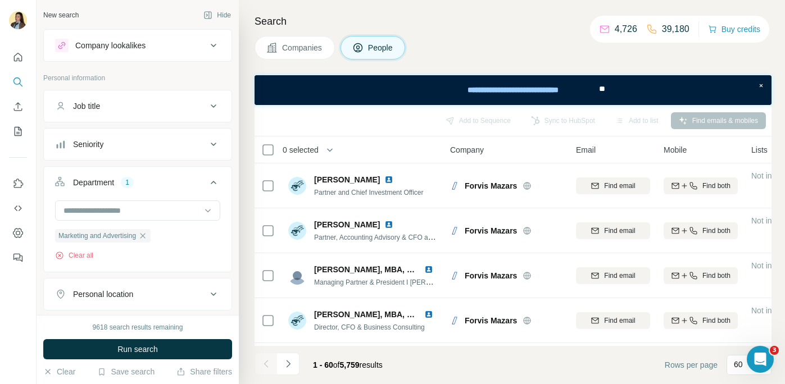
click at [120, 306] on button "Personal location" at bounding box center [138, 294] width 188 height 27
click at [107, 293] on div "Personal location" at bounding box center [103, 294] width 60 height 11
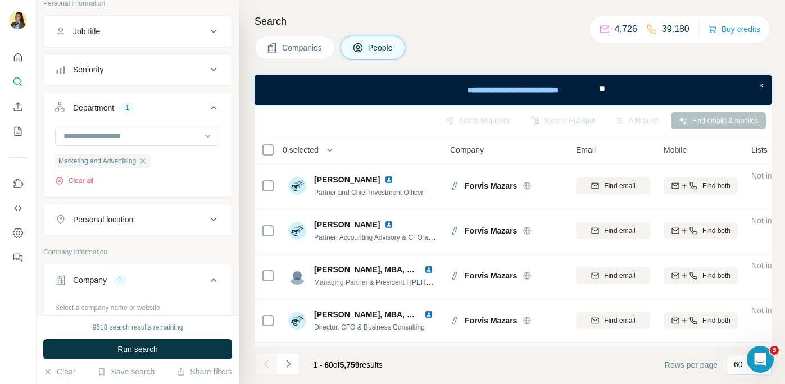
scroll to position [78, 0]
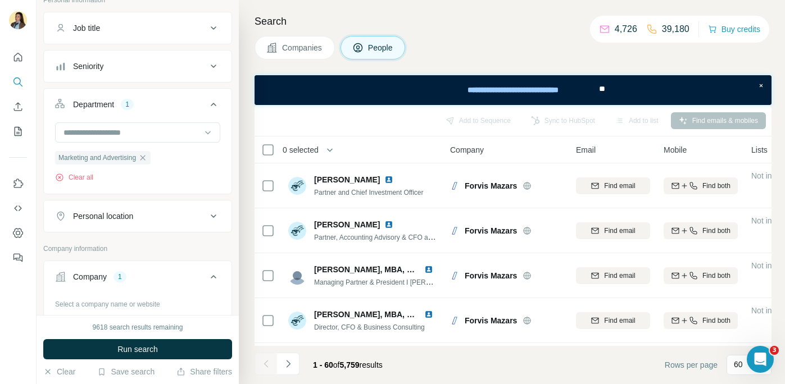
click at [125, 220] on div "Personal location" at bounding box center [103, 216] width 60 height 11
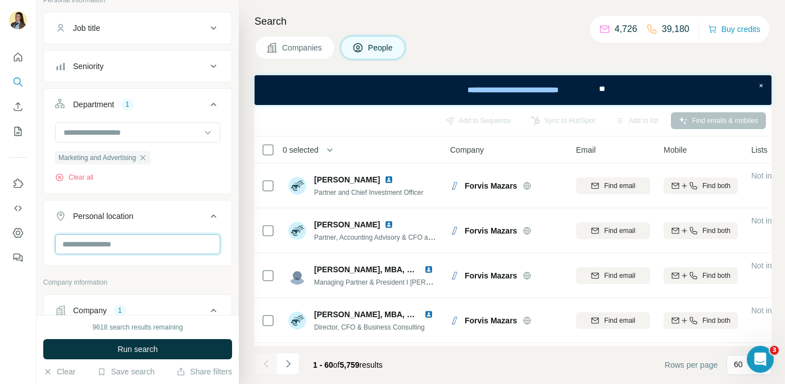
click at [99, 244] on input "text" at bounding box center [137, 244] width 165 height 20
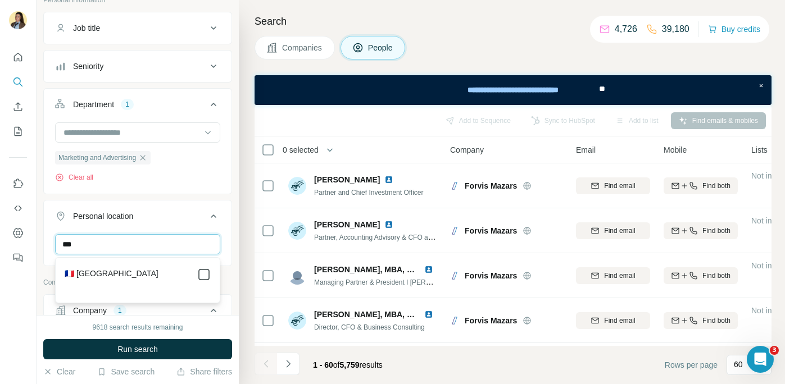
type input "***"
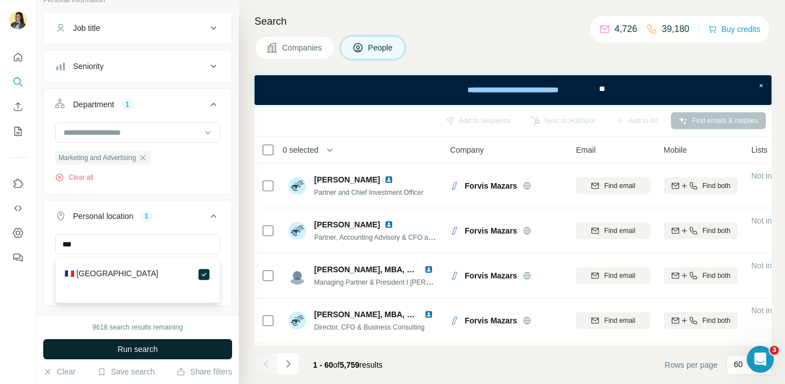
click at [198, 225] on button "Personal location 1" at bounding box center [138, 218] width 188 height 31
click at [149, 355] on button "Run search" at bounding box center [137, 349] width 189 height 20
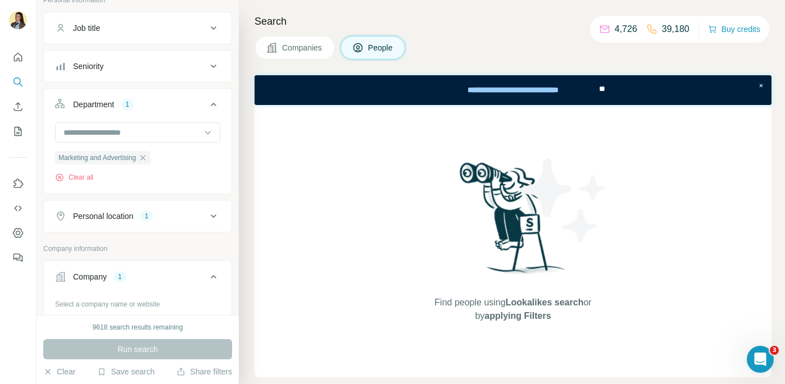
click at [166, 217] on div "Personal location 1" at bounding box center [131, 216] width 152 height 11
click at [131, 269] on icon "button" at bounding box center [135, 269] width 9 height 9
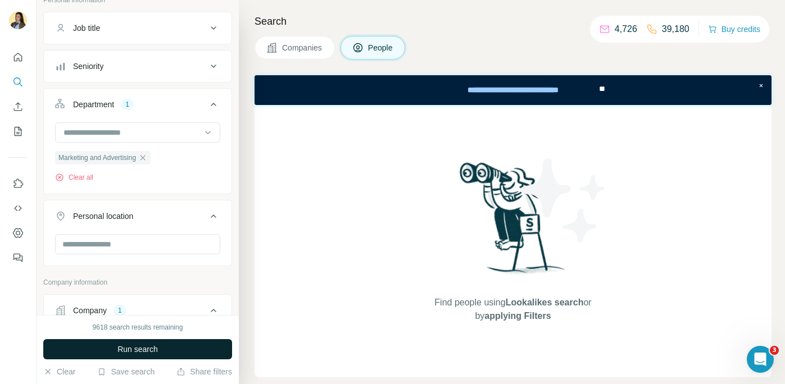
click at [107, 348] on button "Run search" at bounding box center [137, 349] width 189 height 20
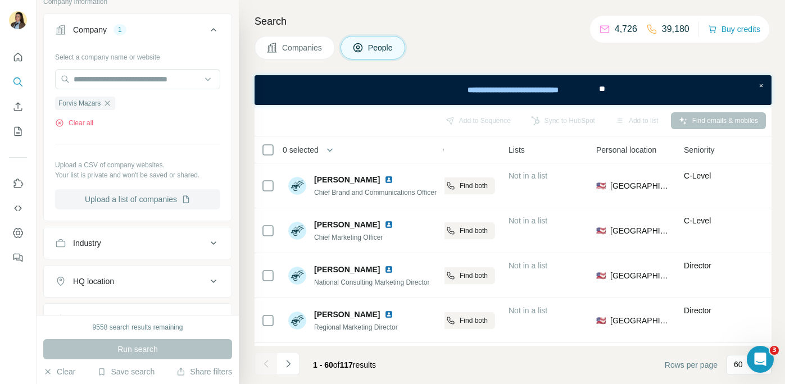
scroll to position [364, 0]
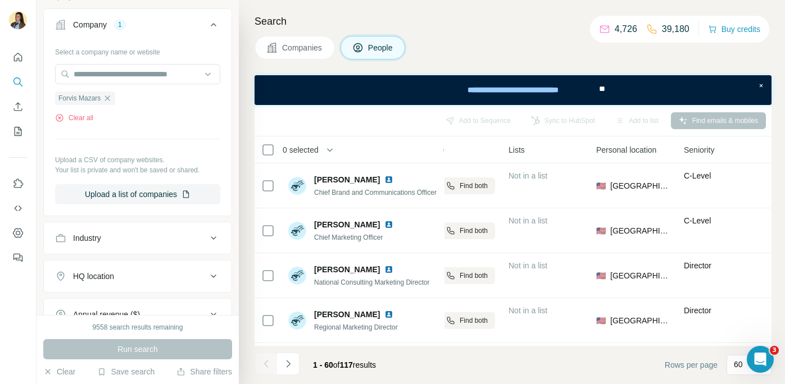
click at [179, 29] on div "Company 1" at bounding box center [131, 24] width 152 height 11
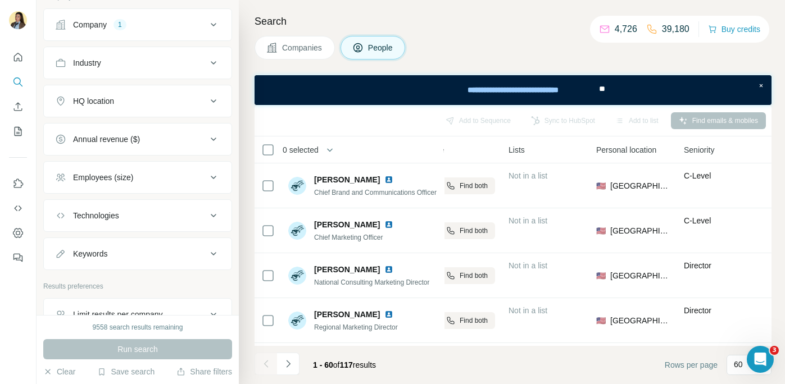
click at [167, 28] on div "Company 1" at bounding box center [131, 24] width 152 height 11
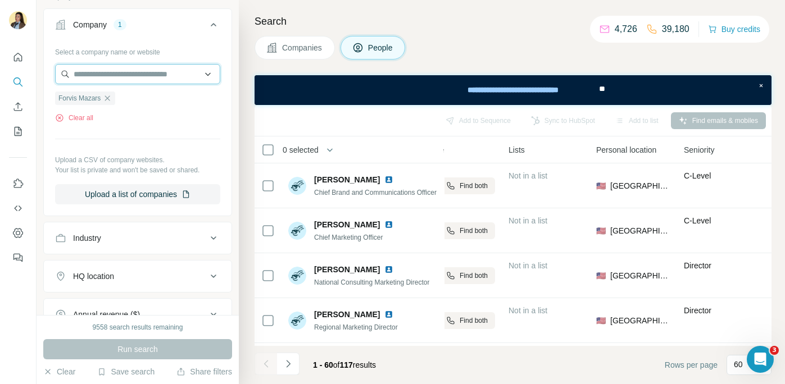
click at [116, 78] on input "text" at bounding box center [137, 74] width 165 height 20
drag, startPoint x: 183, startPoint y: 79, endPoint x: 125, endPoint y: 71, distance: 58.5
click at [125, 71] on input "**********" at bounding box center [137, 74] width 165 height 20
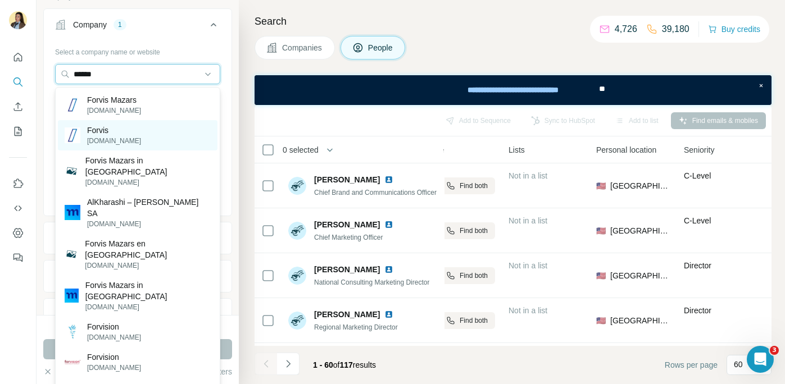
type input "******"
click at [96, 128] on p "Forvis" at bounding box center [114, 130] width 54 height 11
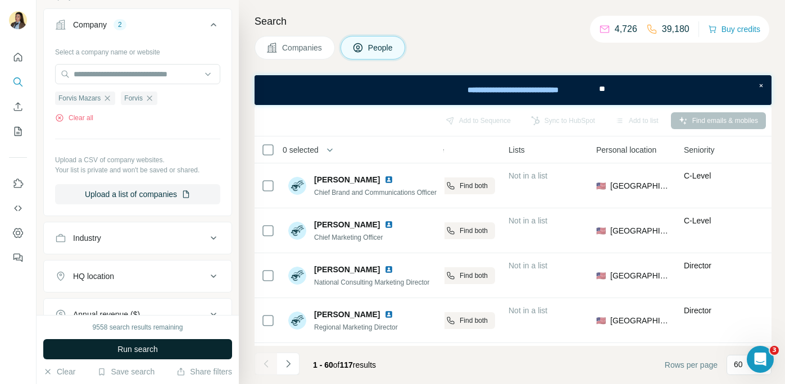
click at [153, 342] on button "Run search" at bounding box center [137, 349] width 189 height 20
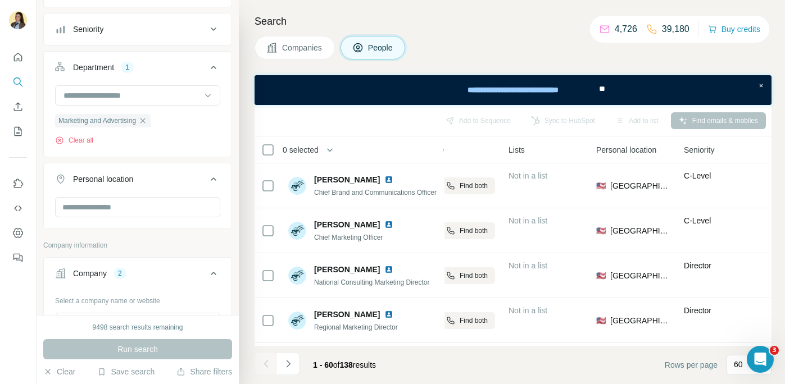
scroll to position [72, 0]
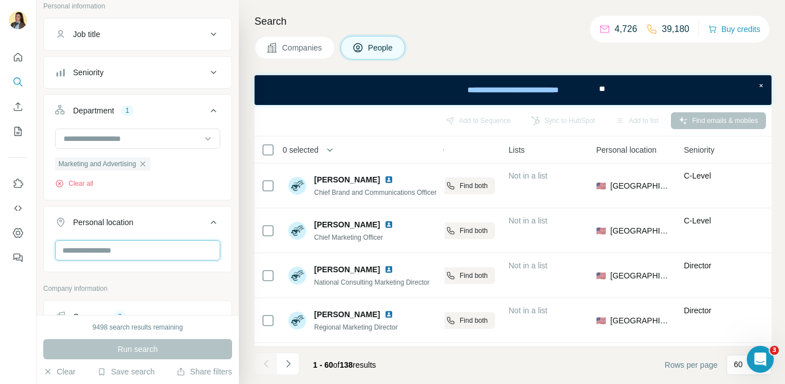
click at [145, 244] on input "text" at bounding box center [137, 250] width 165 height 20
type input "***"
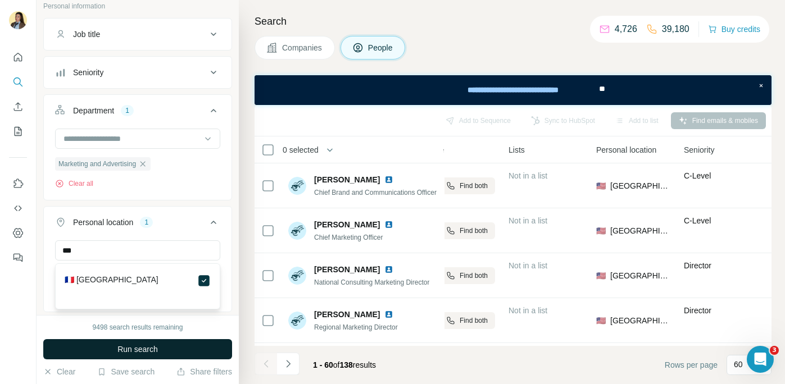
click at [177, 350] on button "Run search" at bounding box center [137, 349] width 189 height 20
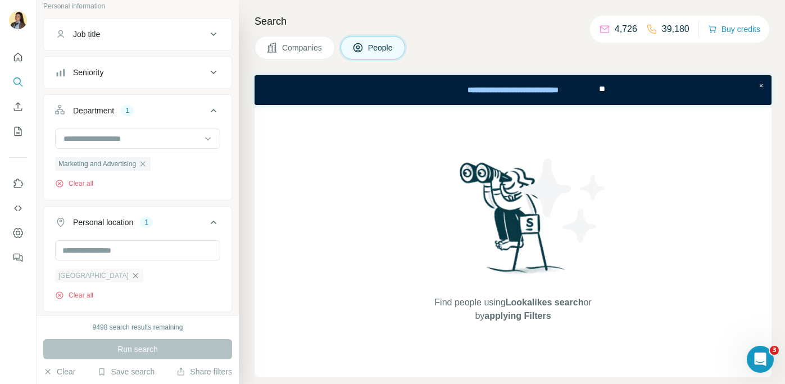
click at [131, 274] on icon "button" at bounding box center [135, 275] width 9 height 9
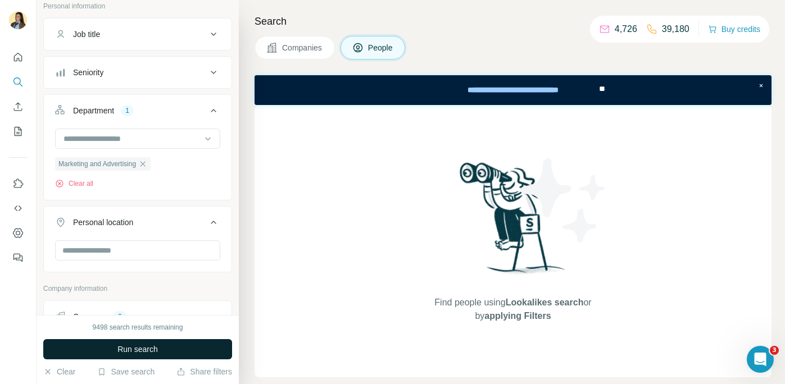
click at [129, 354] on span "Run search" at bounding box center [137, 349] width 40 height 11
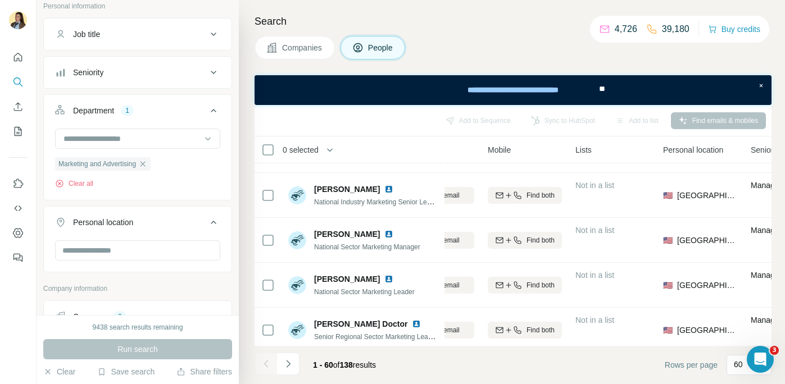
scroll to position [2515, 176]
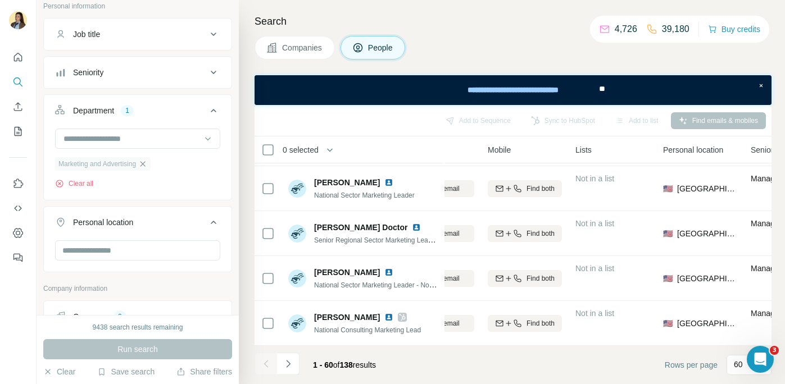
click at [146, 165] on icon "button" at bounding box center [142, 164] width 9 height 9
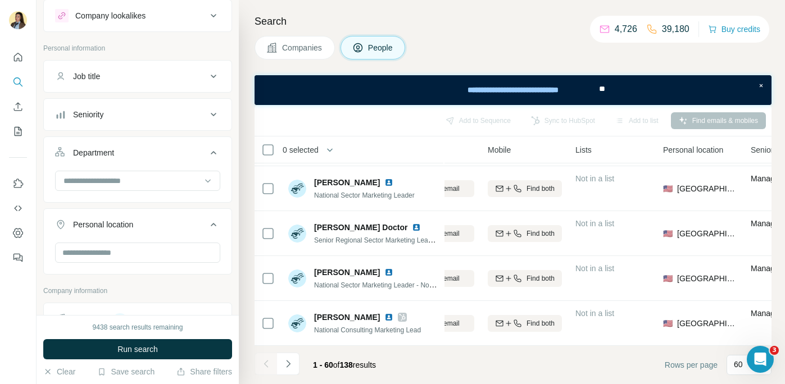
scroll to position [28, 0]
